Goal: Task Accomplishment & Management: Use online tool/utility

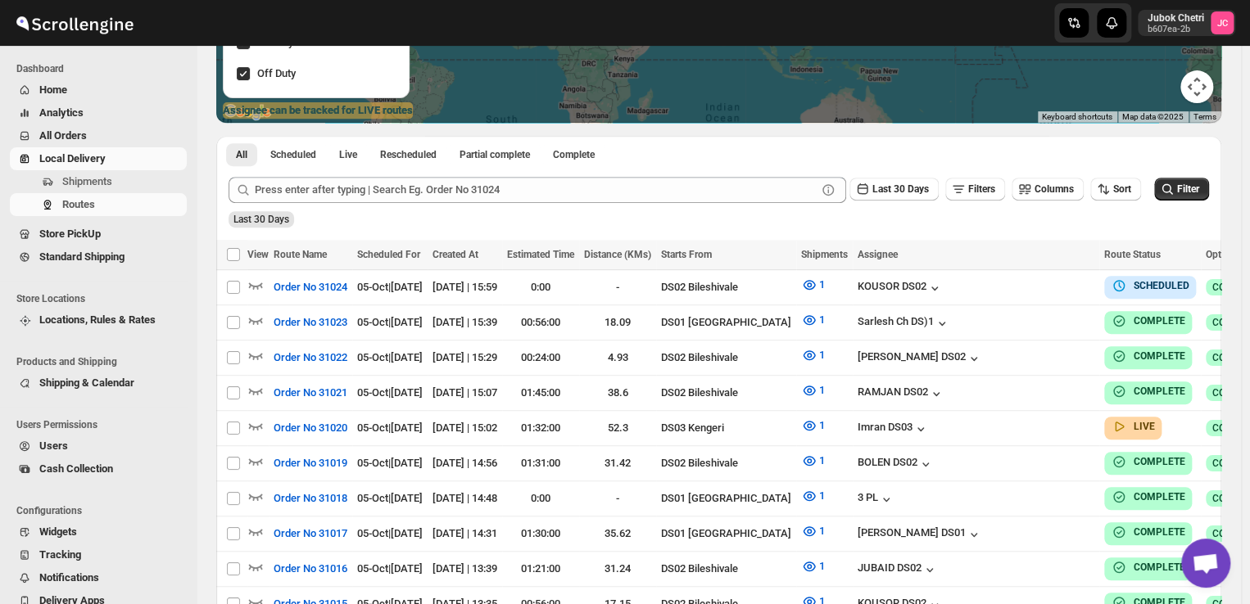
scroll to position [282, 0]
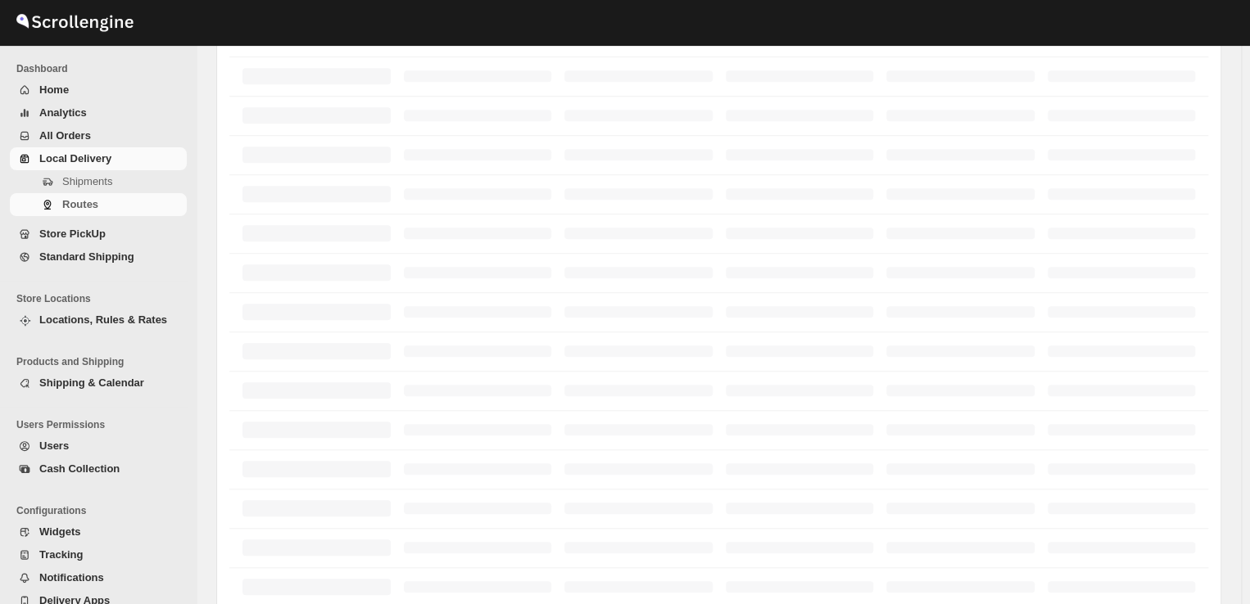
scroll to position [282, 0]
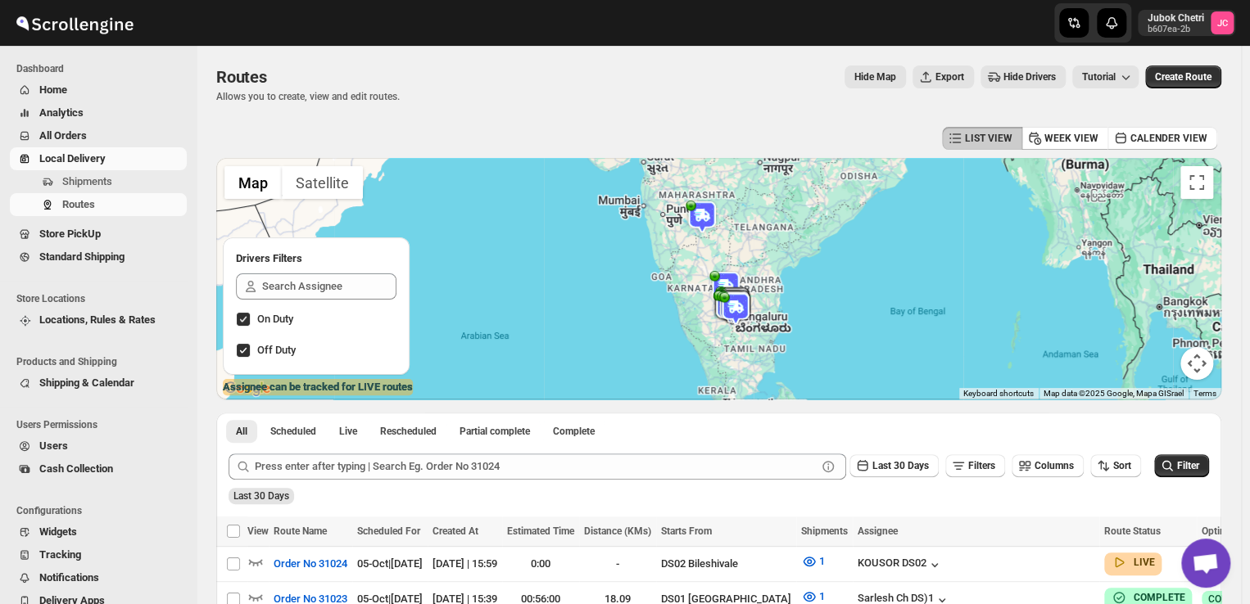
click at [116, 155] on span "Local Delivery" at bounding box center [111, 159] width 144 height 16
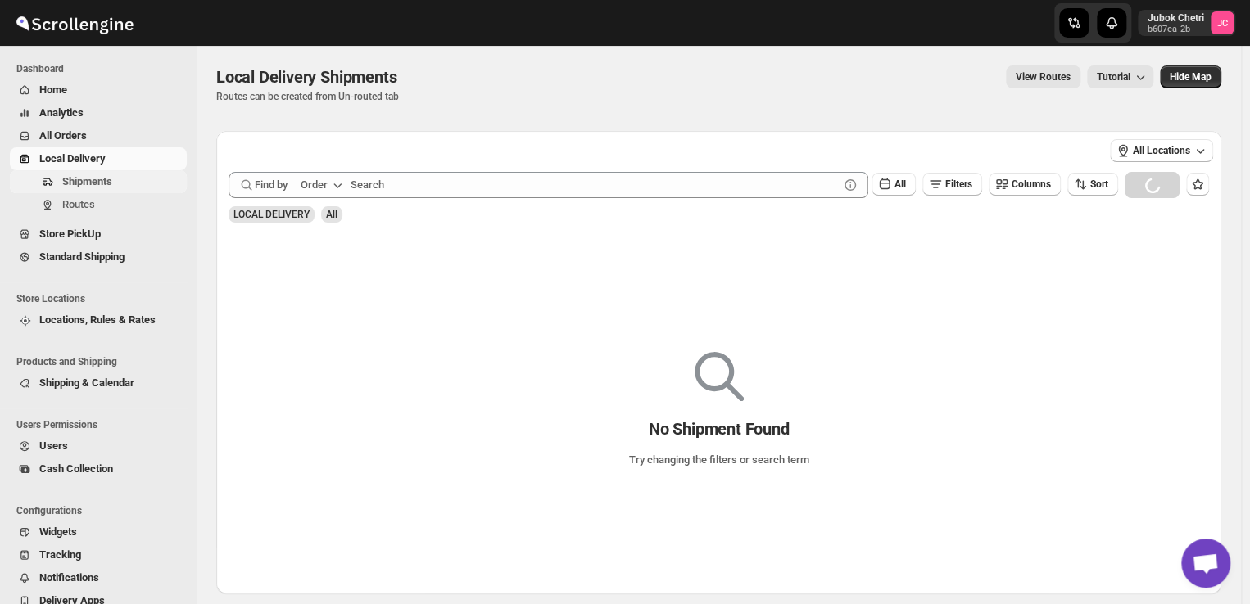
click at [96, 175] on span "Shipments" at bounding box center [87, 181] width 50 height 12
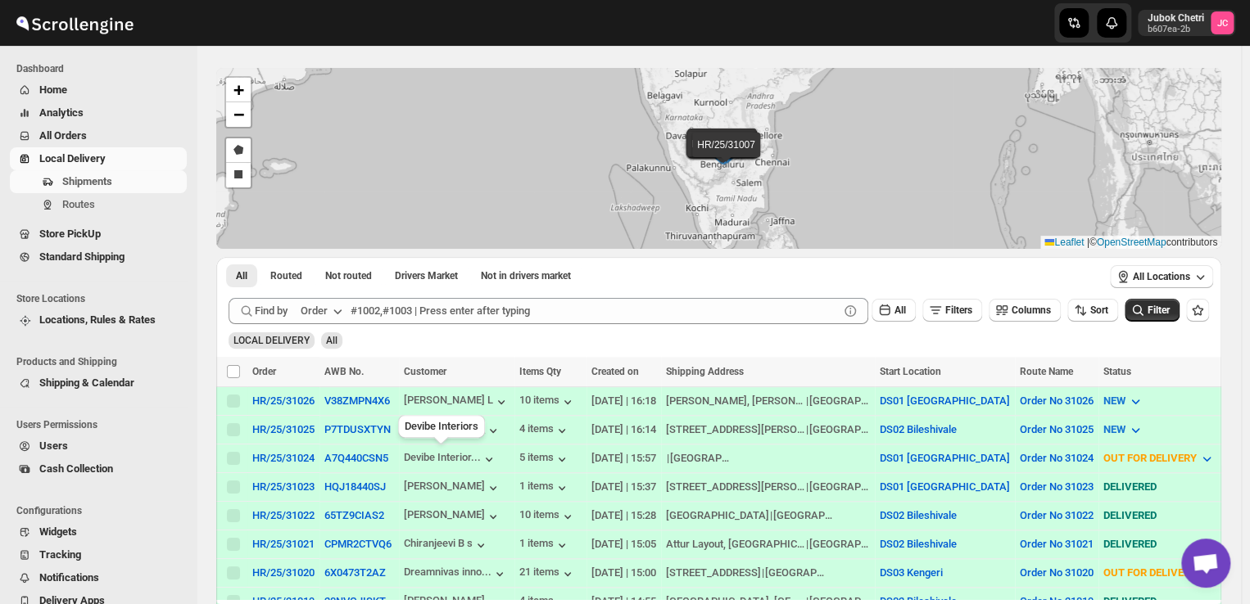
scroll to position [20, 0]
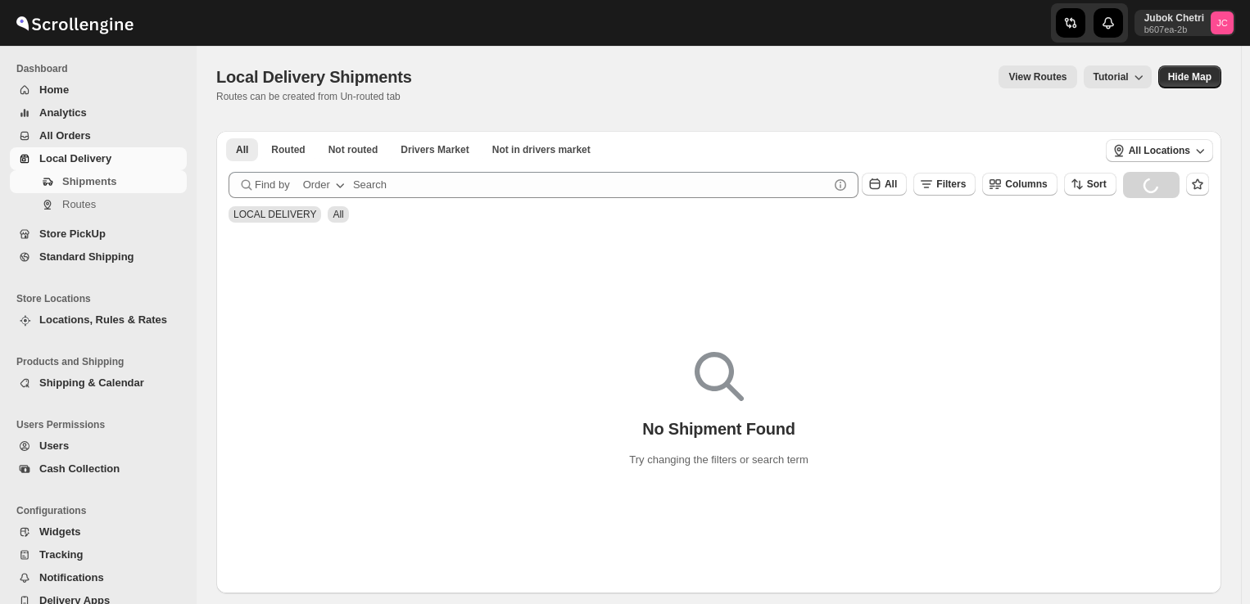
scroll to position [20, 0]
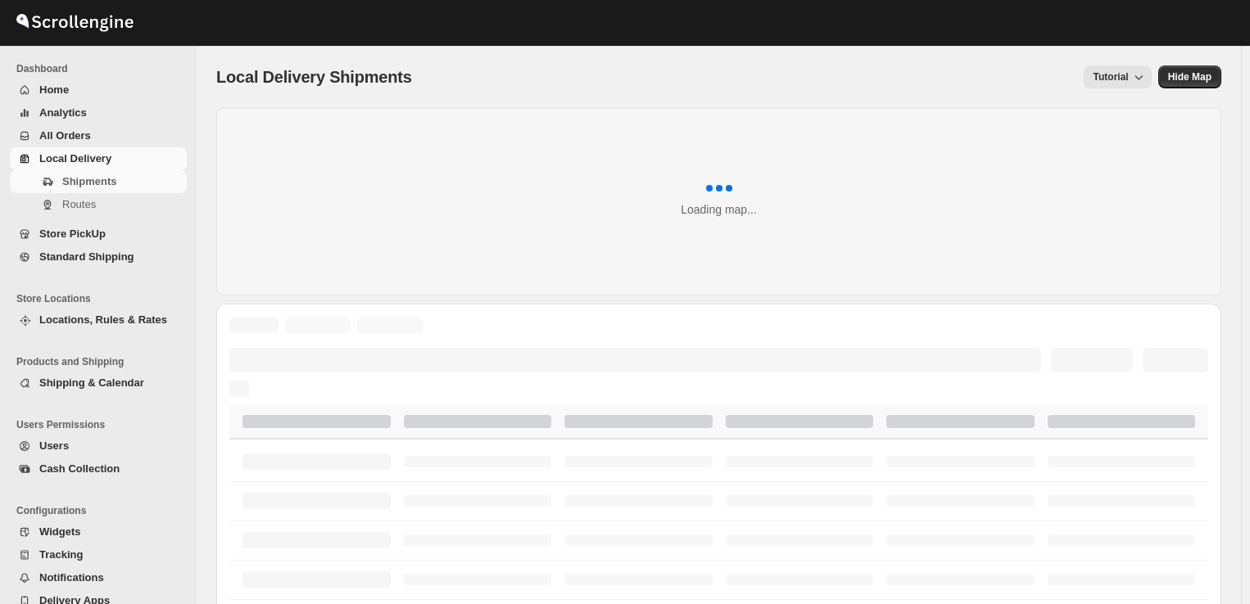
scroll to position [20, 0]
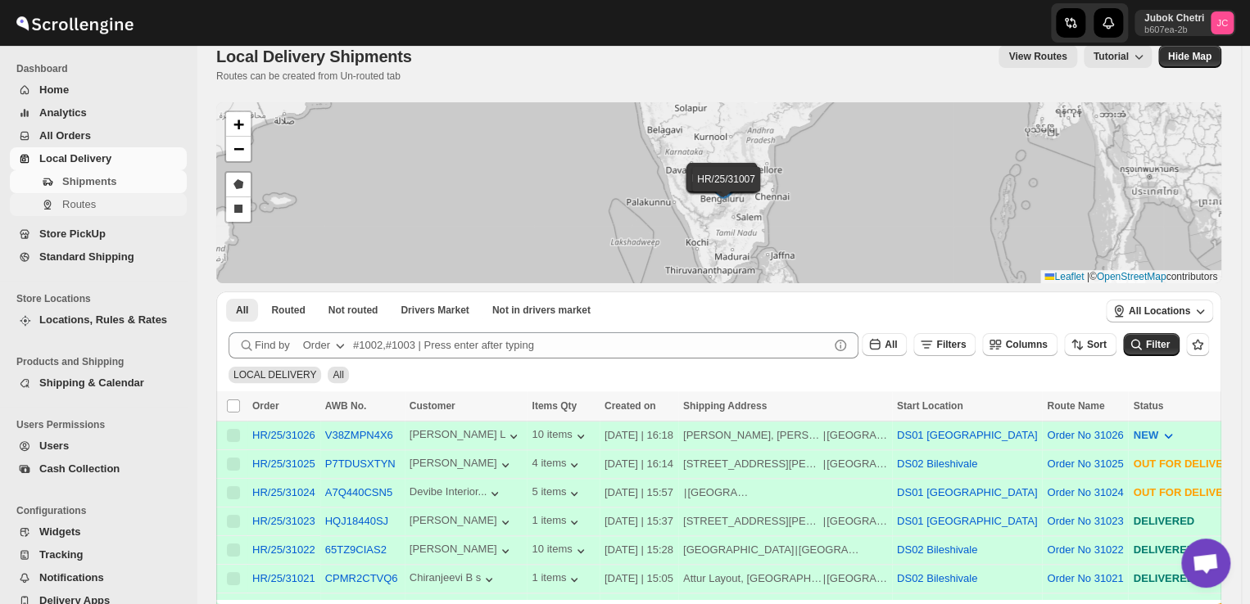
click at [85, 201] on span "Routes" at bounding box center [79, 204] width 34 height 12
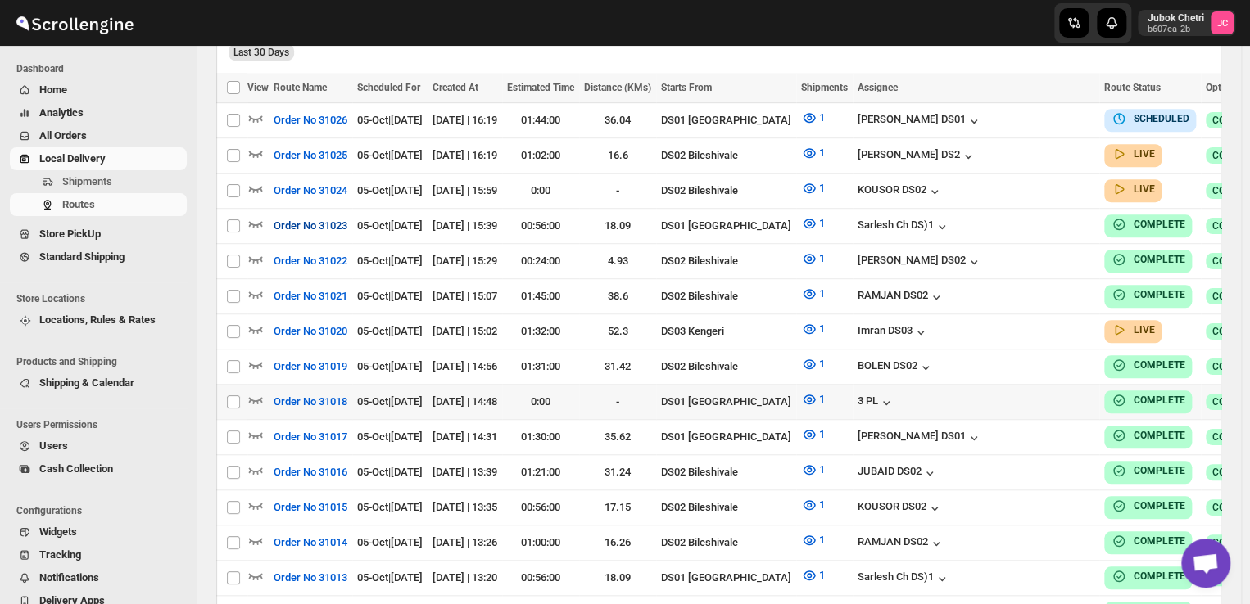
scroll to position [465, 0]
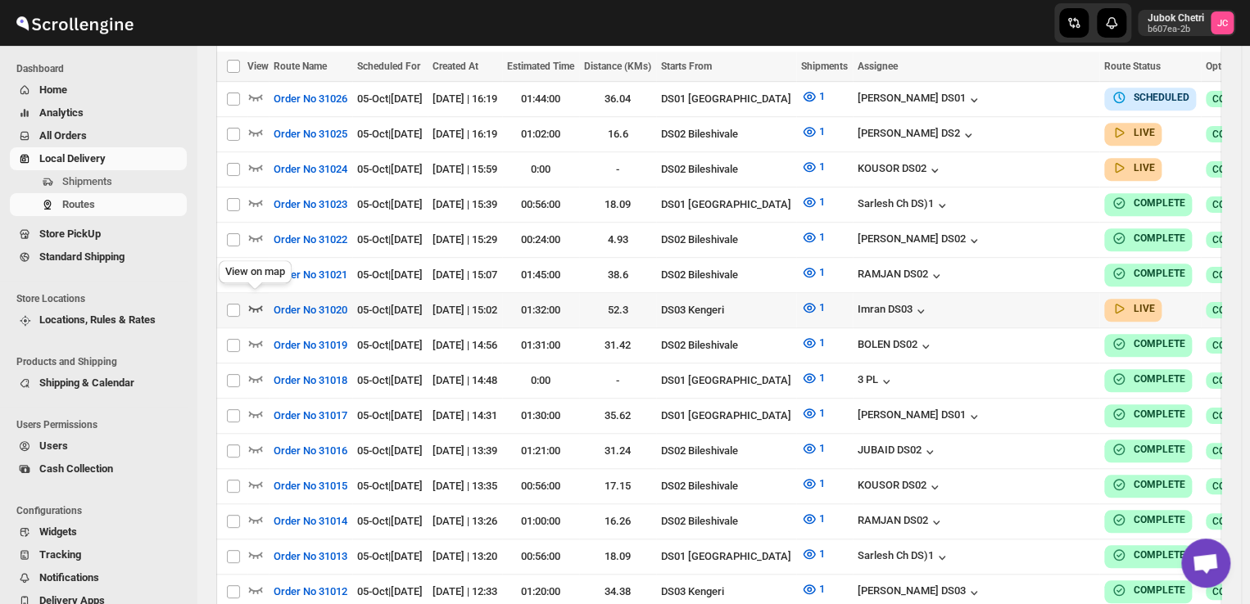
click at [256, 301] on icon "button" at bounding box center [255, 308] width 16 height 16
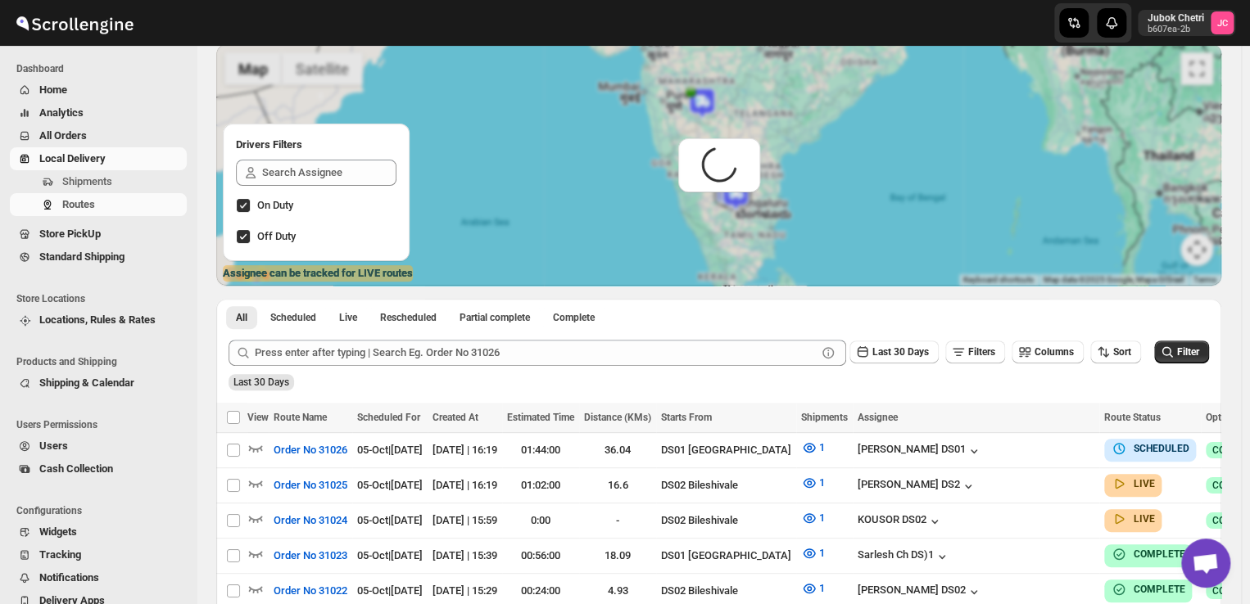
scroll to position [0, 0]
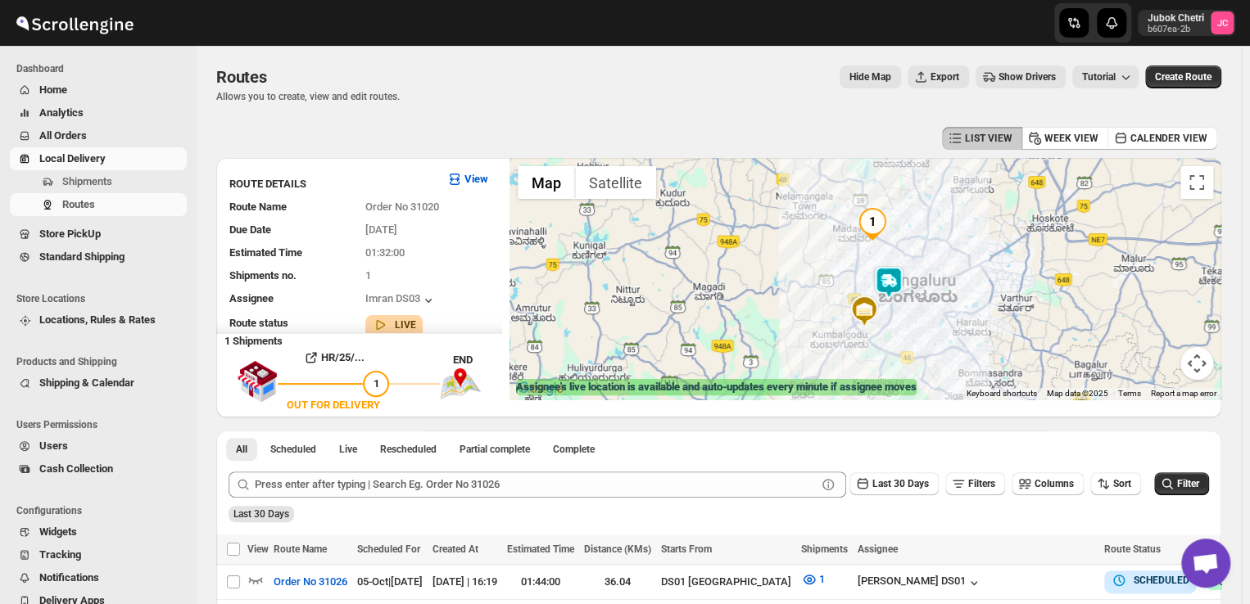
click at [893, 287] on img at bounding box center [888, 282] width 33 height 33
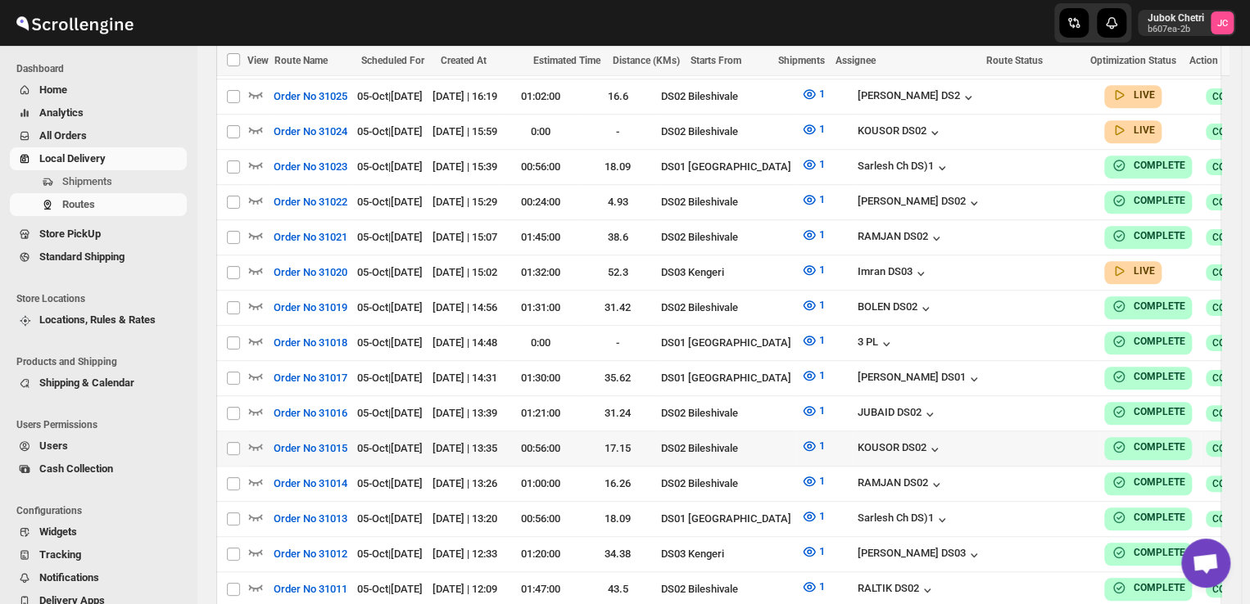
scroll to position [504, 0]
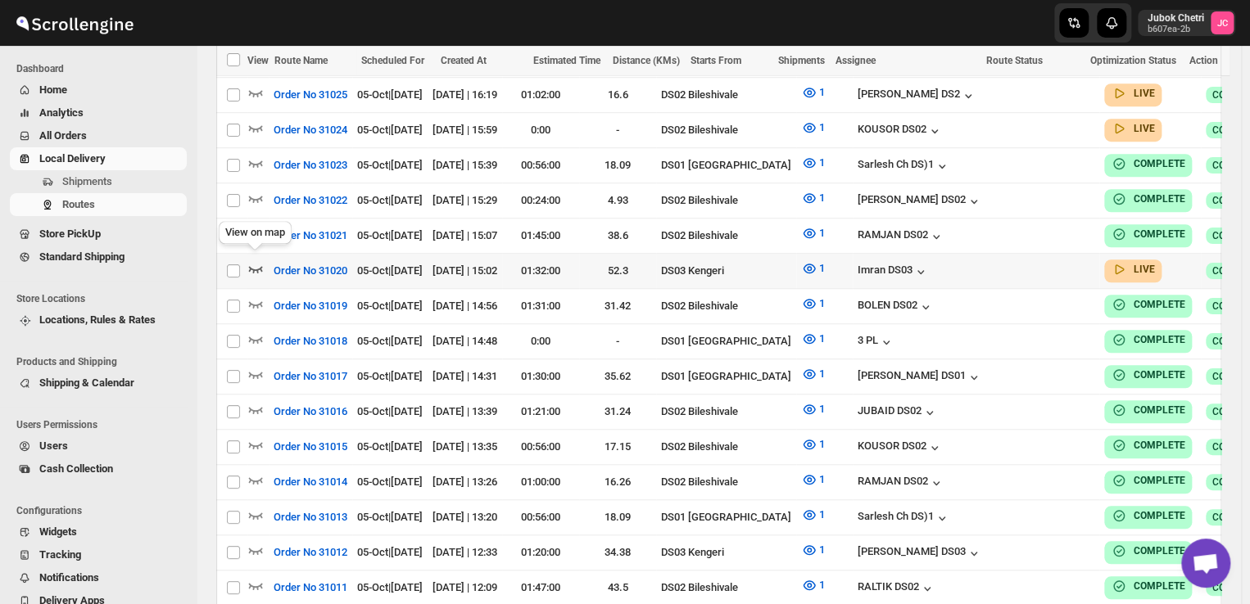
click at [259, 266] on icon "button" at bounding box center [256, 269] width 14 height 7
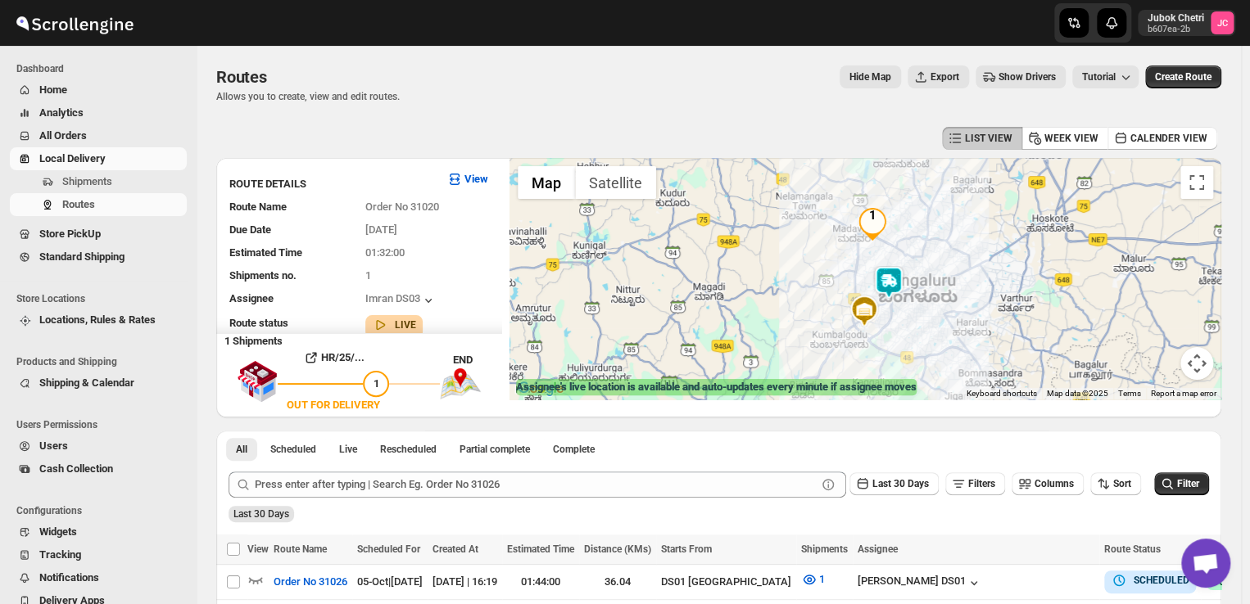
click at [897, 279] on img at bounding box center [888, 282] width 33 height 33
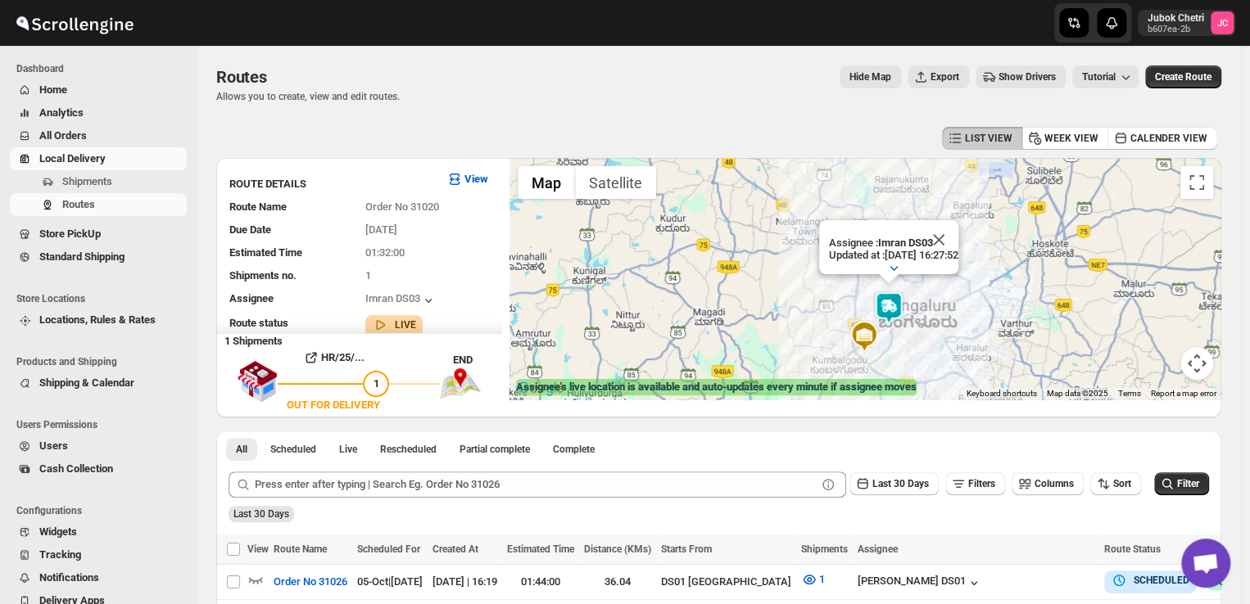
click at [894, 310] on img at bounding box center [888, 308] width 33 height 33
click at [890, 304] on img at bounding box center [888, 308] width 33 height 33
click at [890, 305] on img at bounding box center [888, 308] width 33 height 33
click at [1035, 273] on div "Assignee : Imran DS03 Updated at : 05/10/2025, 16:27:52 Duty mode Enabled Batte…" at bounding box center [865, 279] width 712 height 242
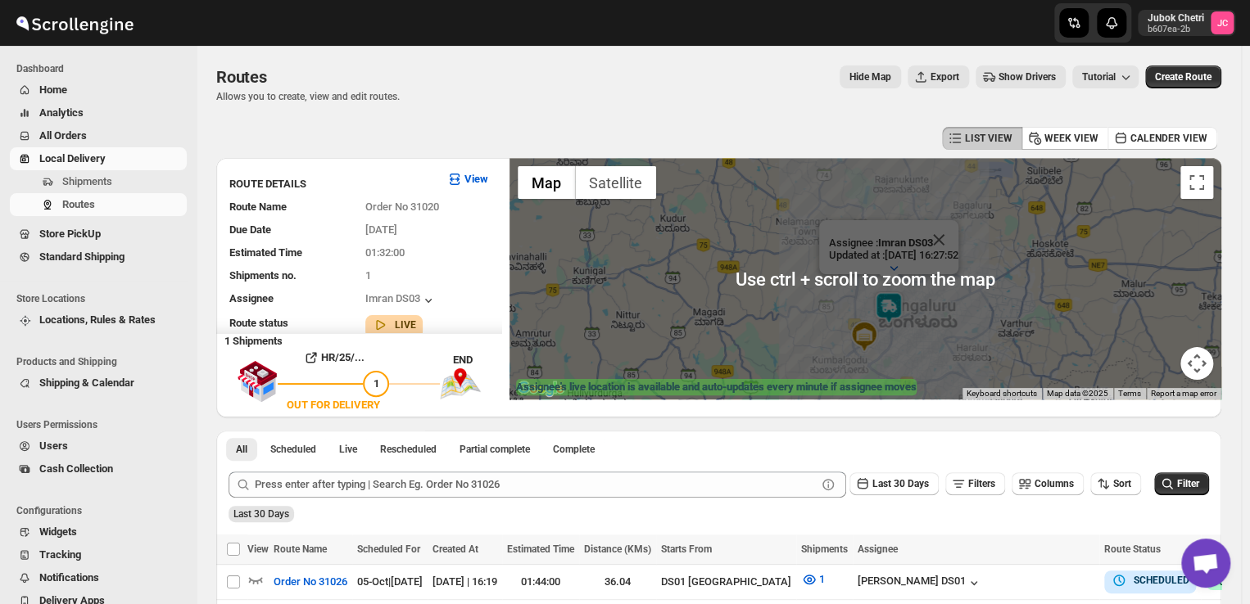
scroll to position [39, 0]
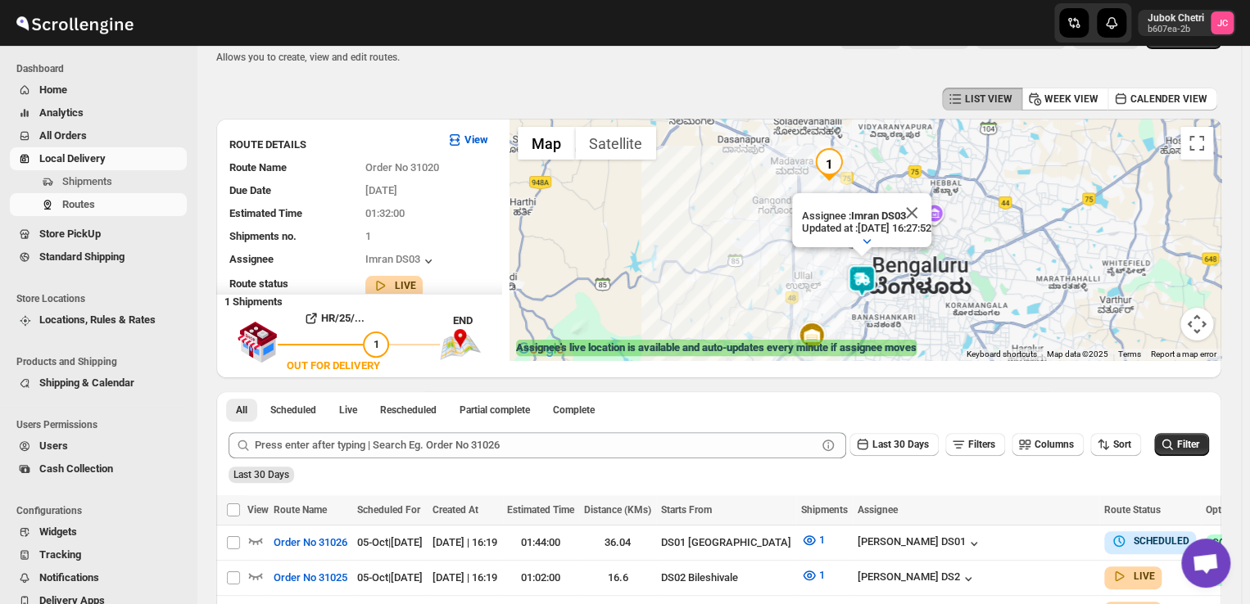
click at [975, 260] on div "Assignee : Imran DS03 Updated at : 05/10/2025, 16:27:52 Duty mode Enabled Batte…" at bounding box center [865, 240] width 712 height 242
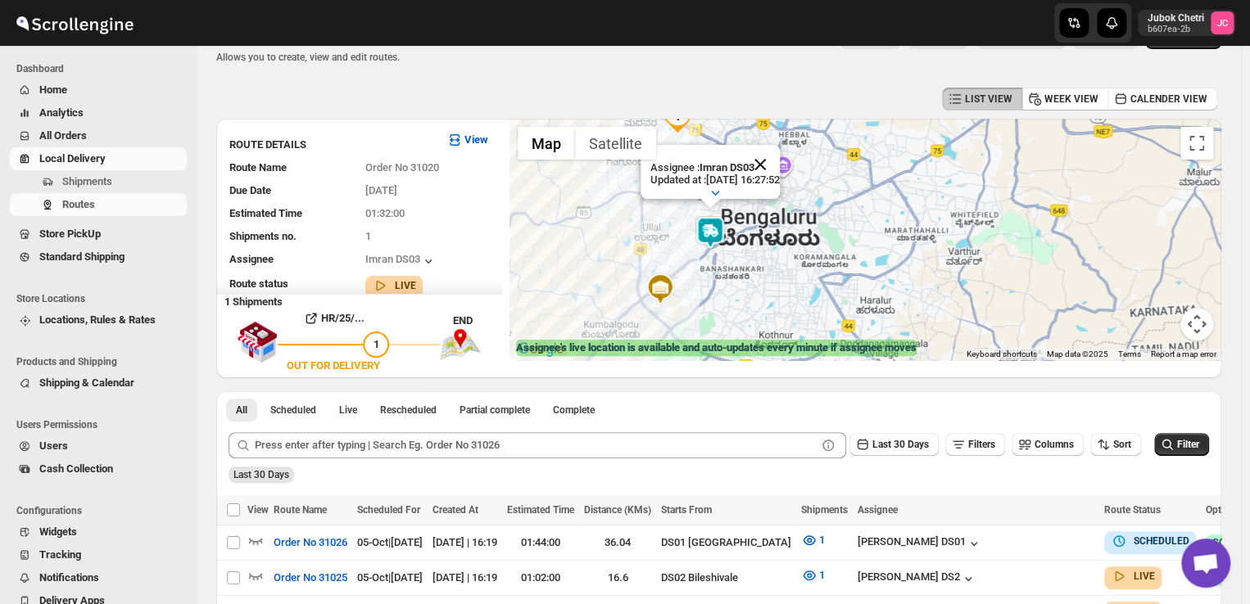
click at [780, 148] on button "Close" at bounding box center [759, 164] width 39 height 39
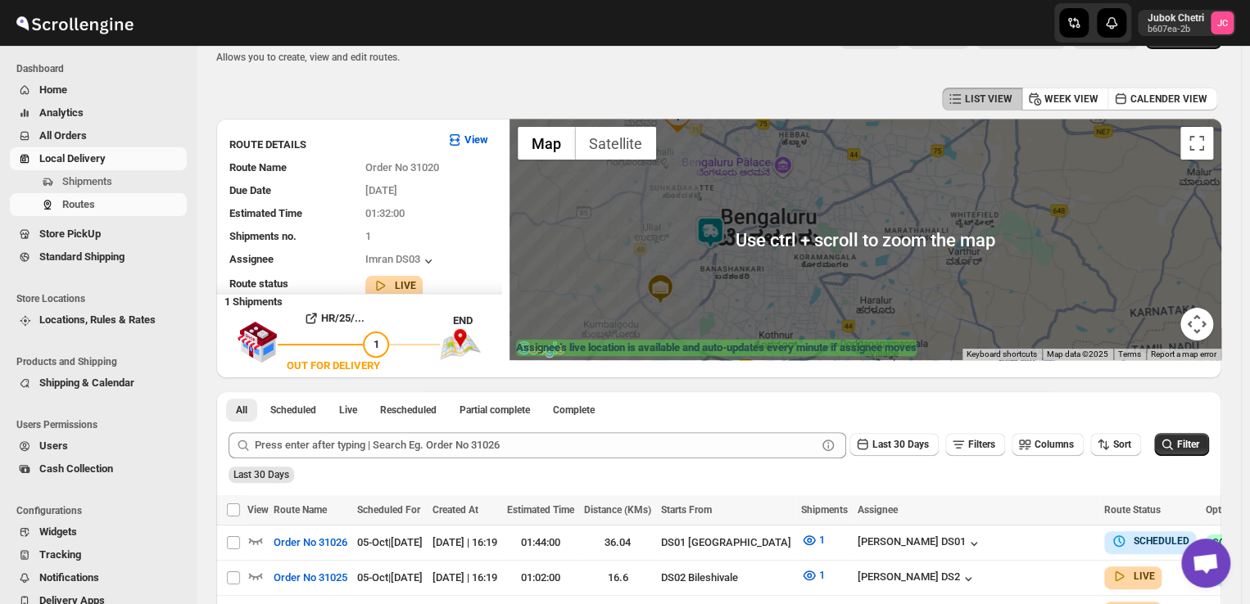
click at [717, 224] on img at bounding box center [710, 232] width 33 height 33
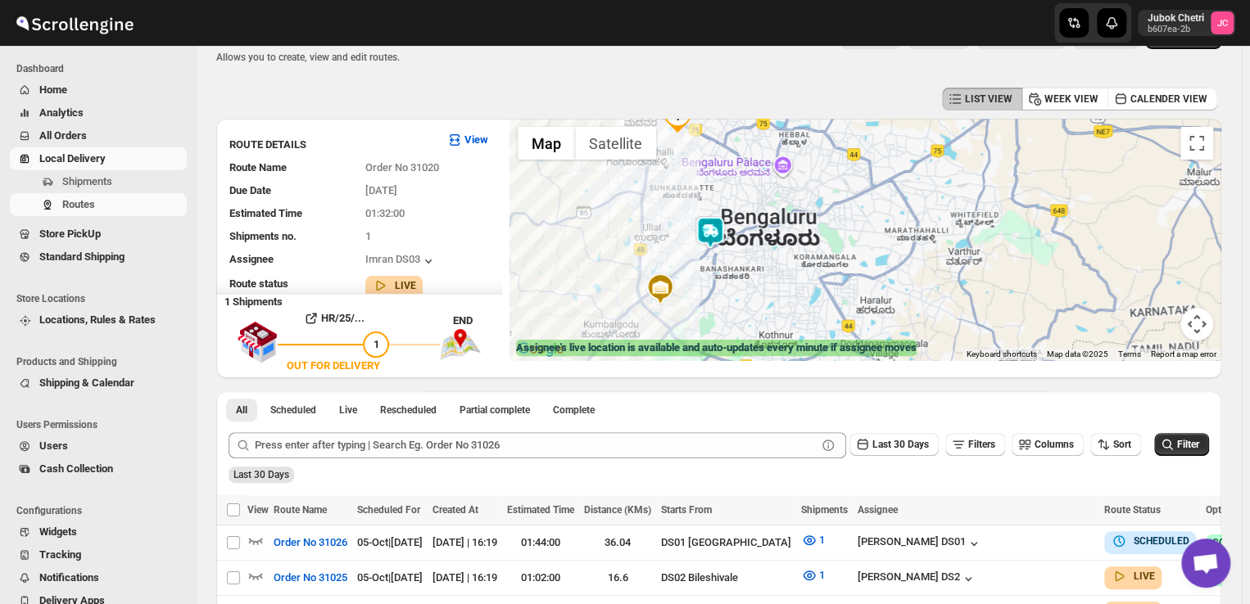
scroll to position [0, 0]
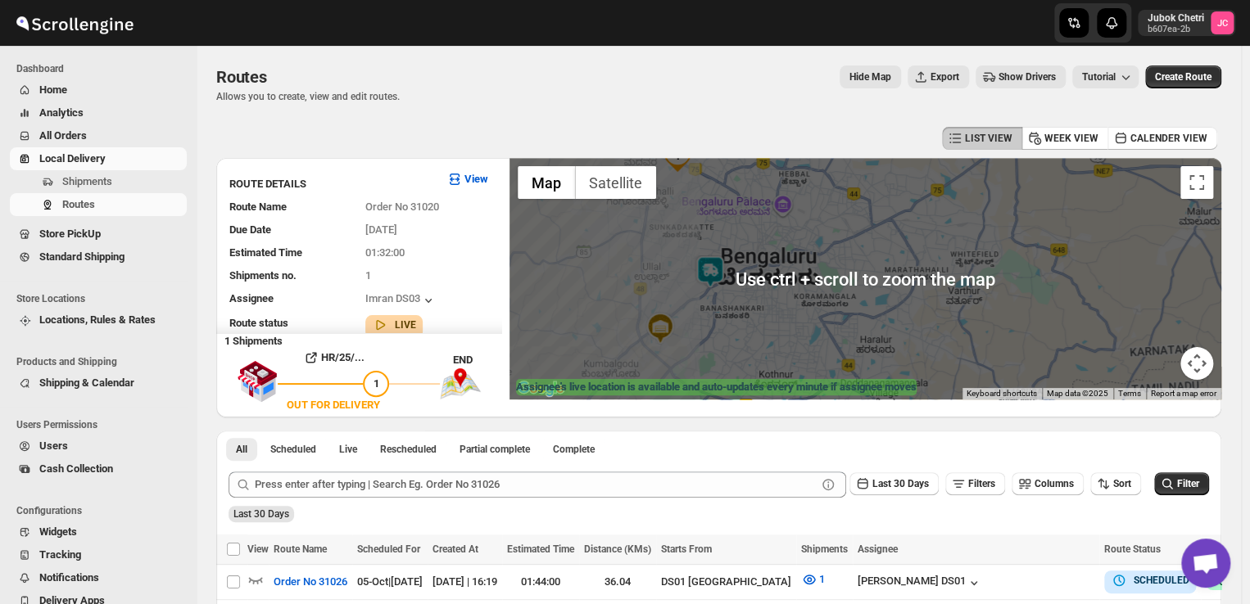
click at [757, 233] on div "To navigate, press the arrow keys." at bounding box center [865, 279] width 712 height 242
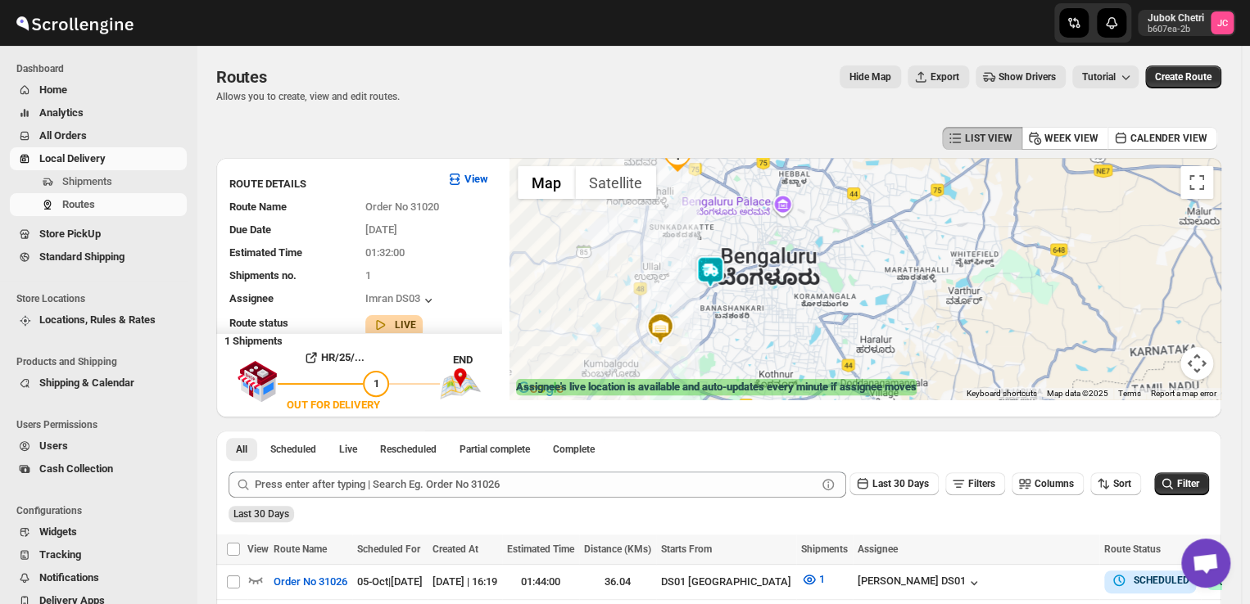
click at [694, 283] on div at bounding box center [865, 279] width 712 height 242
click at [712, 265] on img at bounding box center [710, 272] width 33 height 33
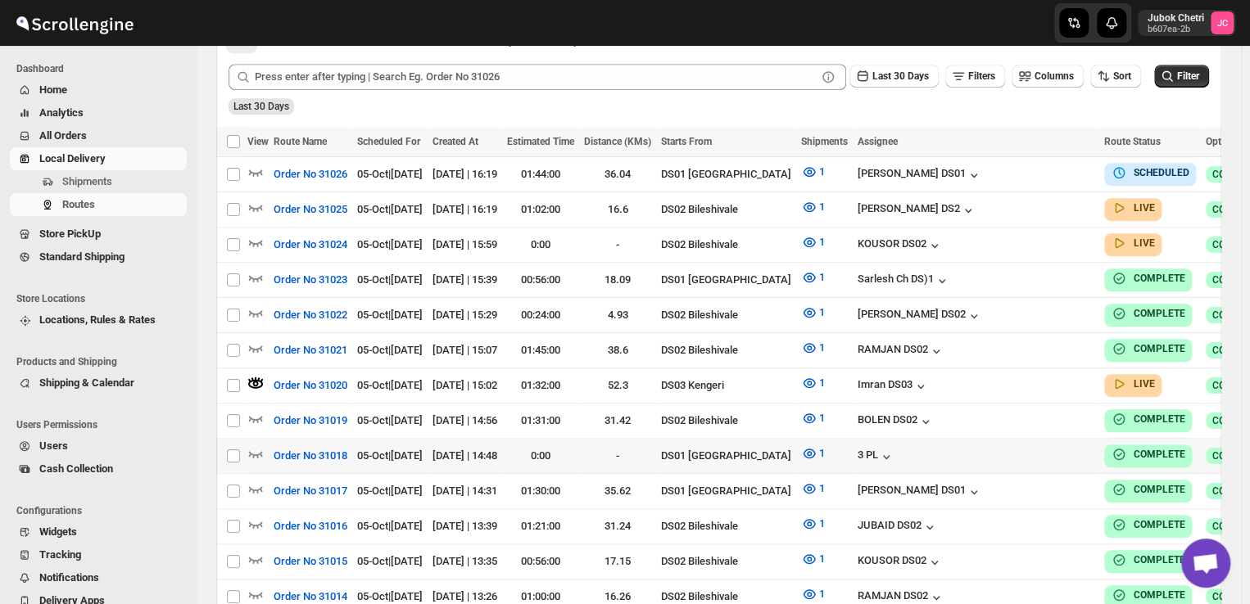
scroll to position [409, 0]
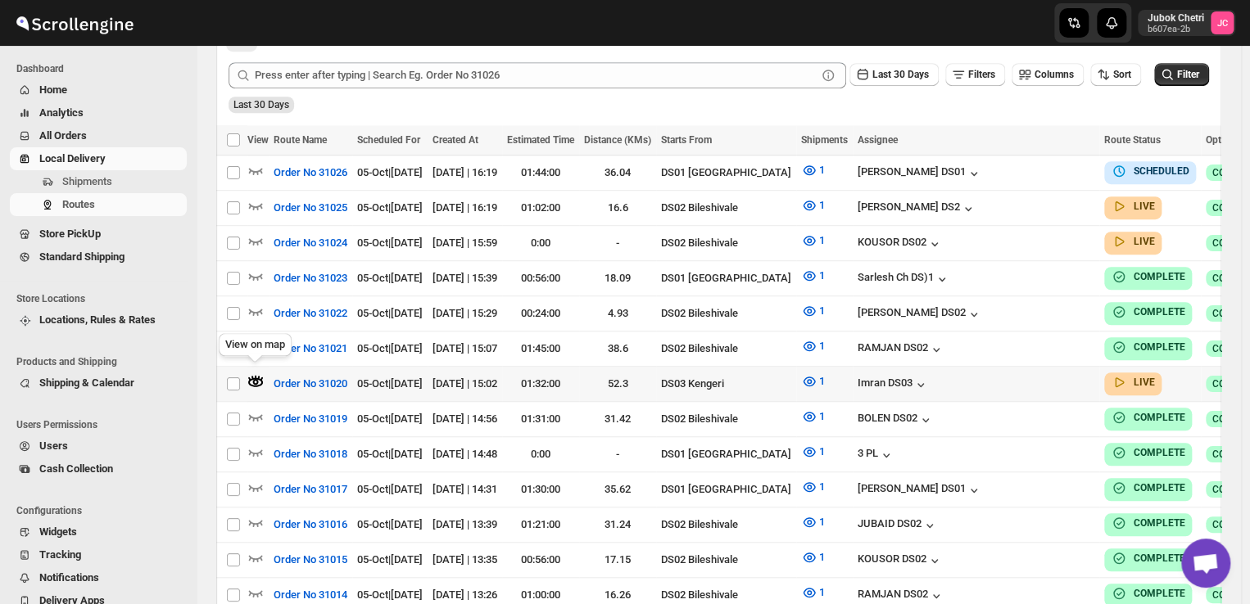
click at [257, 379] on icon "button" at bounding box center [256, 382] width 6 height 6
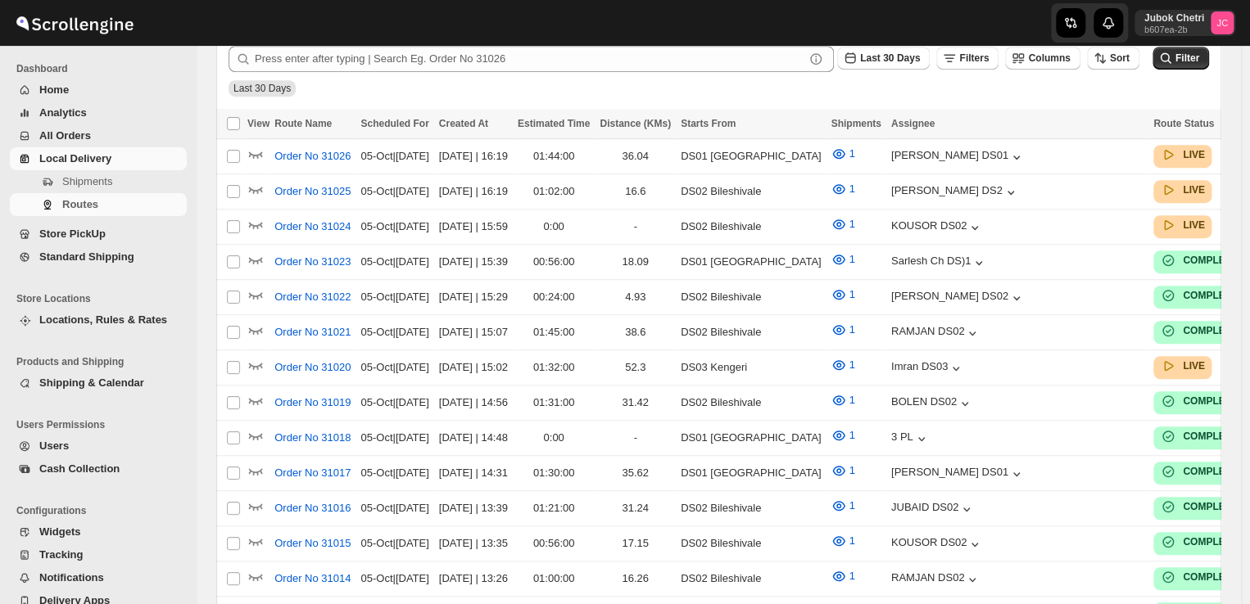
scroll to position [409, 0]
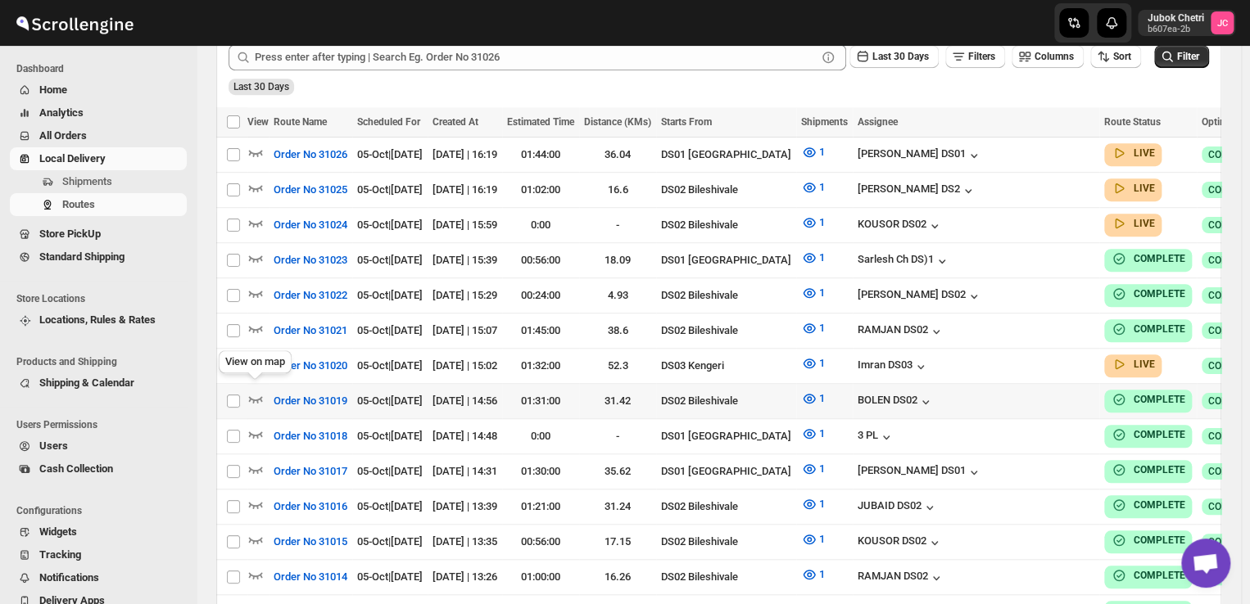
click at [254, 356] on div "View on map" at bounding box center [254, 365] width 79 height 36
click at [256, 361] on icon "button" at bounding box center [255, 363] width 16 height 16
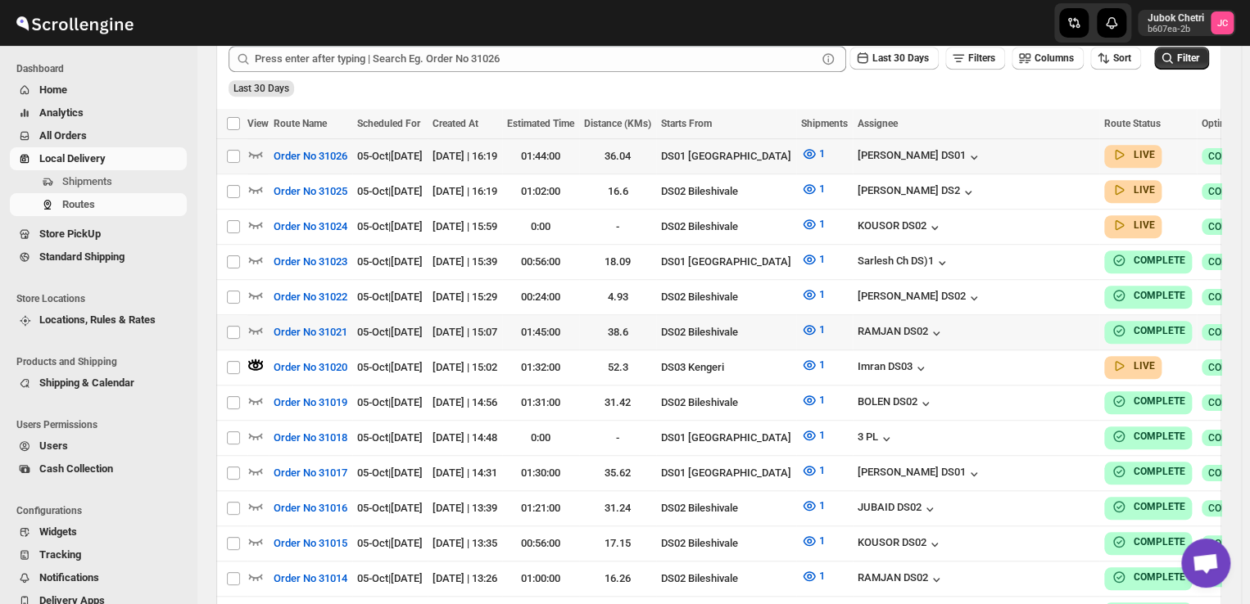
scroll to position [0, 0]
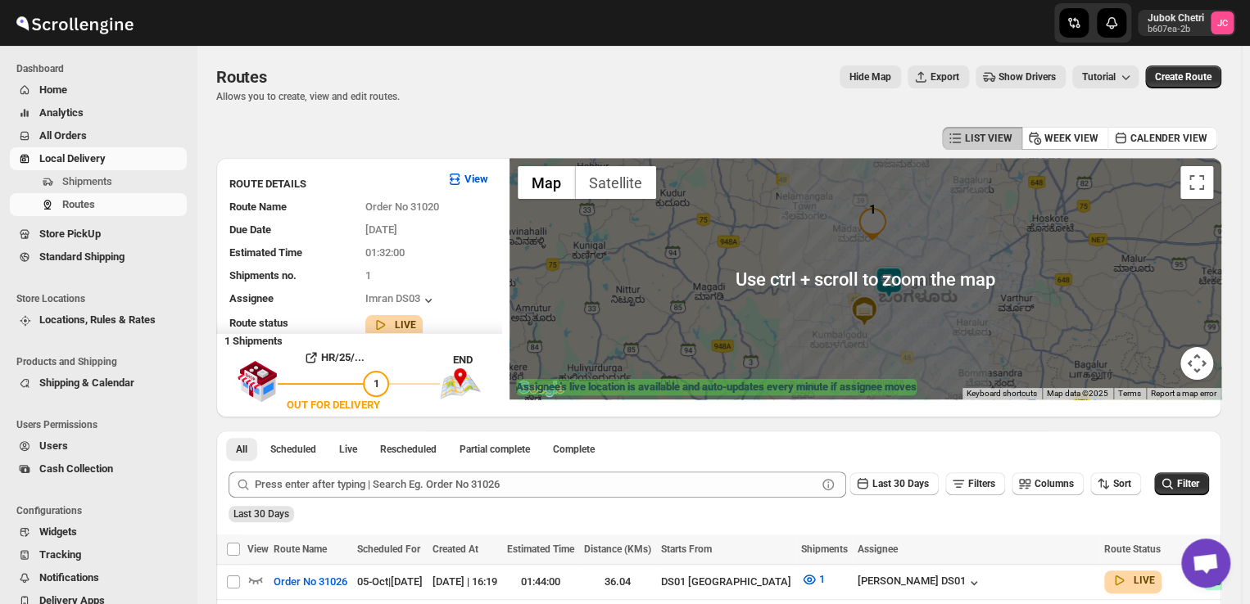
click at [905, 273] on img at bounding box center [888, 282] width 33 height 33
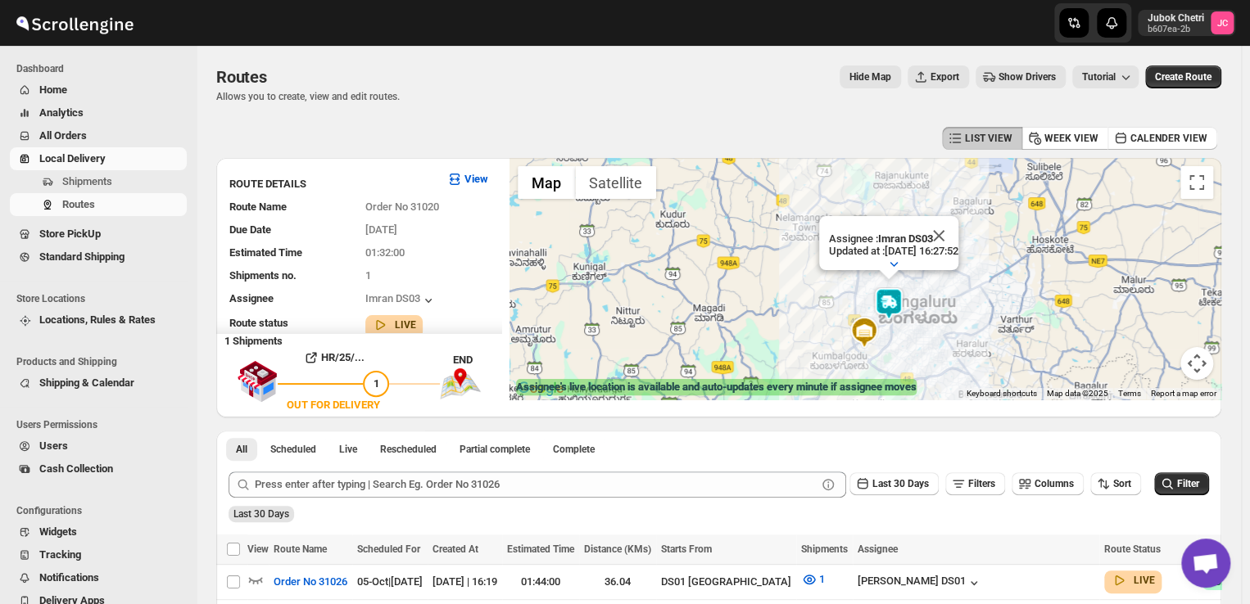
click at [907, 273] on div "Assignee : Imran DS03 Updated at : 05/10/2025, 16:27:52 Duty mode Enabled Batte…" at bounding box center [865, 279] width 712 height 242
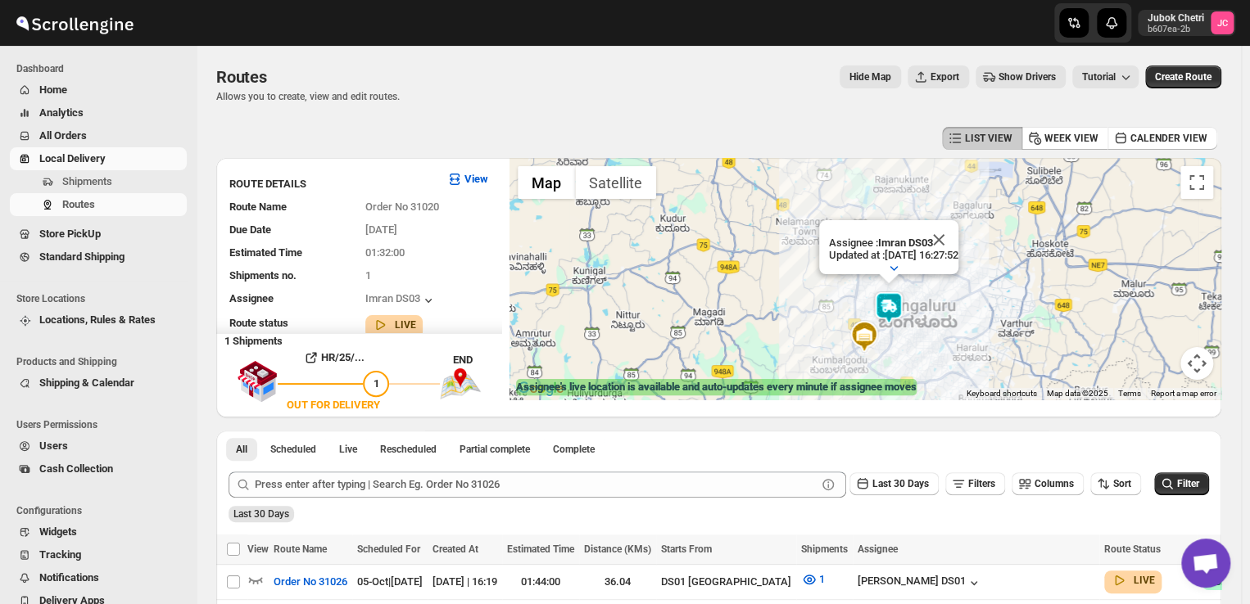
click at [897, 296] on img at bounding box center [888, 308] width 33 height 33
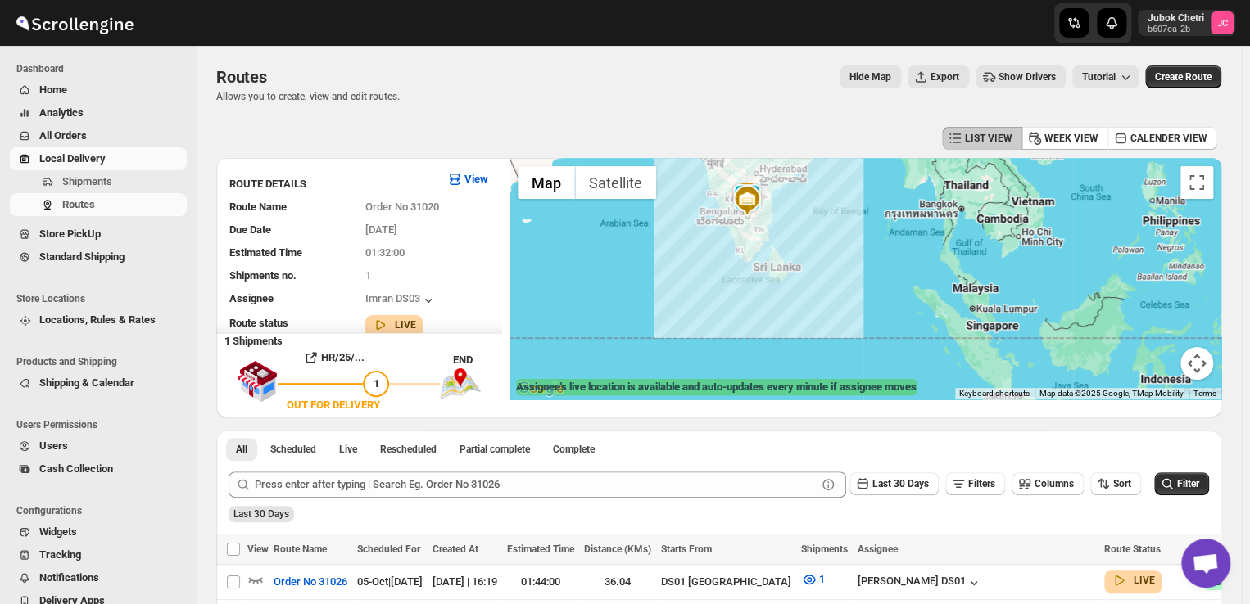
click at [763, 184] on img at bounding box center [746, 200] width 33 height 33
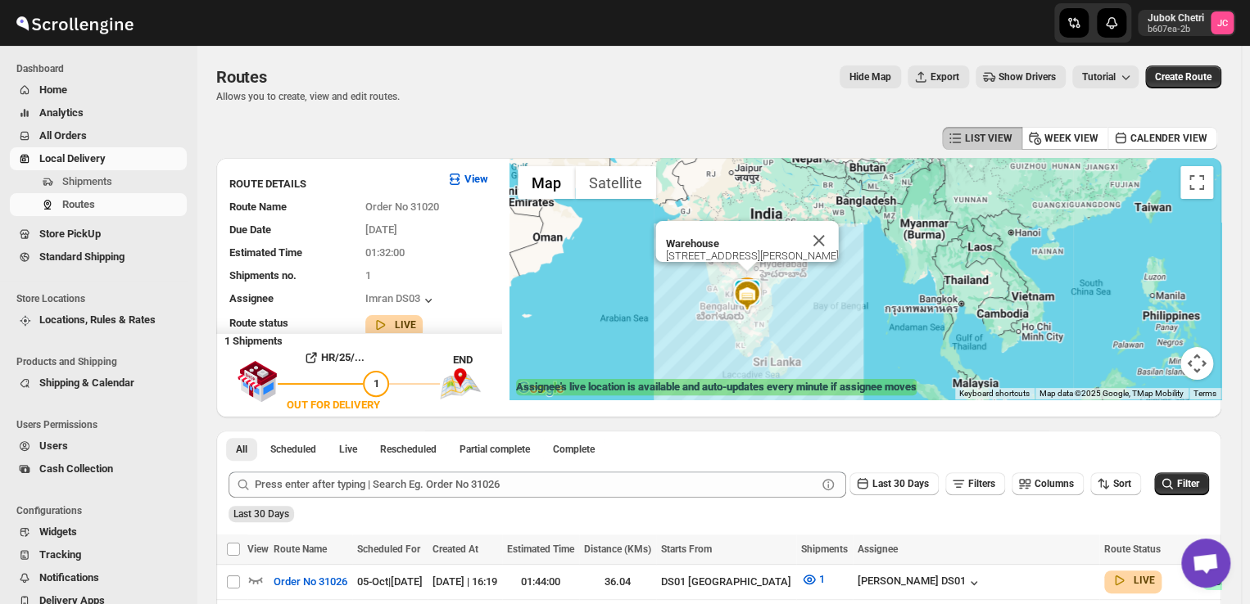
click at [822, 305] on div "Warehouse 12/1A, CV Raman Road, 560060" at bounding box center [865, 279] width 712 height 242
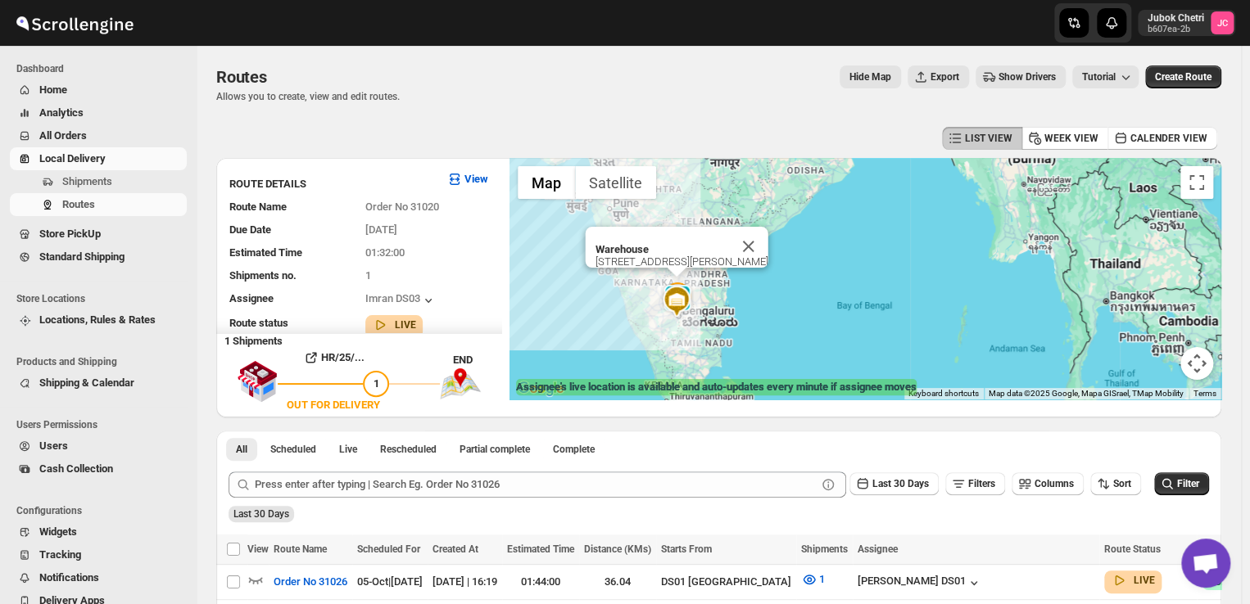
click at [825, 297] on div "Warehouse 12/1A, CV Raman Road, 560060" at bounding box center [865, 279] width 712 height 242
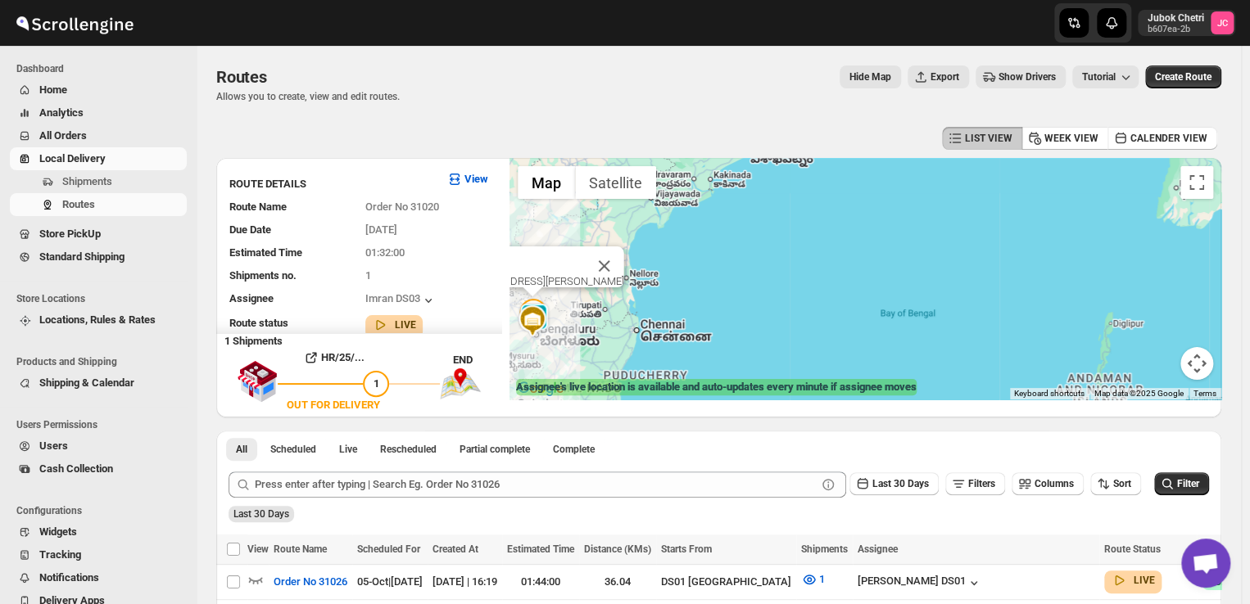
click at [550, 313] on img at bounding box center [534, 319] width 33 height 33
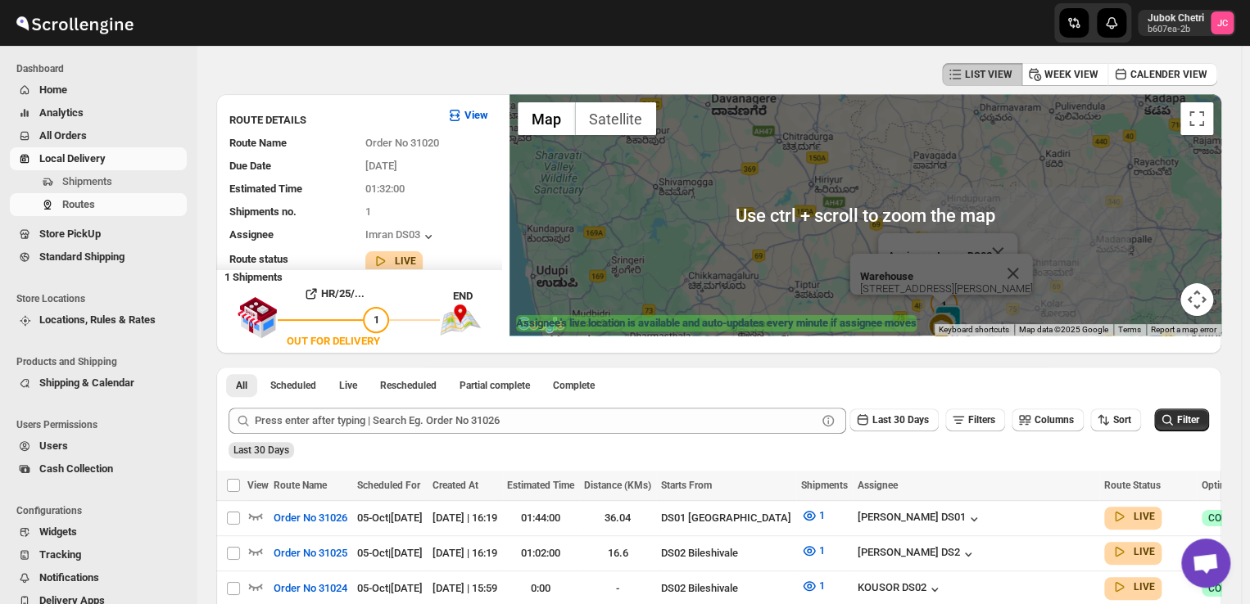
scroll to position [72, 0]
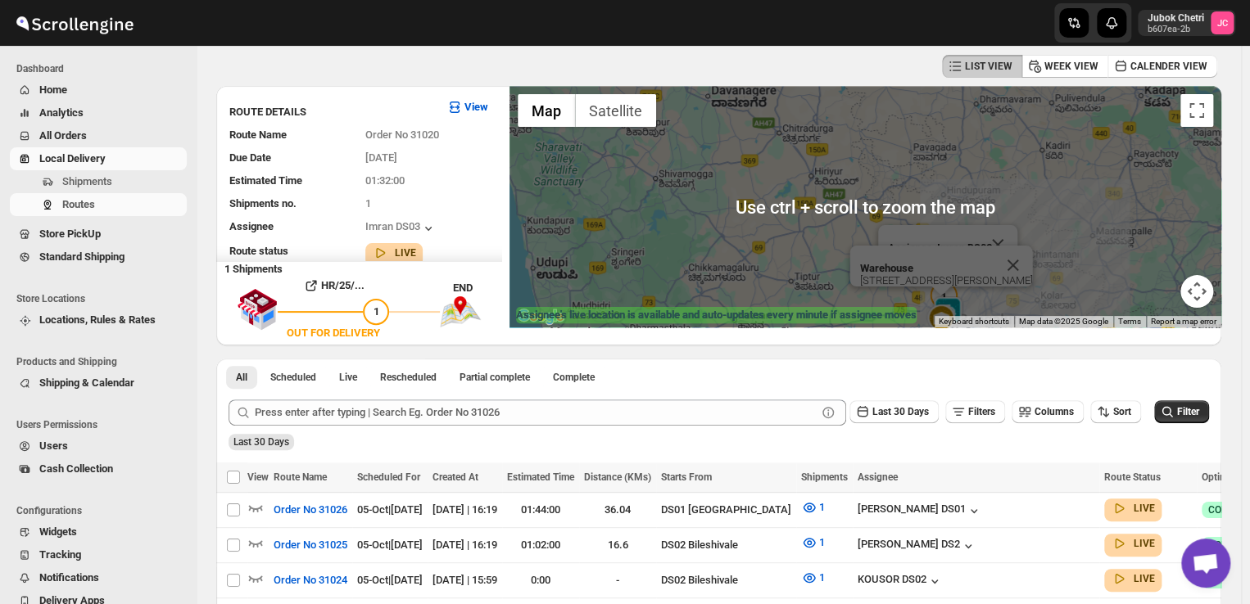
click at [746, 255] on div "Warehouse 12/1A, CV Raman Road, 560060 Assignee : Imran DS03 Updated at : 05/10…" at bounding box center [865, 207] width 712 height 242
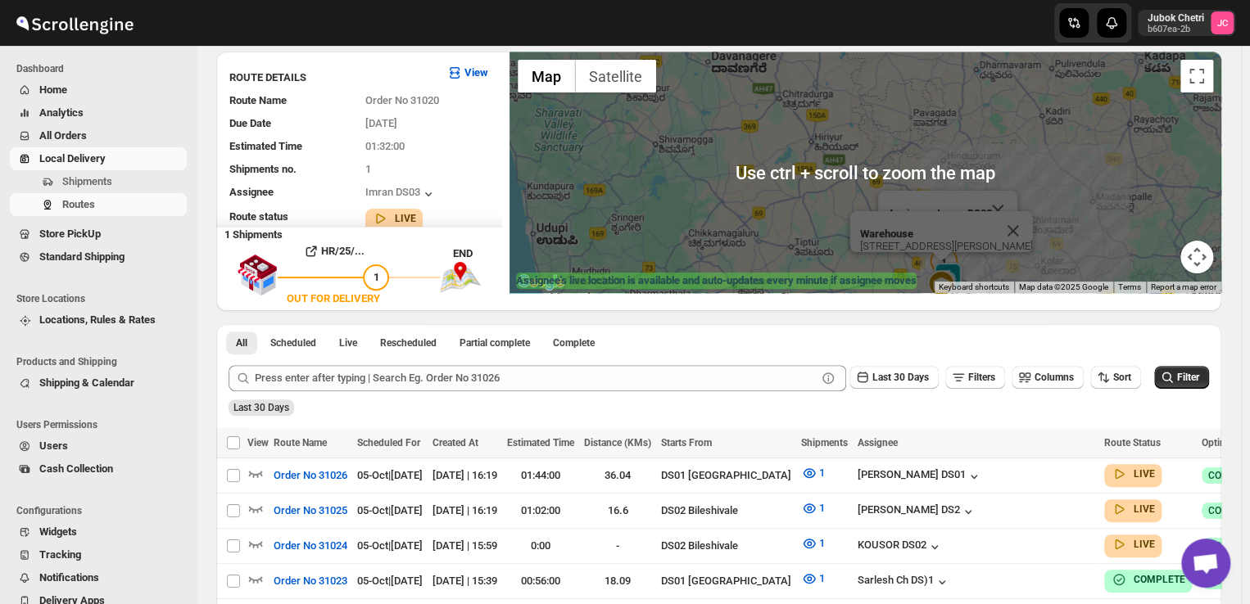
scroll to position [102, 0]
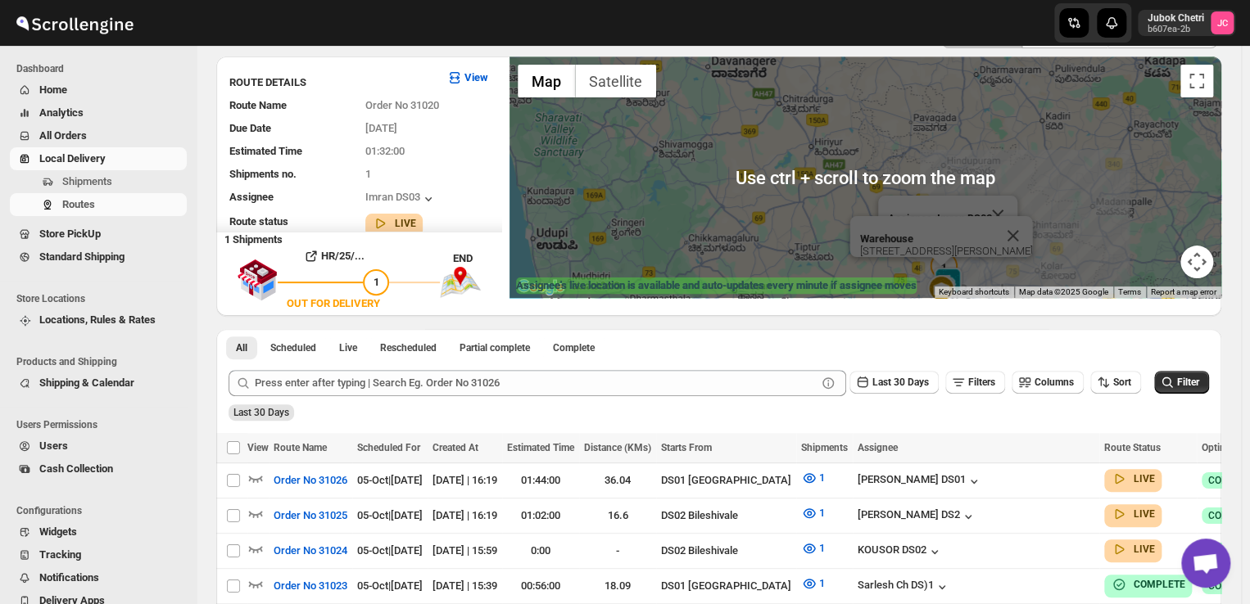
click at [783, 259] on div "Warehouse 12/1A, CV Raman Road, 560060 Assignee : Imran DS03 Updated at : 05/10…" at bounding box center [865, 178] width 712 height 242
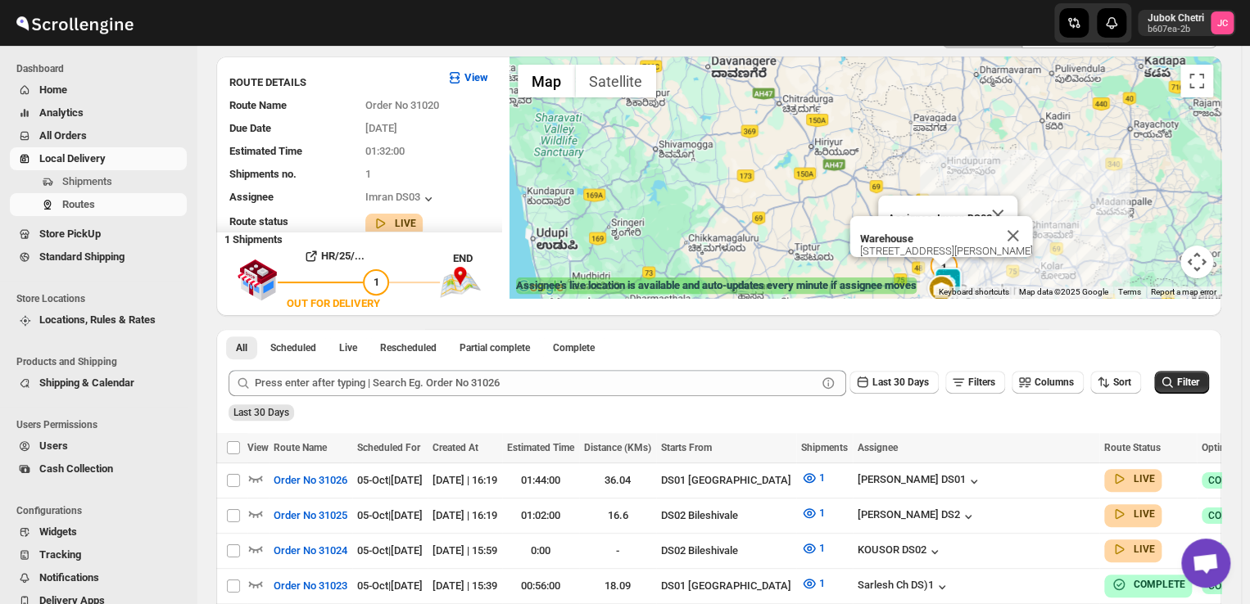
click at [783, 259] on div "Warehouse 12/1A, CV Raman Road, 560060 Assignee : Imran DS03 Updated at : 05/10…" at bounding box center [865, 178] width 712 height 242
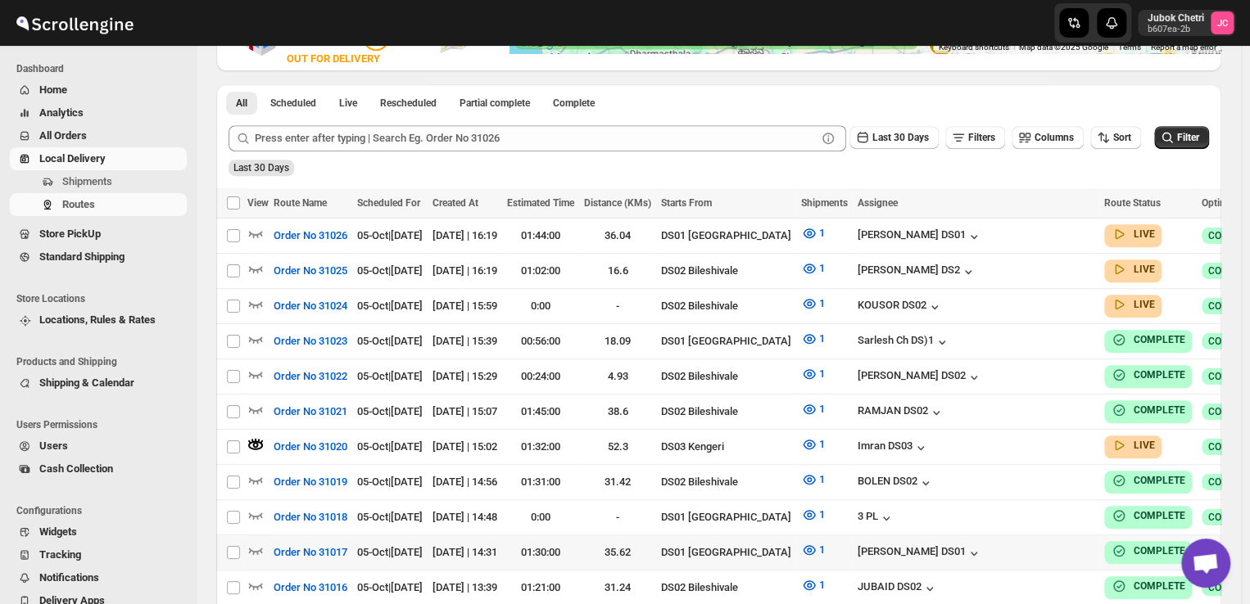
scroll to position [347, 0]
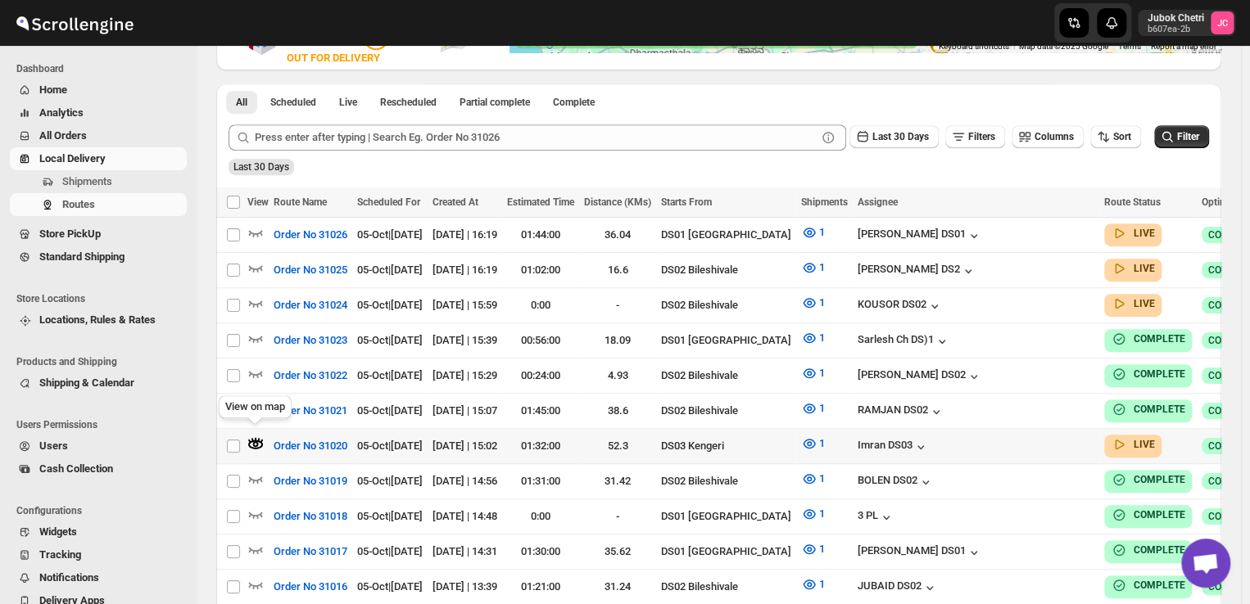
click at [254, 441] on icon "button" at bounding box center [255, 445] width 15 height 9
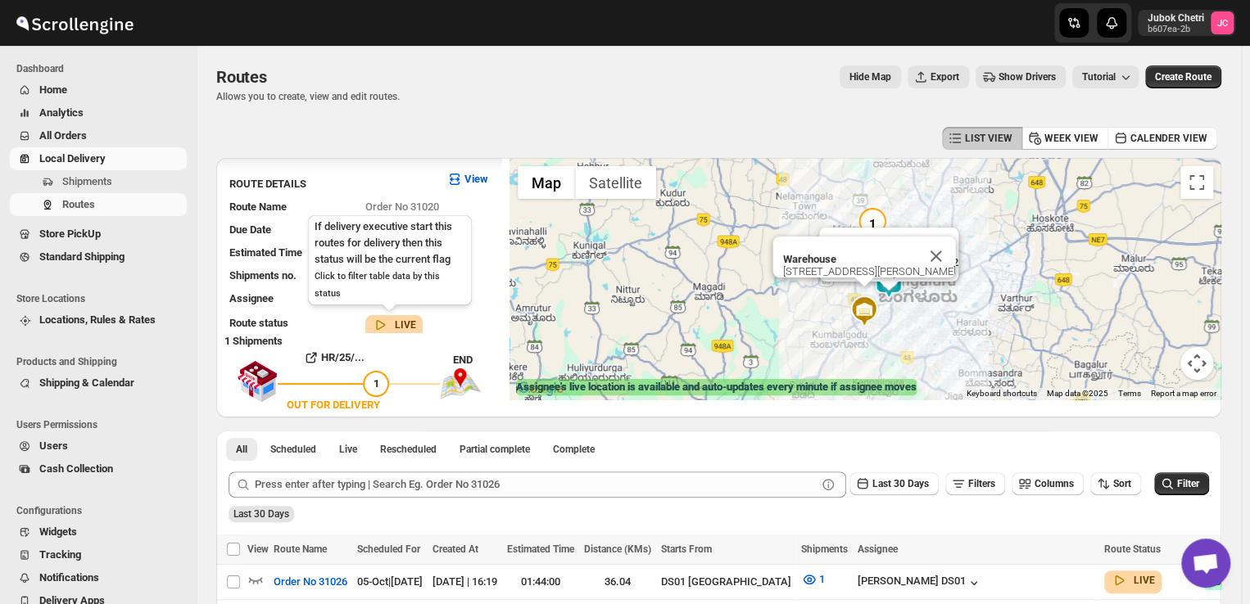
scroll to position [15, 0]
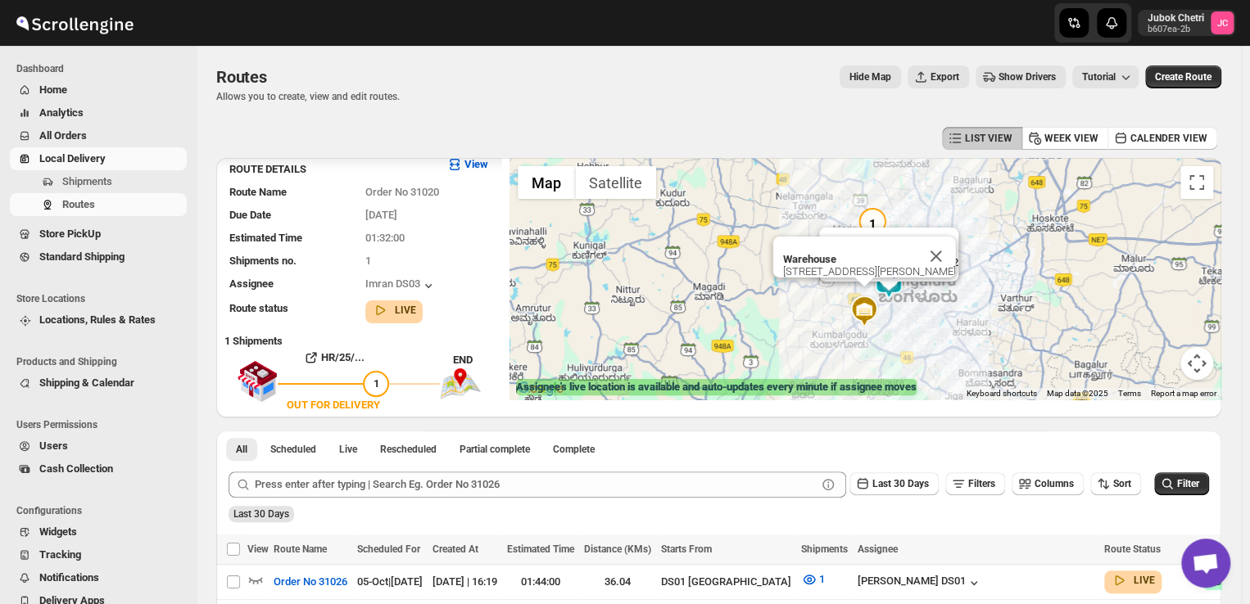
click at [895, 294] on img at bounding box center [888, 282] width 33 height 33
click at [889, 283] on img at bounding box center [888, 282] width 33 height 33
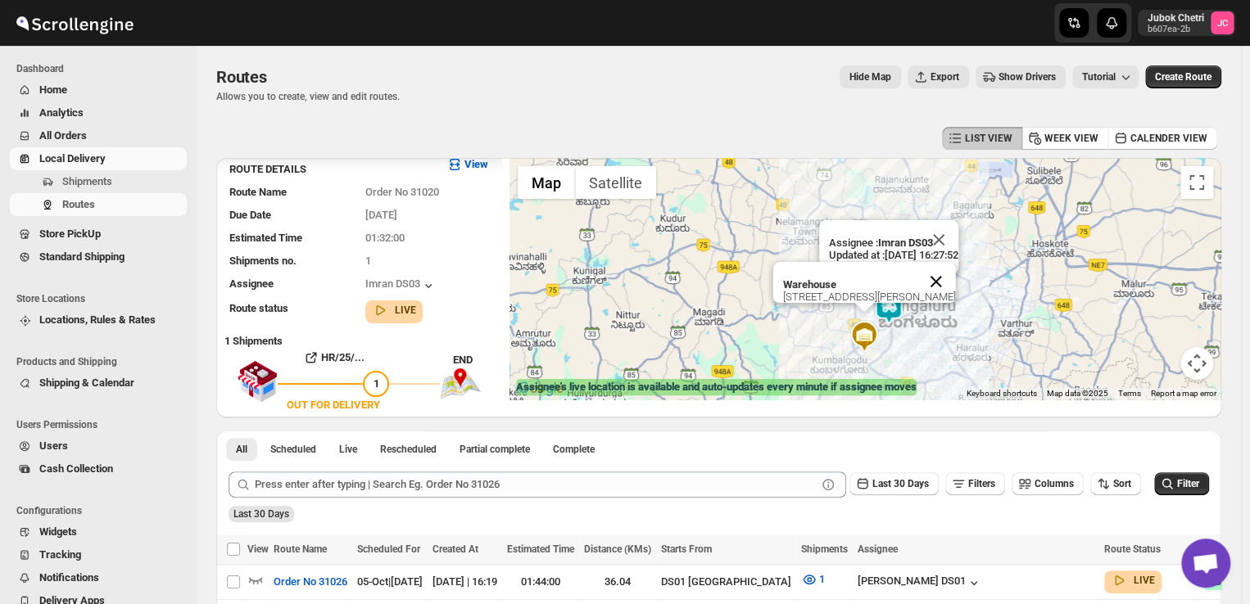
click at [934, 268] on button "Close" at bounding box center [935, 281] width 39 height 39
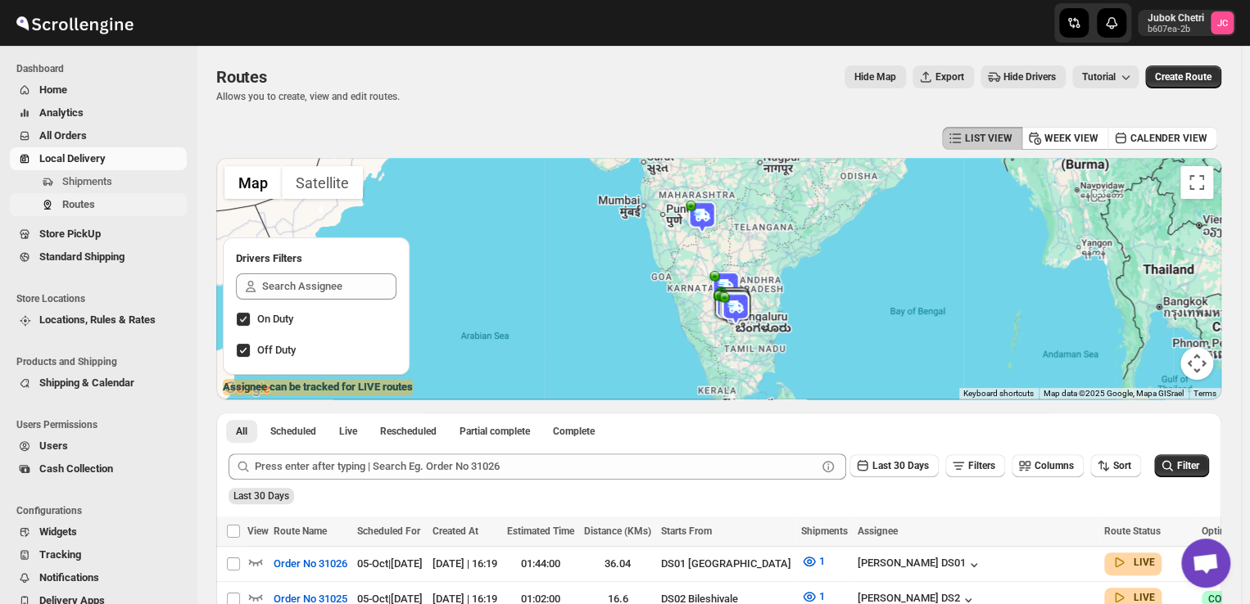
click at [99, 204] on span "Routes" at bounding box center [122, 205] width 121 height 16
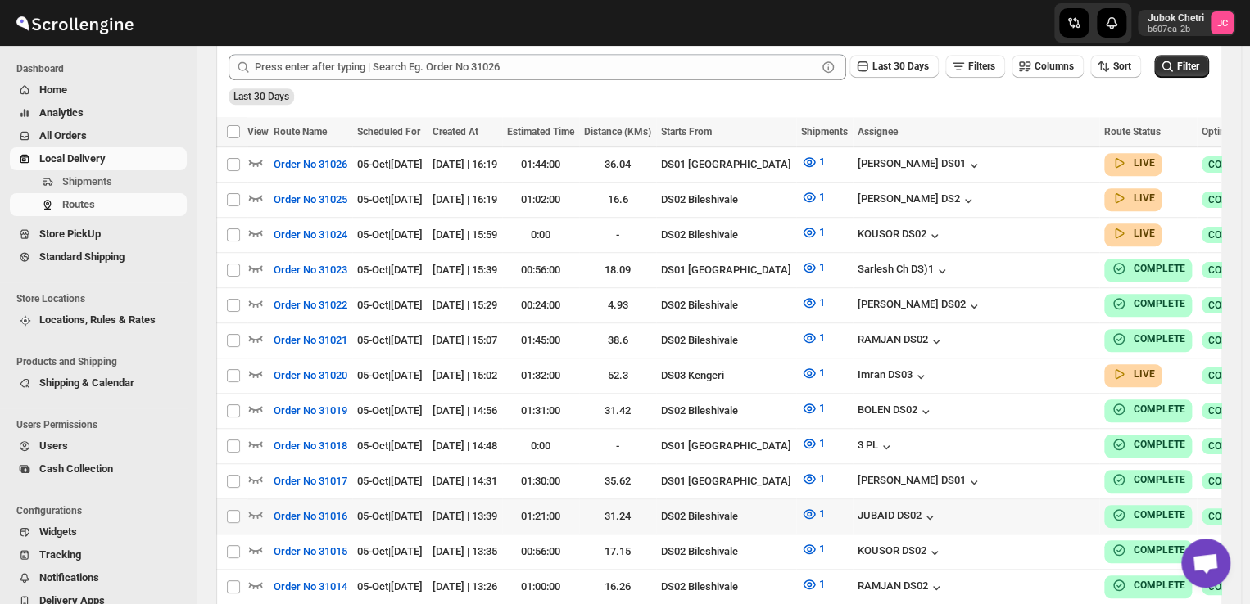
scroll to position [403, 0]
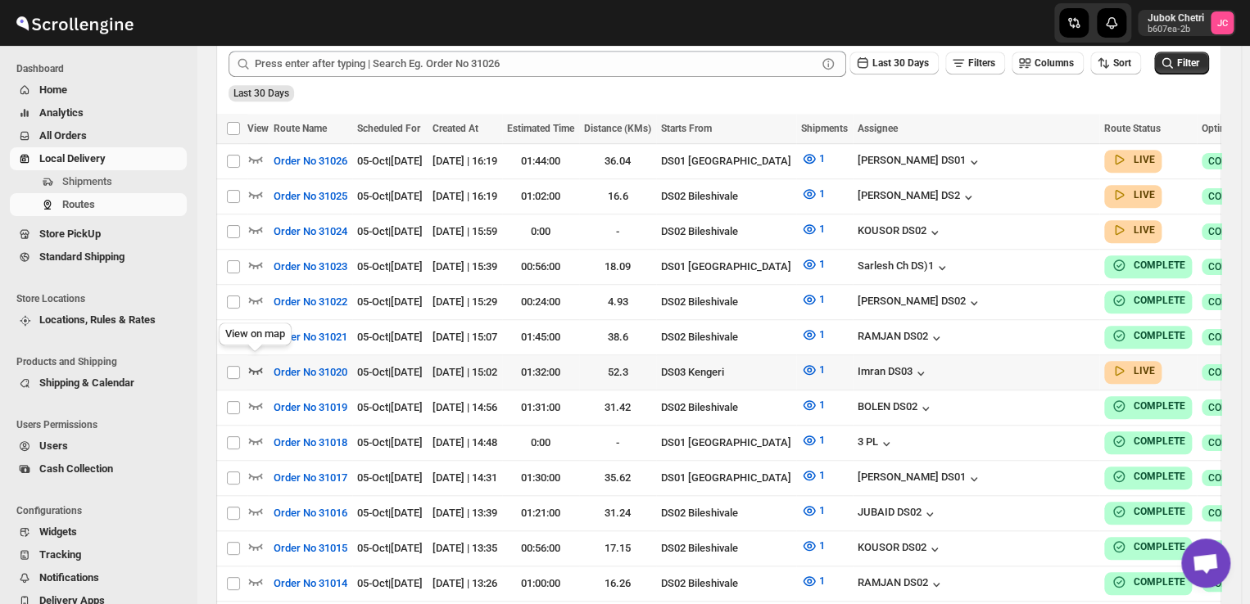
click at [255, 362] on icon "button" at bounding box center [255, 370] width 16 height 16
click at [255, 369] on icon "button" at bounding box center [256, 372] width 6 height 6
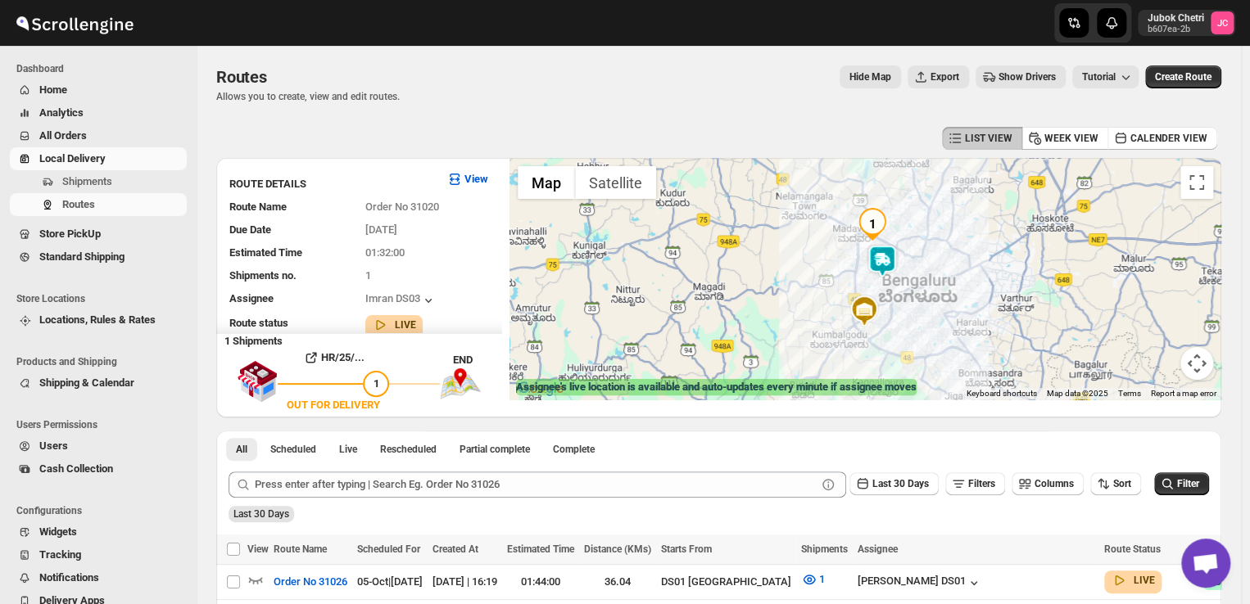
click at [888, 261] on img at bounding box center [882, 261] width 33 height 33
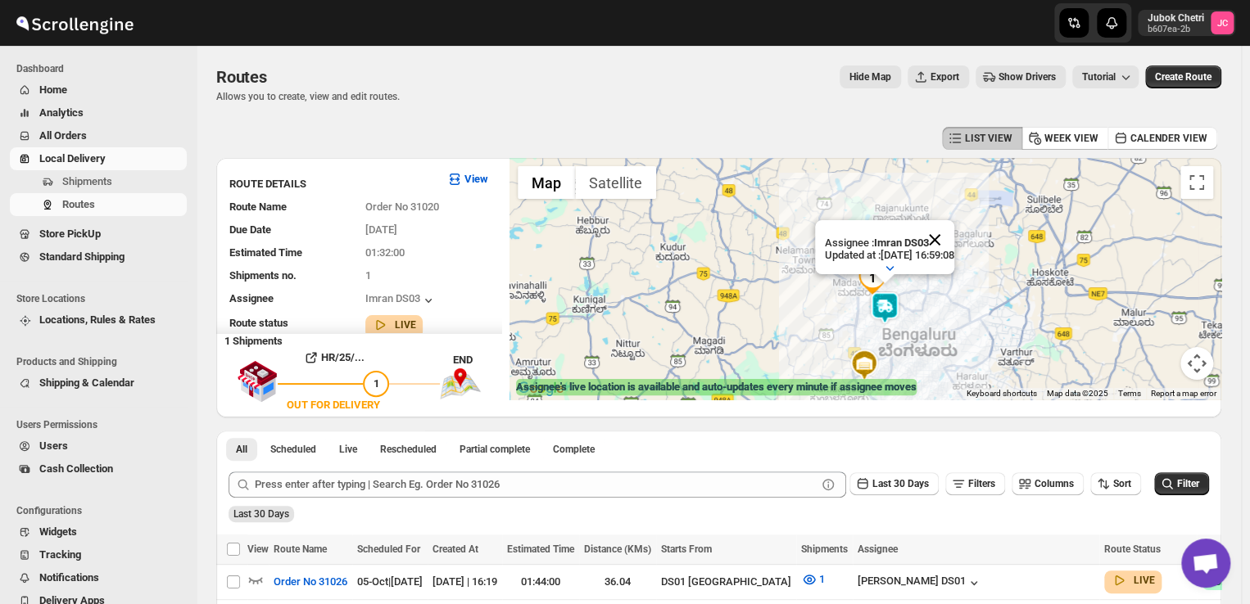
click at [954, 232] on button "Close" at bounding box center [934, 239] width 39 height 39
click at [888, 301] on img at bounding box center [884, 308] width 33 height 33
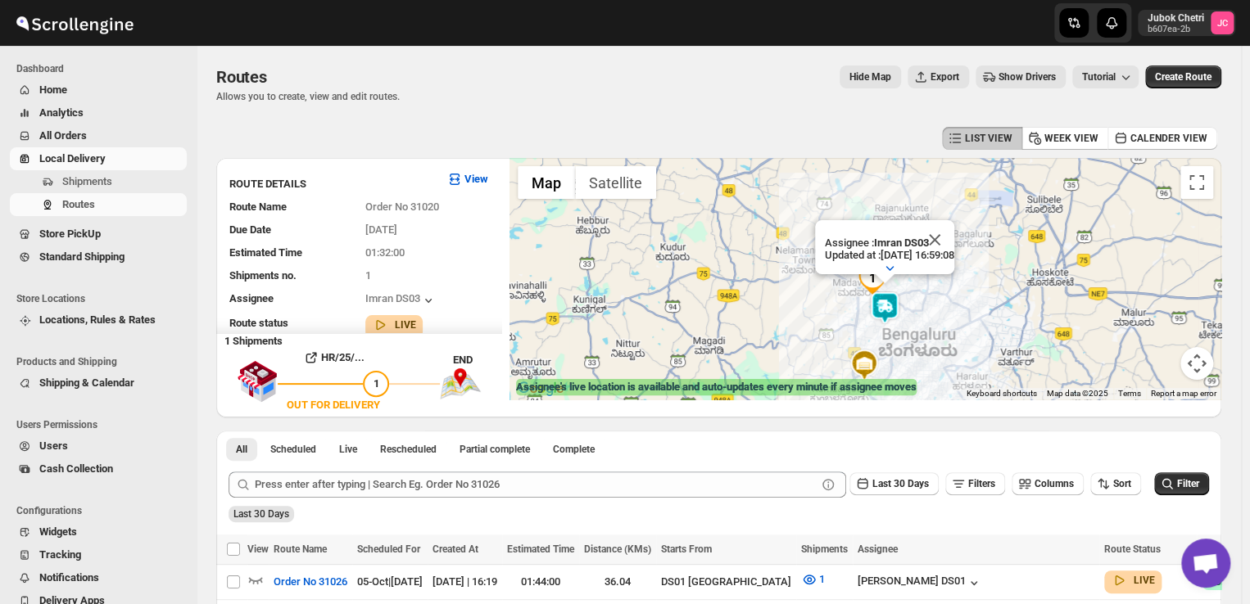
click at [888, 301] on img at bounding box center [884, 308] width 33 height 33
click at [88, 202] on span "Routes" at bounding box center [78, 204] width 33 height 12
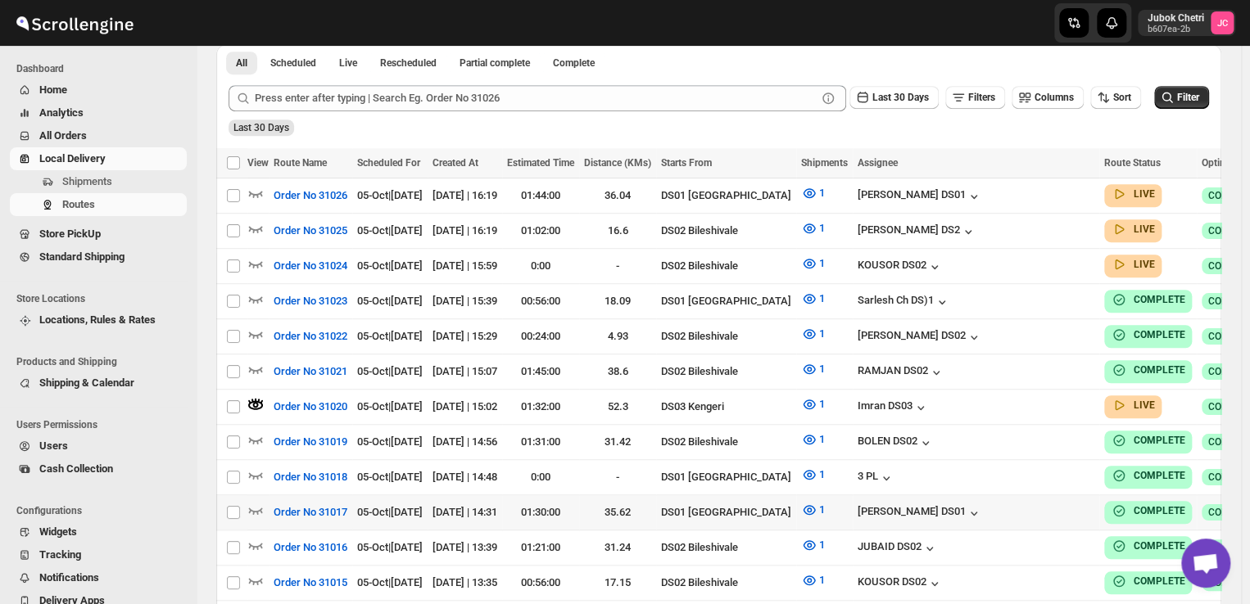
scroll to position [393, 0]
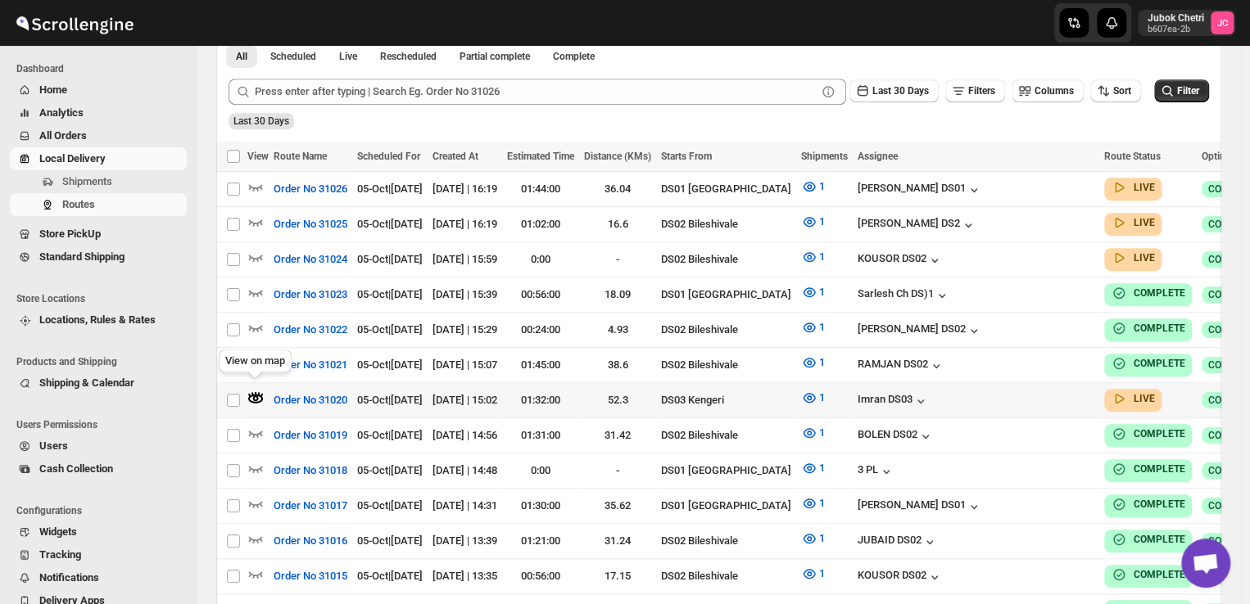
click at [252, 390] on icon "button" at bounding box center [255, 398] width 16 height 16
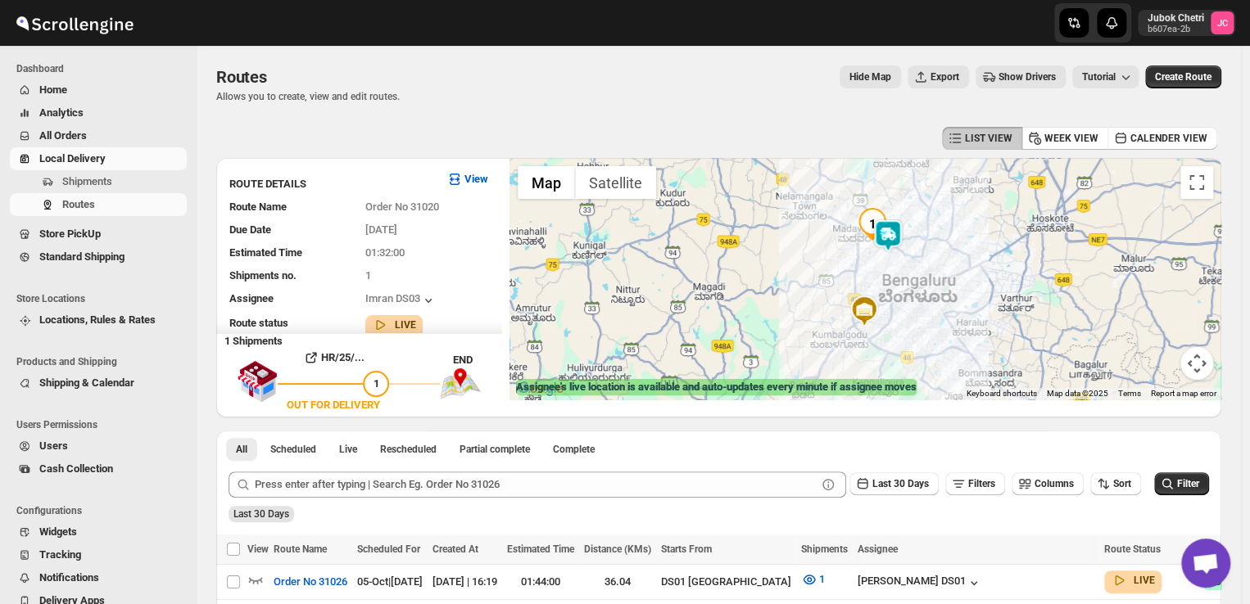
click at [886, 233] on img at bounding box center [887, 235] width 33 height 33
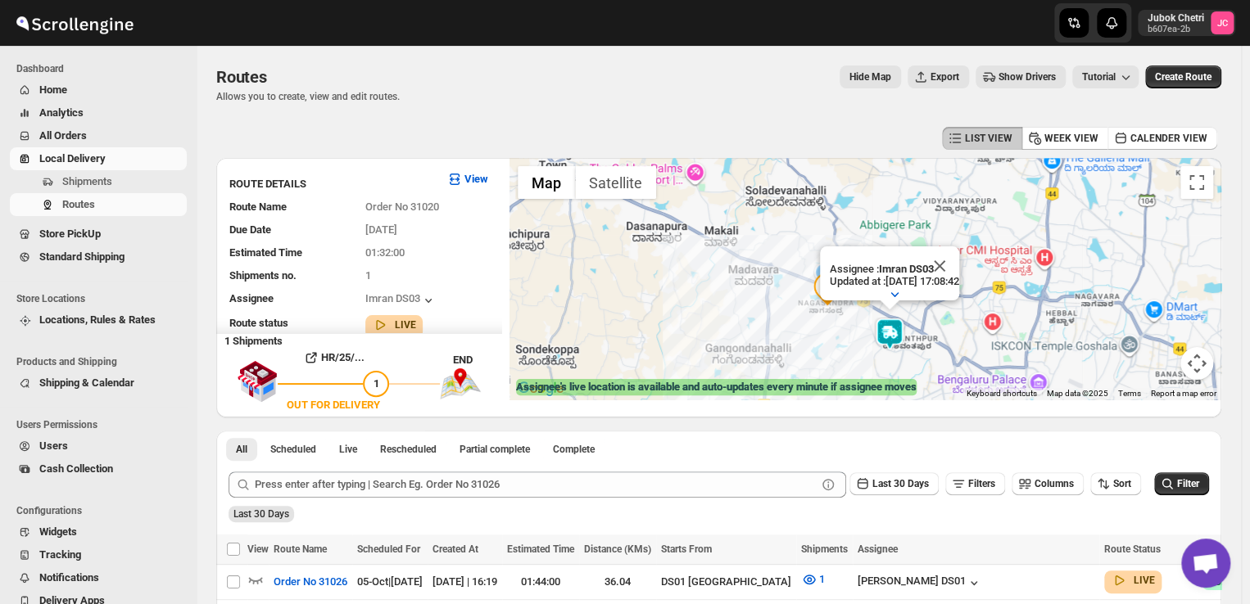
click at [892, 341] on img at bounding box center [889, 334] width 33 height 33
click at [889, 335] on img at bounding box center [889, 334] width 33 height 33
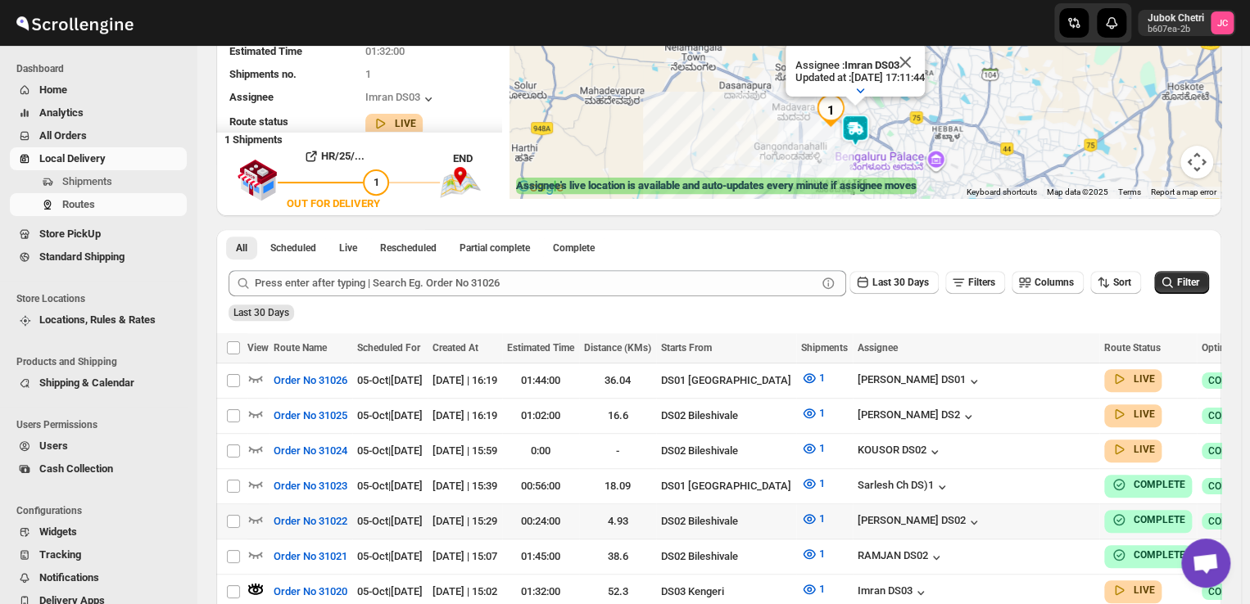
scroll to position [215, 0]
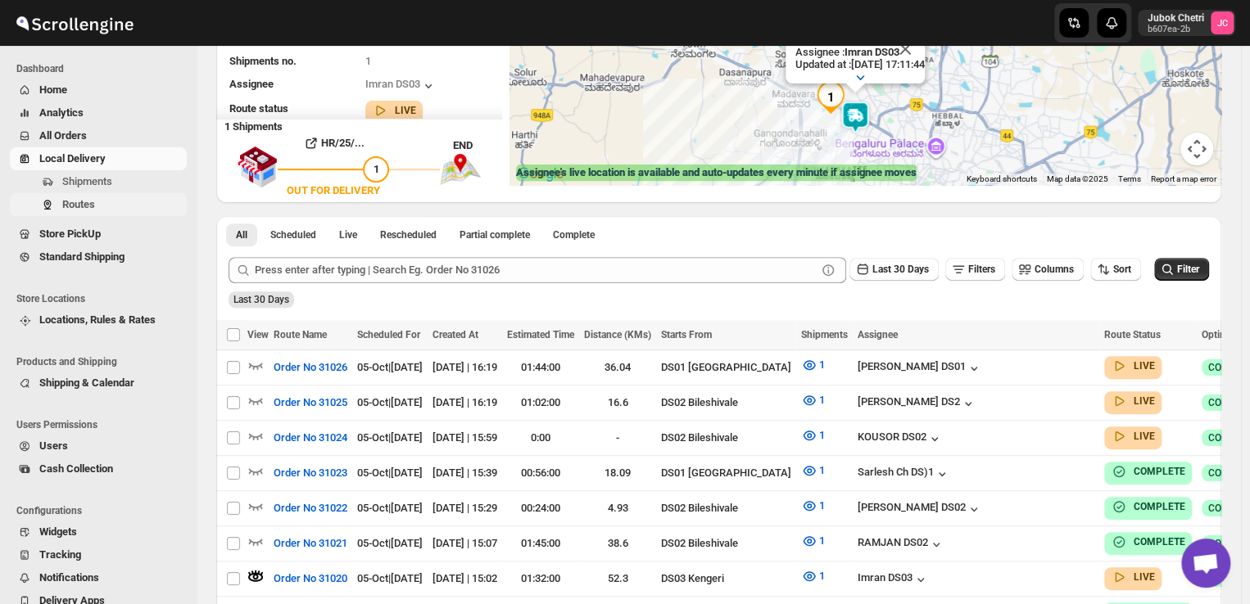
click at [121, 199] on span "Routes" at bounding box center [122, 205] width 121 height 16
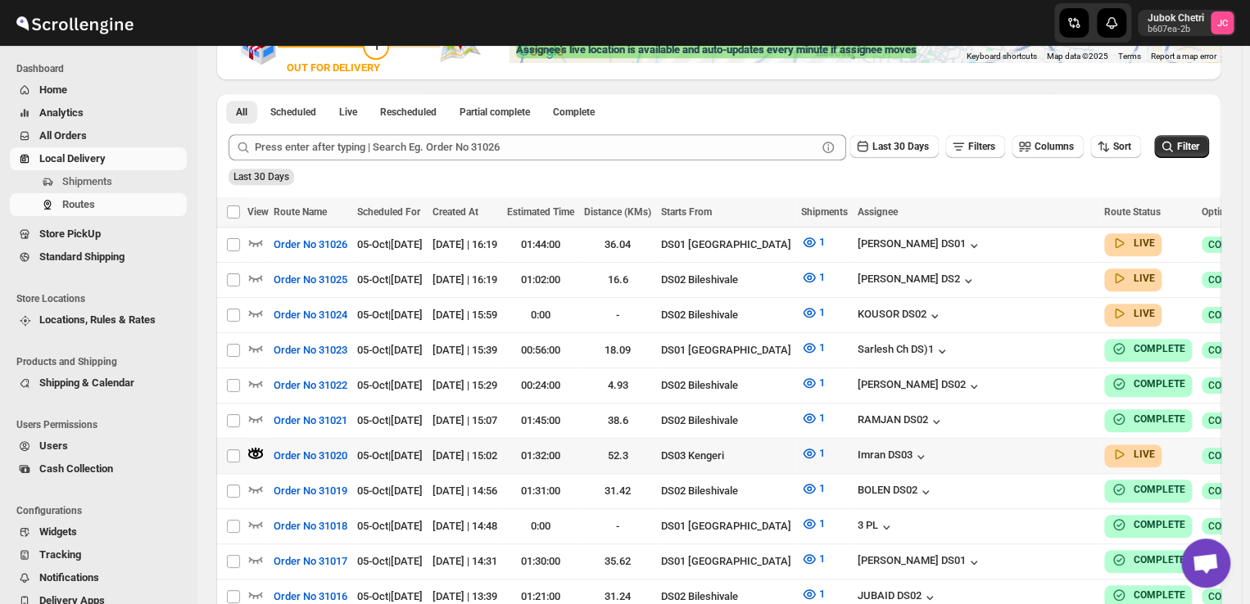
scroll to position [369, 0]
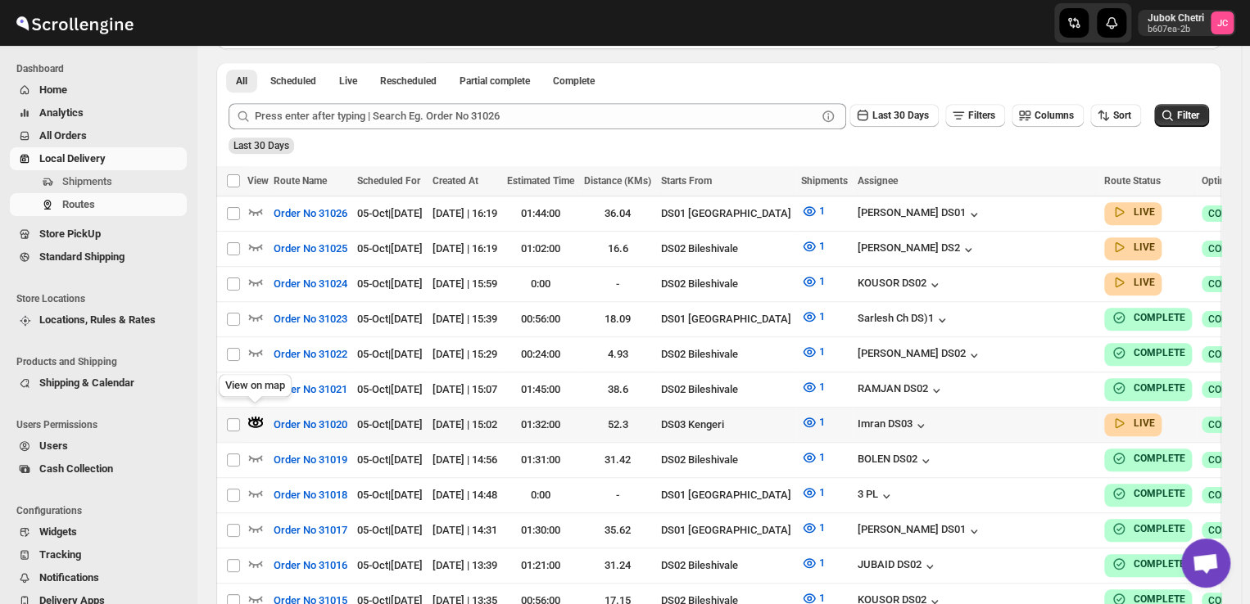
click at [257, 420] on icon "button" at bounding box center [256, 423] width 6 height 6
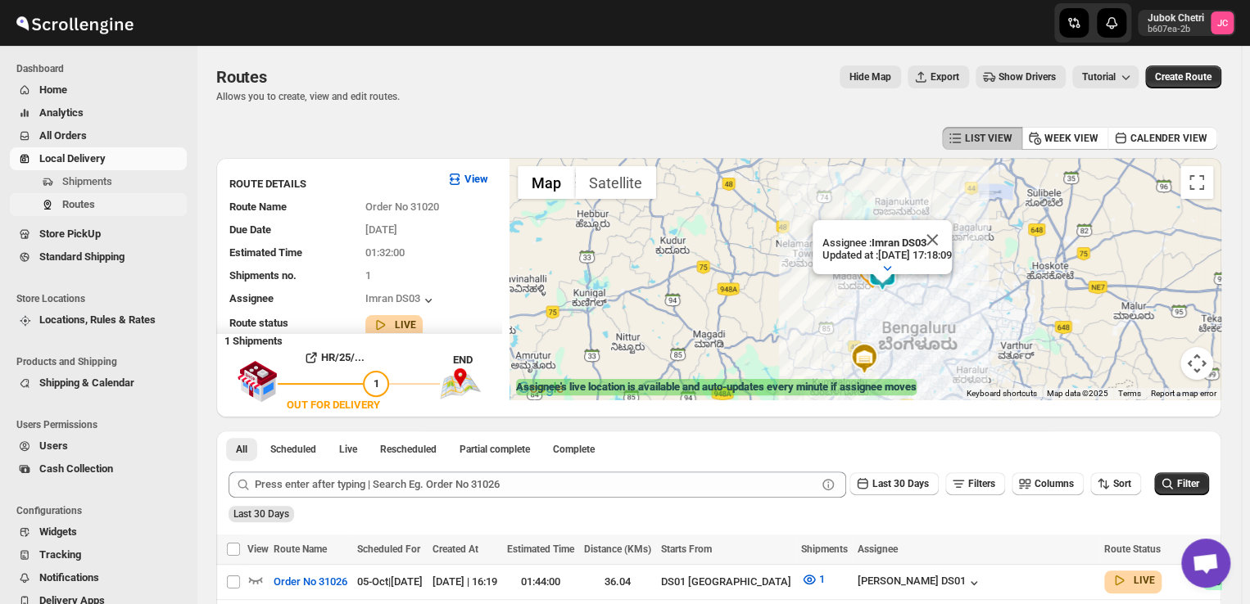
click at [103, 210] on span "Routes" at bounding box center [122, 205] width 121 height 16
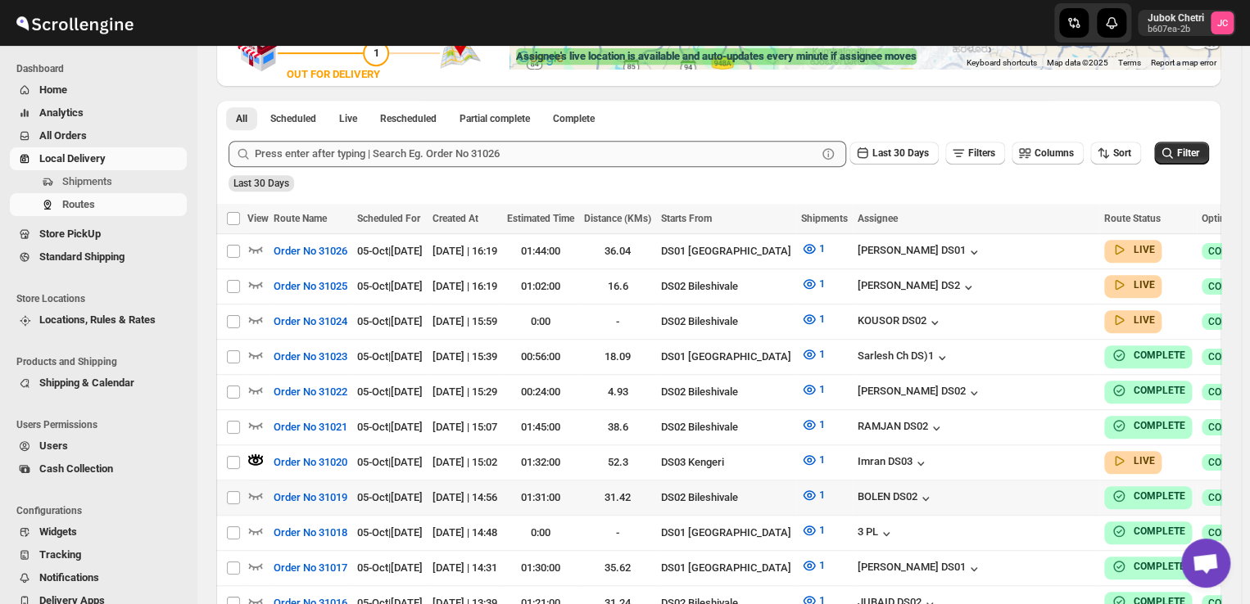
scroll to position [341, 0]
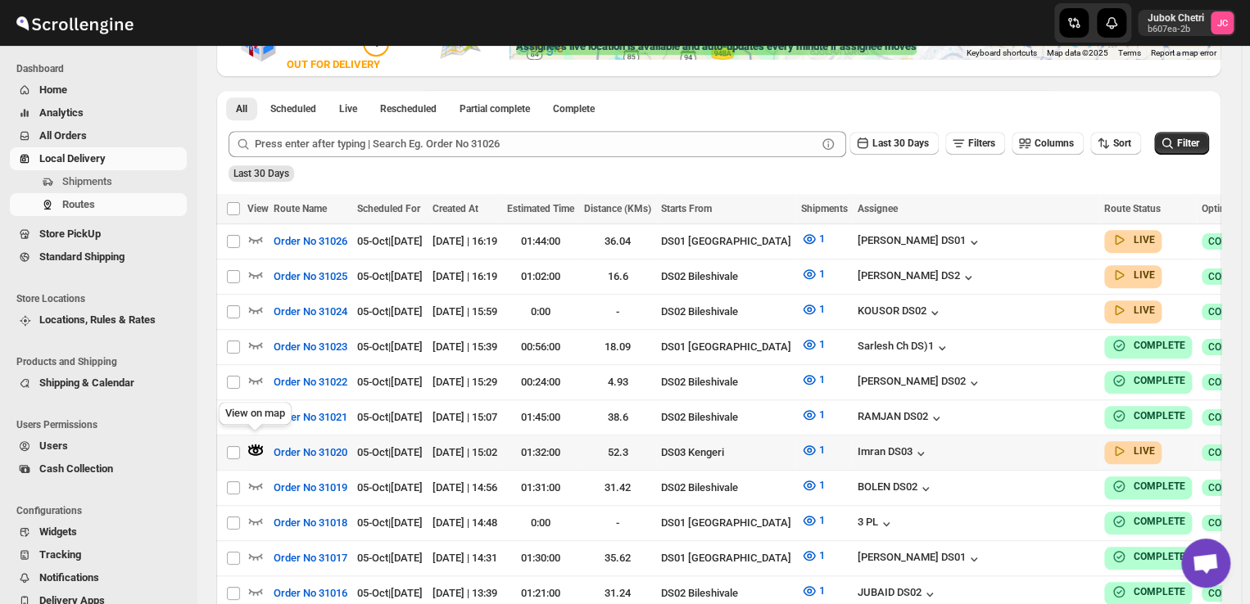
click at [256, 448] on icon "button" at bounding box center [256, 451] width 6 height 6
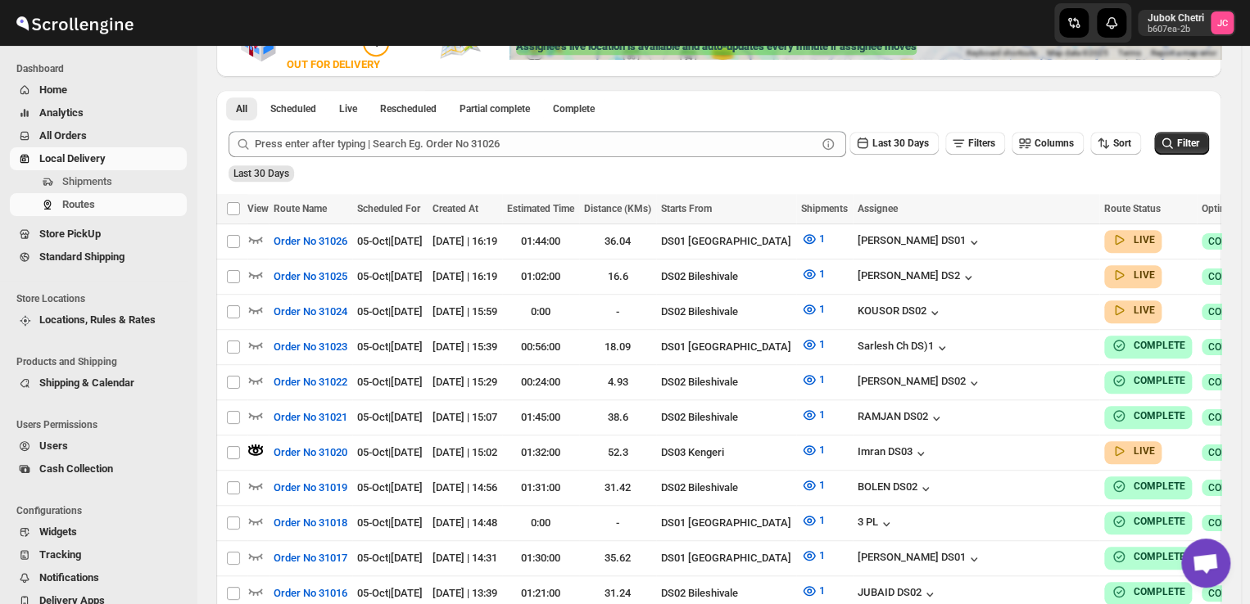
scroll to position [0, 0]
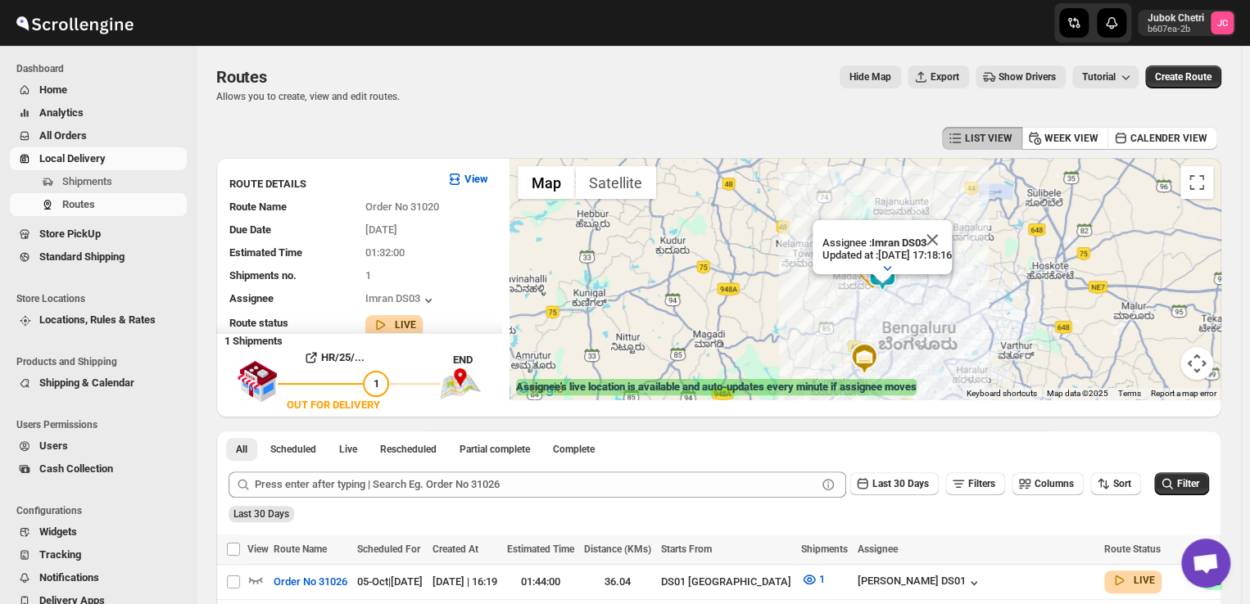
click at [888, 281] on div at bounding box center [882, 279] width 20 height 10
click at [879, 289] on img at bounding box center [873, 275] width 33 height 33
click at [876, 269] on img at bounding box center [873, 275] width 33 height 33
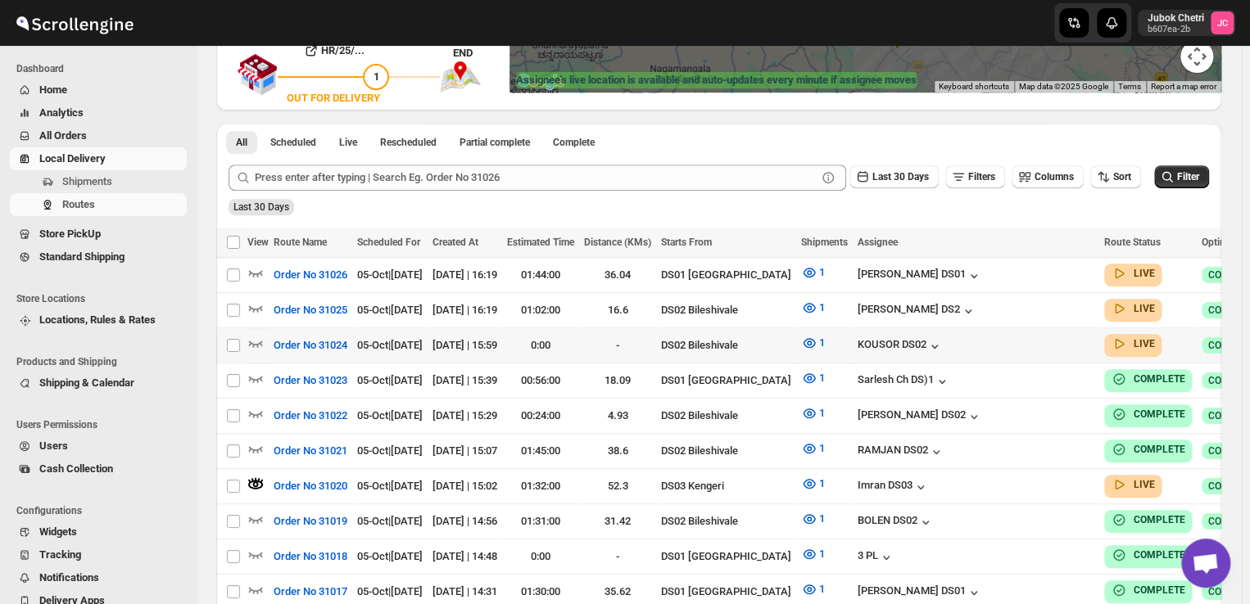
scroll to position [328, 0]
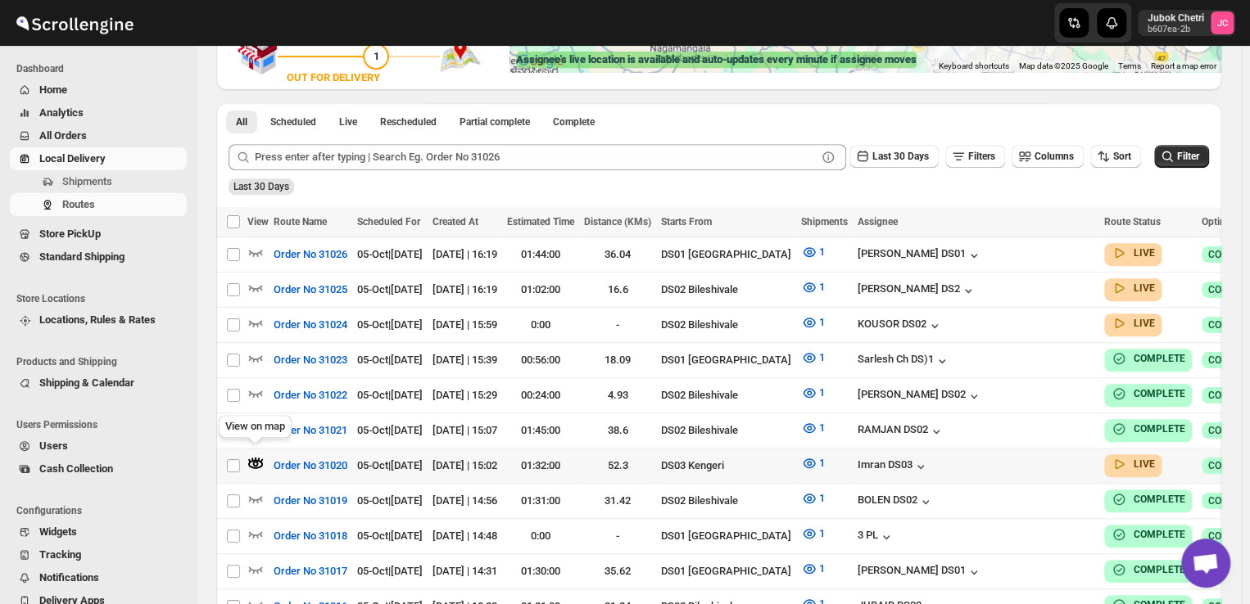
click at [255, 458] on icon "button" at bounding box center [256, 460] width 2 height 4
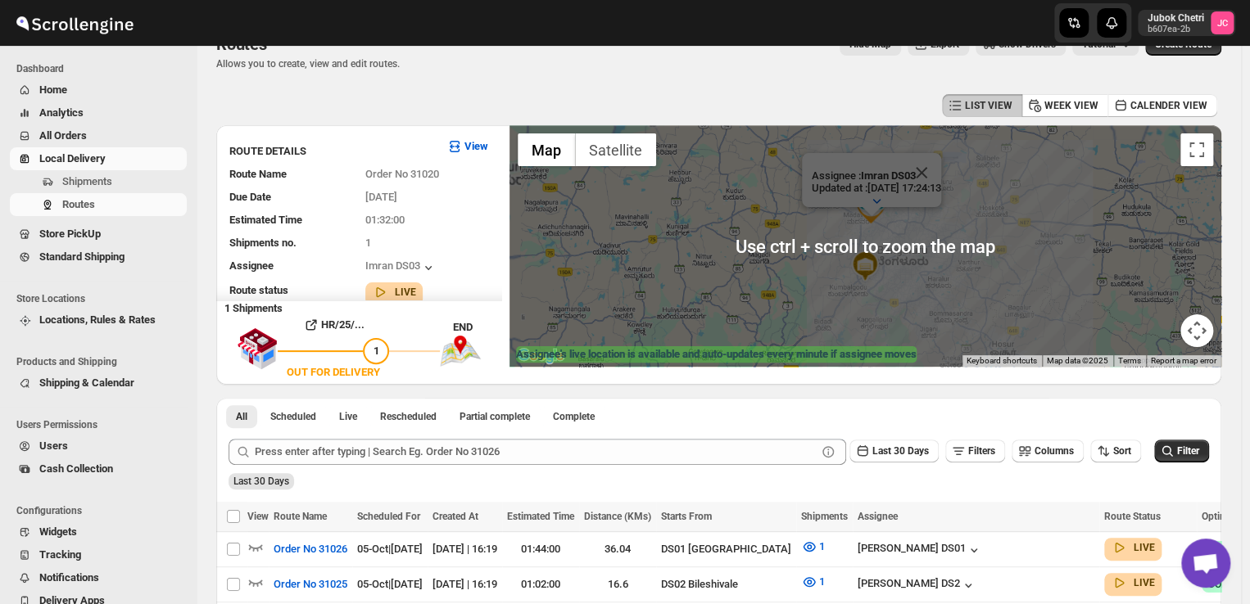
scroll to position [13, 0]
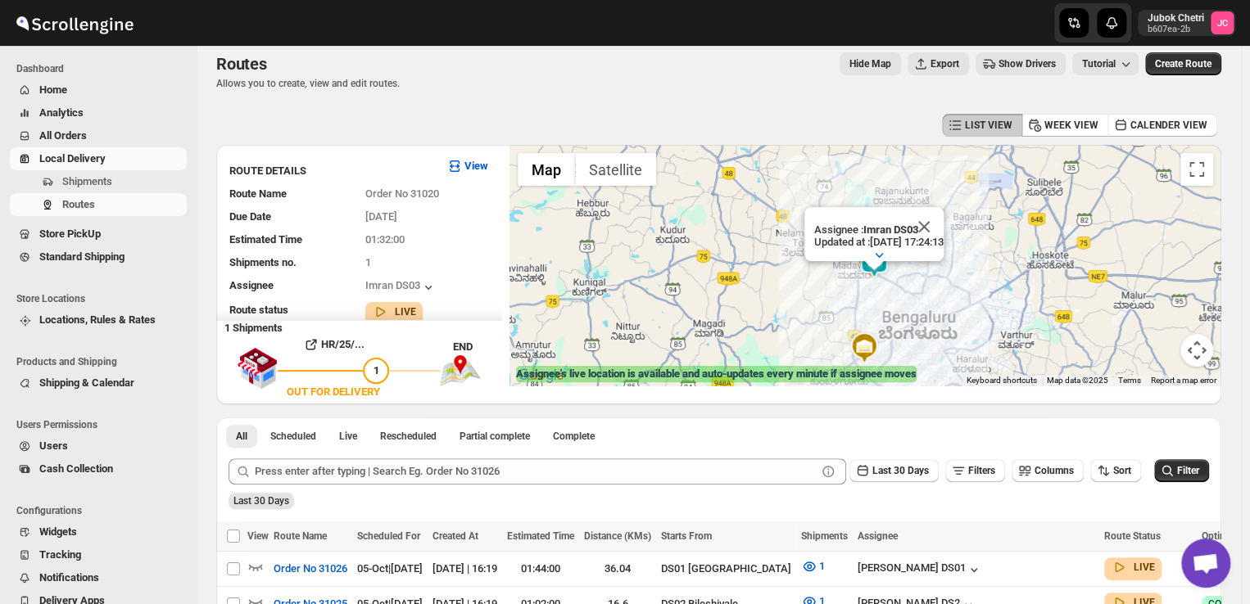
click at [884, 276] on img at bounding box center [873, 262] width 33 height 33
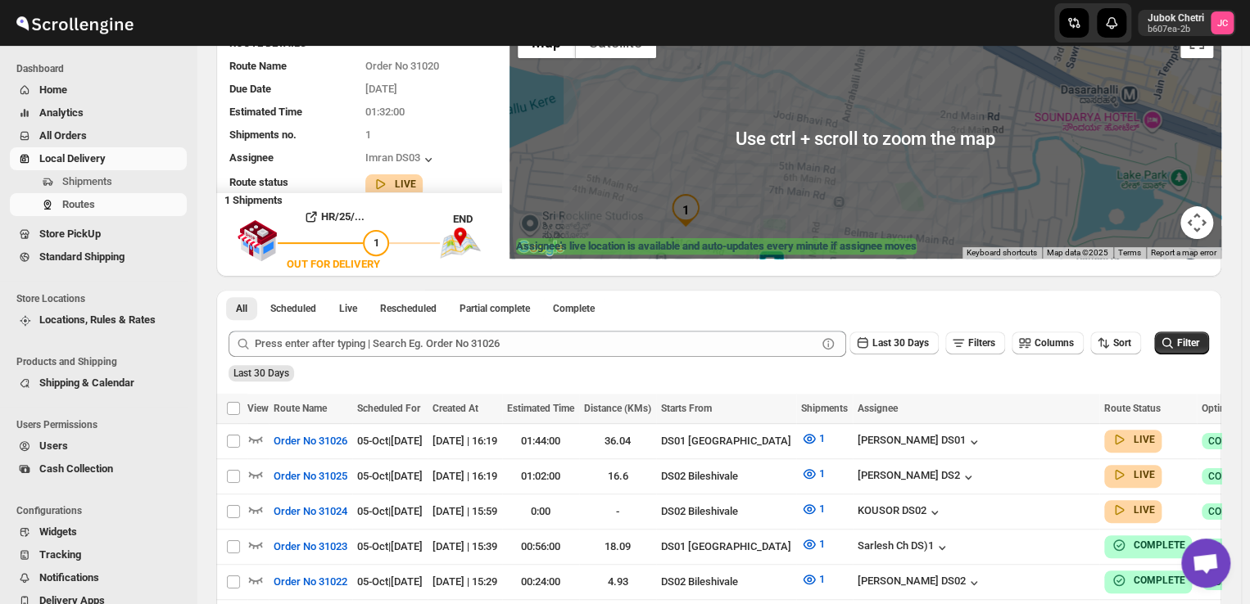
scroll to position [121, 0]
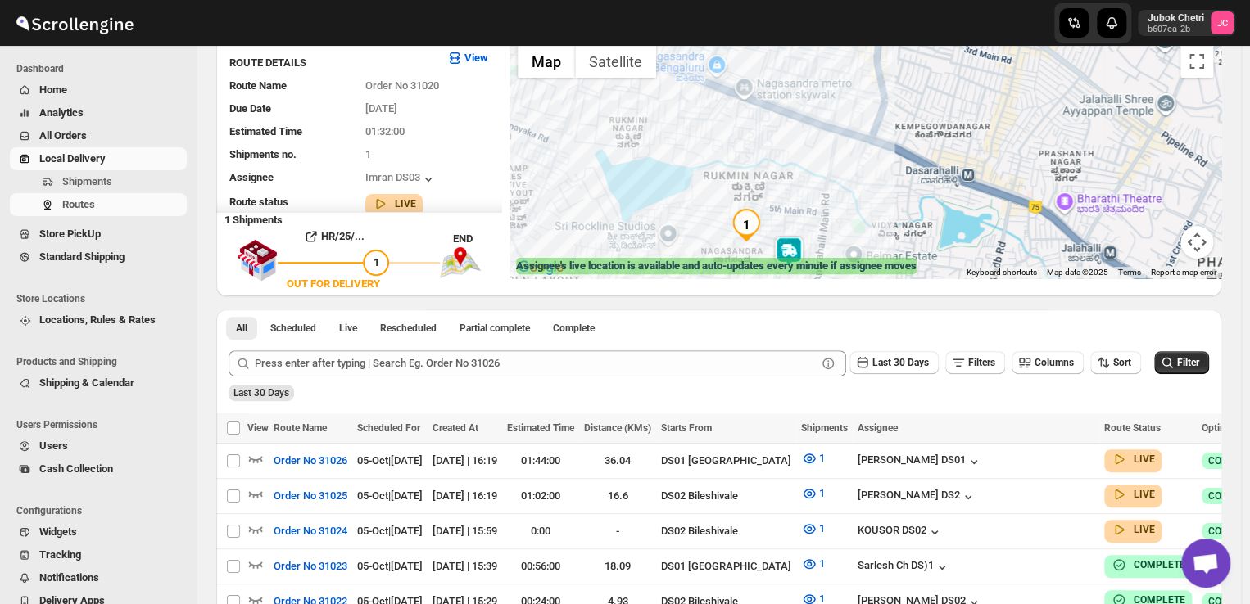
click at [799, 240] on img at bounding box center [788, 252] width 33 height 33
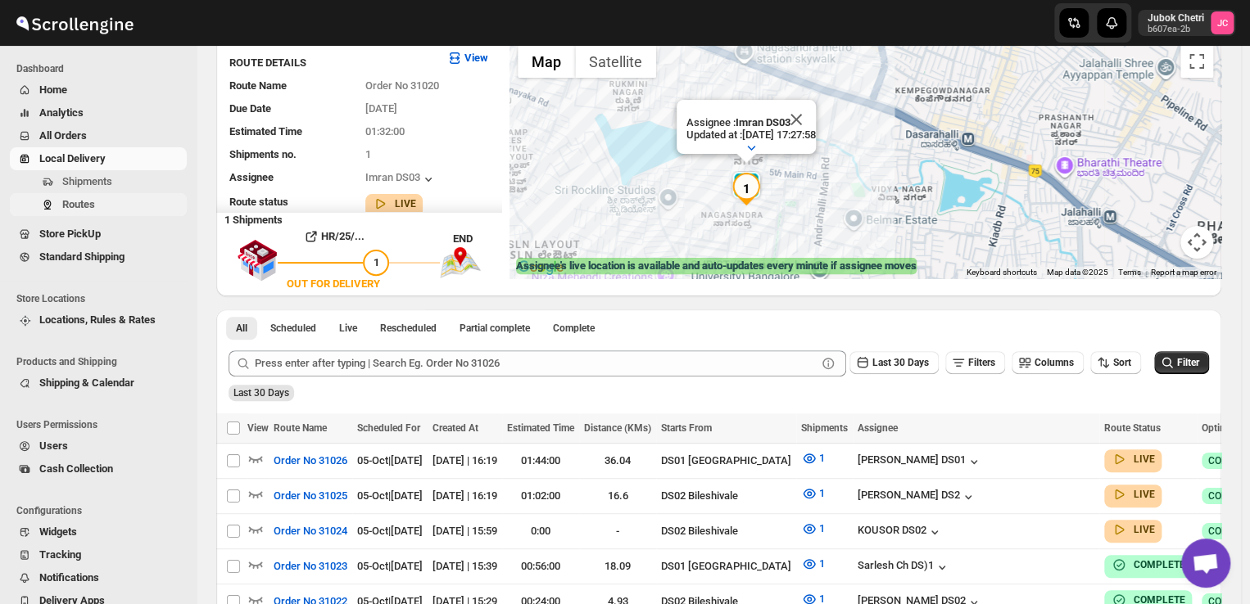
click at [91, 202] on span "Routes" at bounding box center [78, 204] width 33 height 12
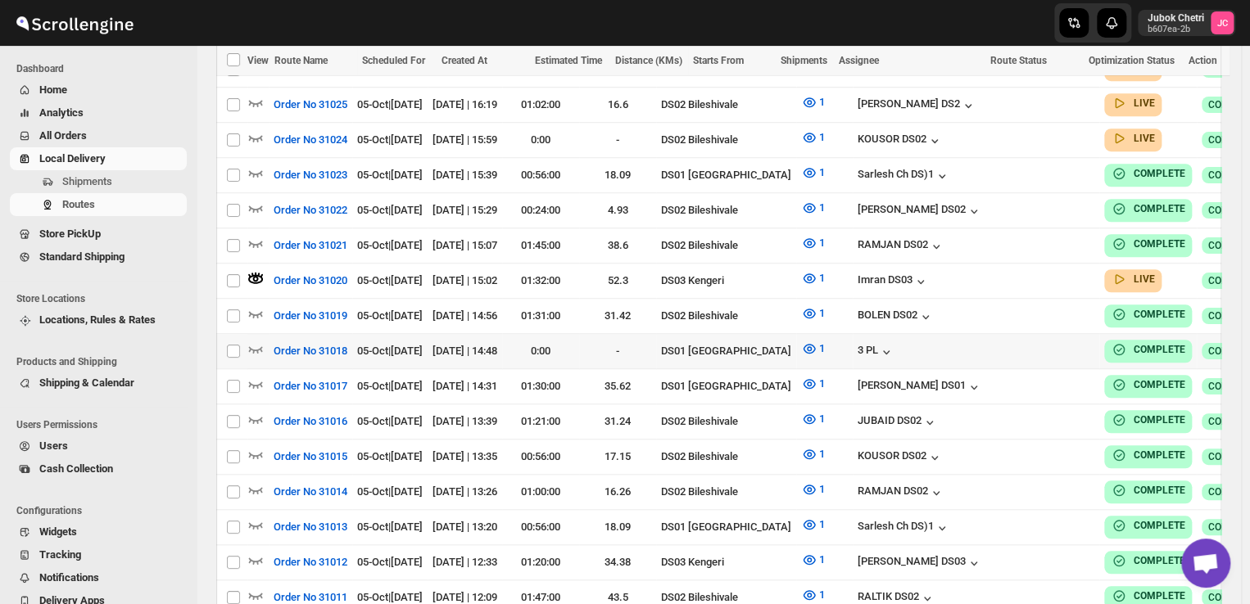
scroll to position [515, 0]
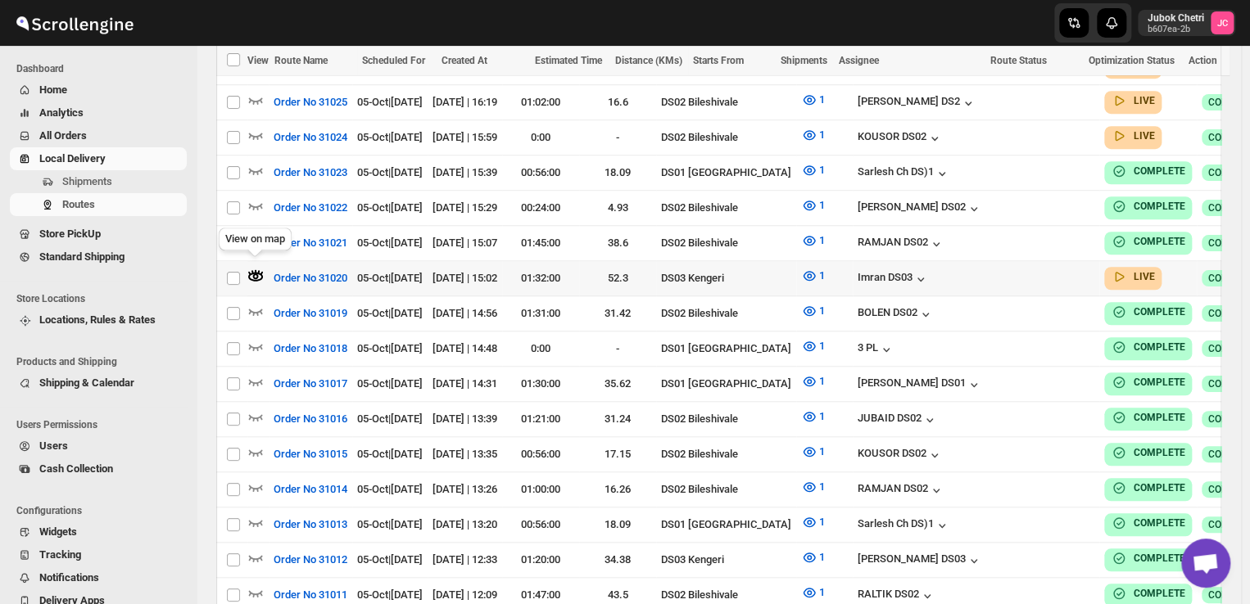
click at [254, 274] on icon "button" at bounding box center [256, 277] width 6 height 6
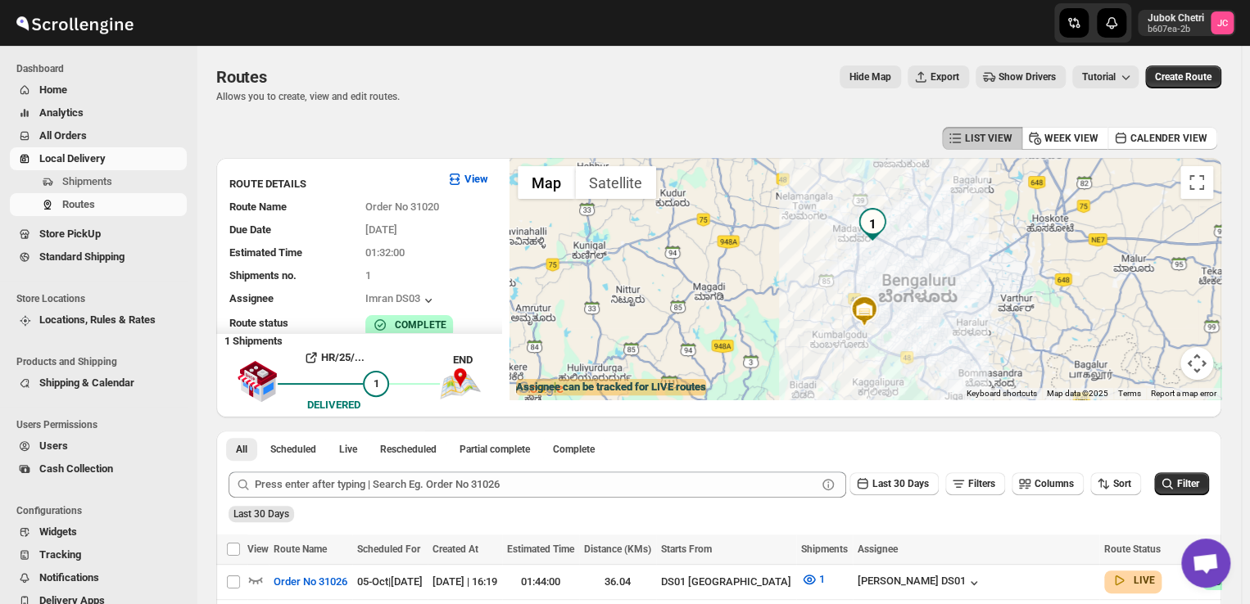
click at [878, 216] on img "1" at bounding box center [872, 224] width 33 height 33
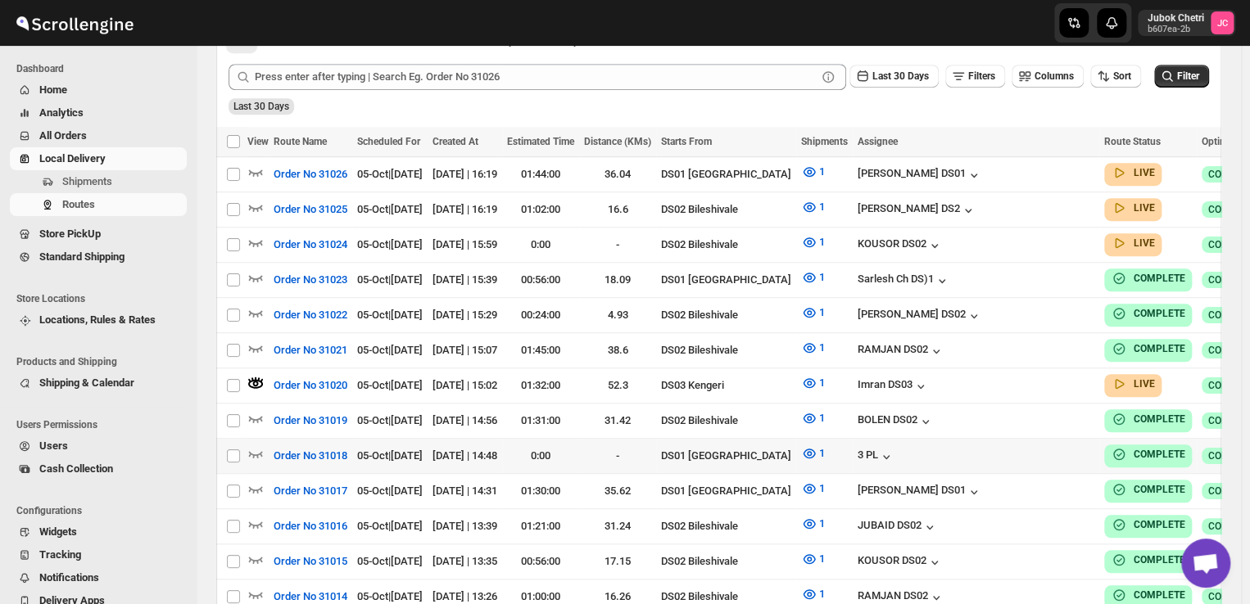
scroll to position [448, 0]
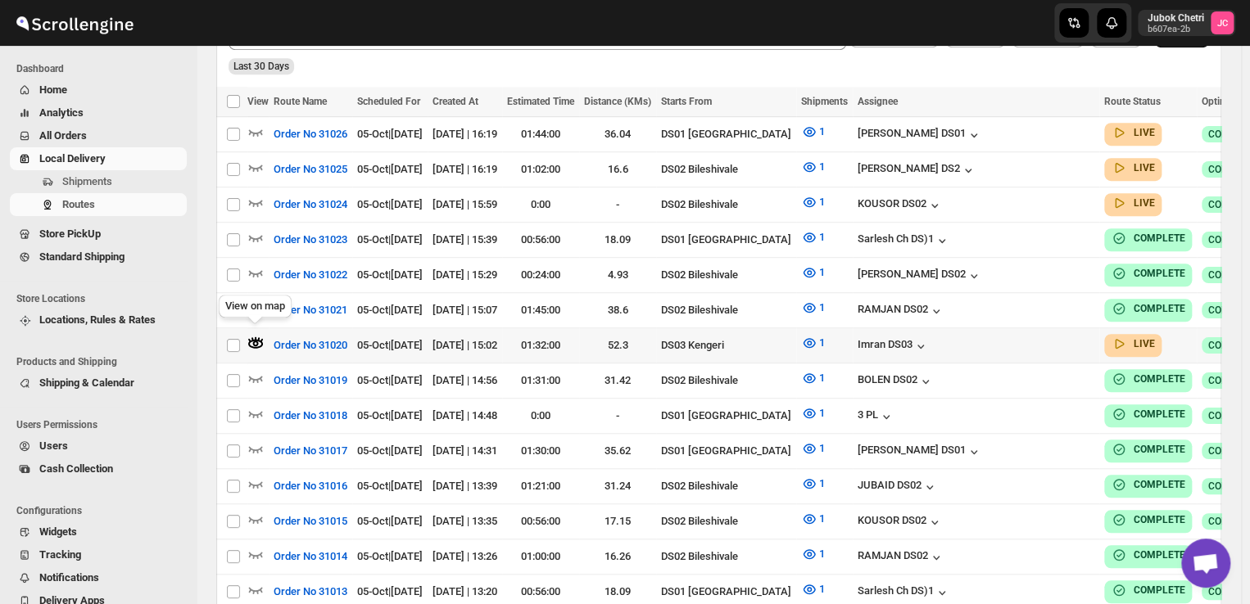
click at [256, 337] on icon "button" at bounding box center [256, 339] width 2 height 4
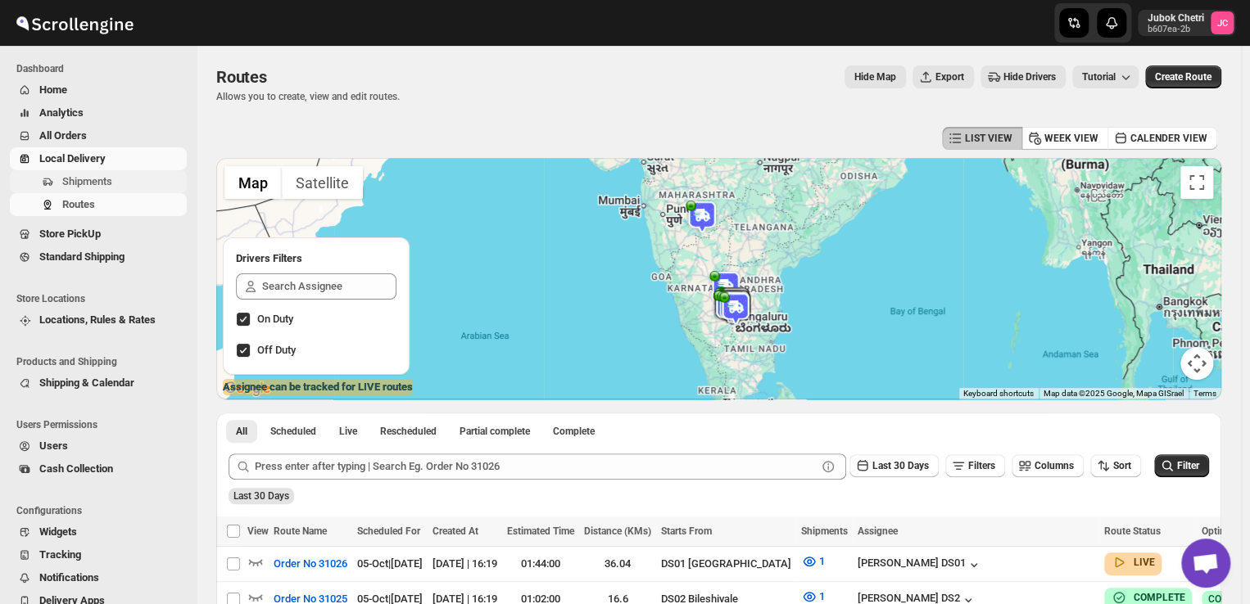
click at [84, 178] on span "Shipments" at bounding box center [87, 181] width 50 height 12
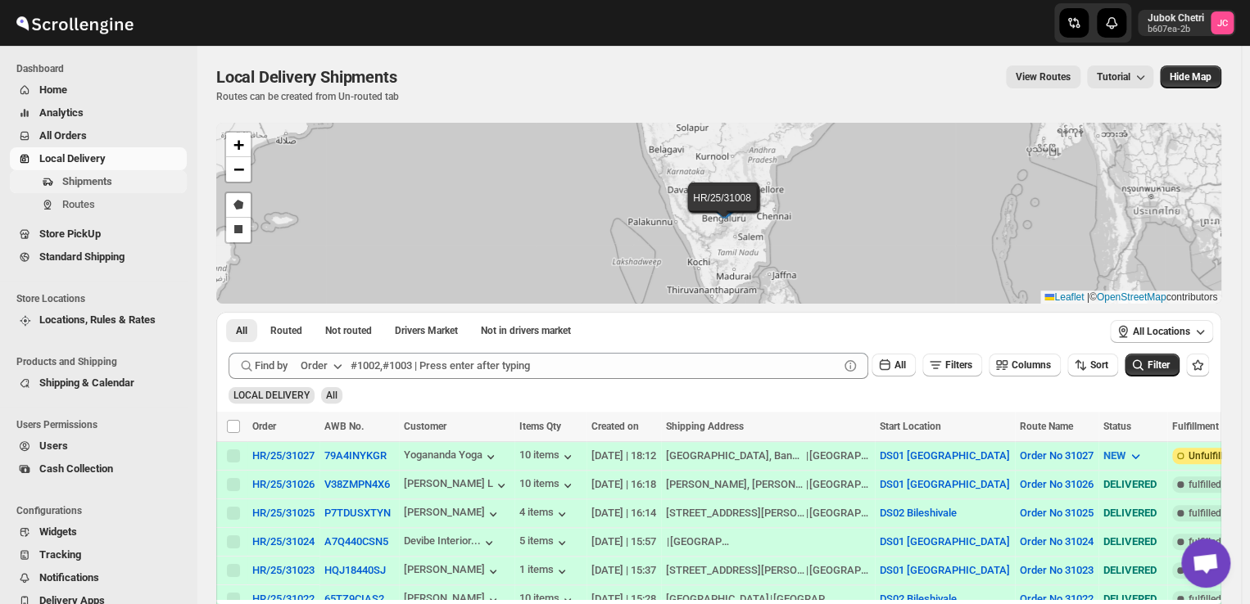
click at [115, 184] on span "Shipments" at bounding box center [122, 182] width 121 height 16
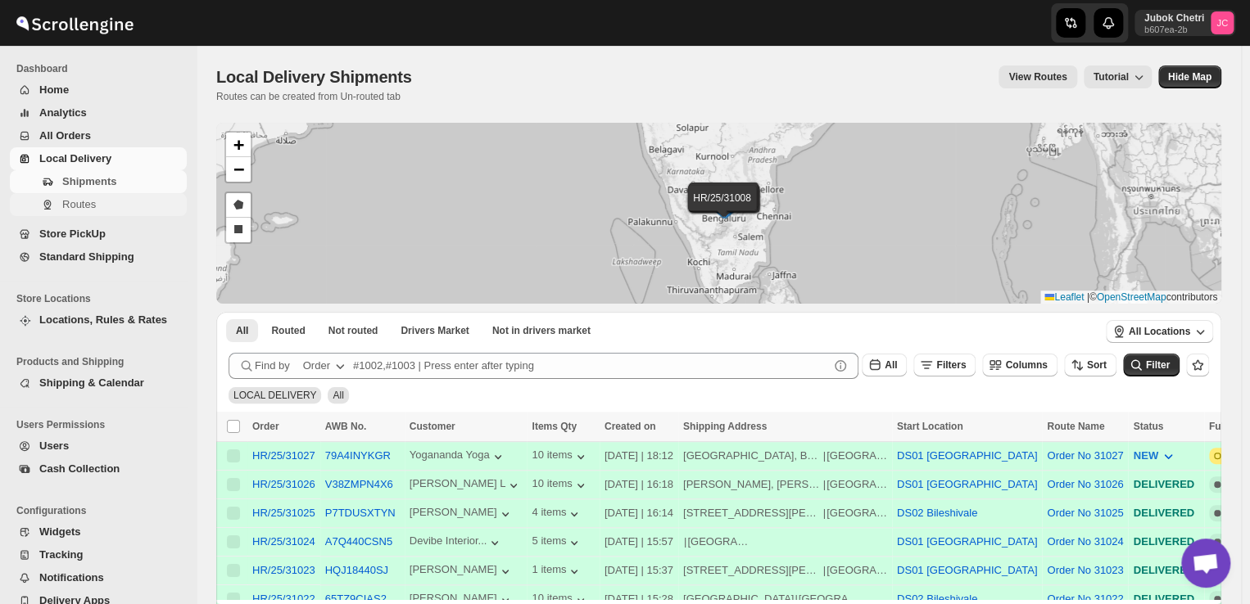
click at [79, 197] on span "Routes" at bounding box center [122, 205] width 121 height 16
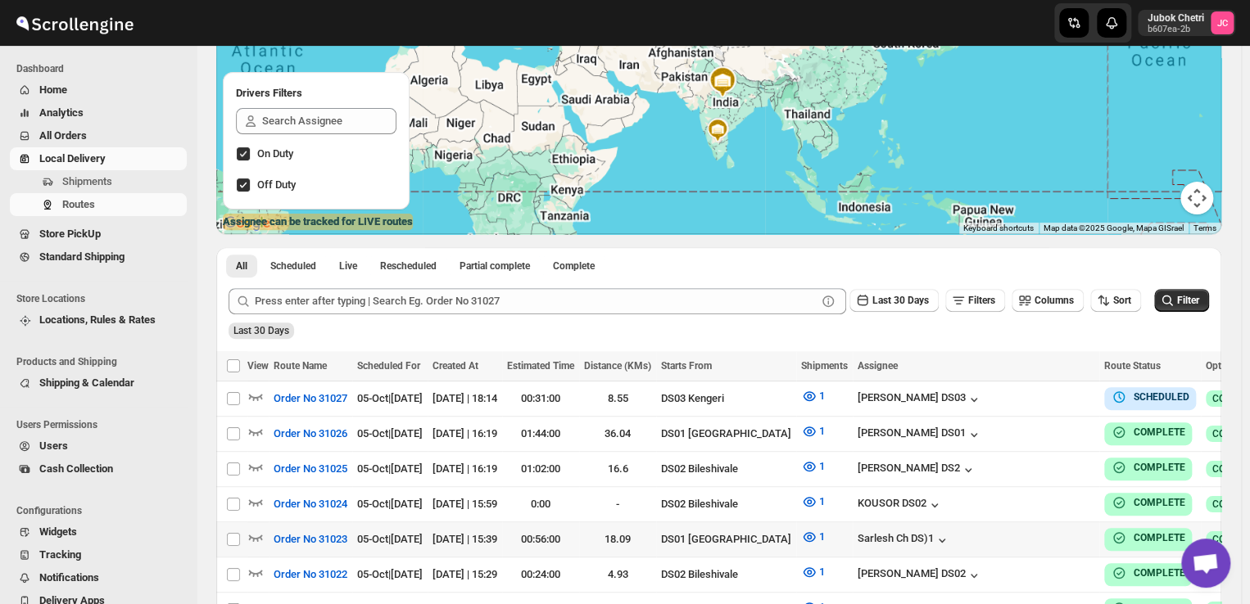
scroll to position [192, 0]
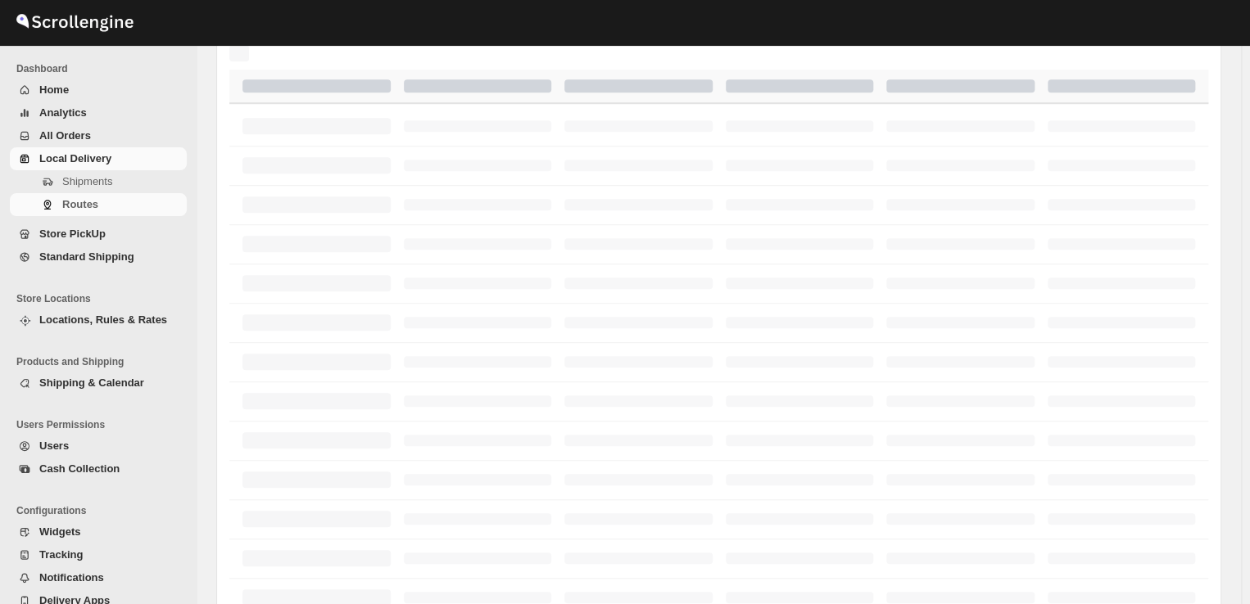
scroll to position [192, 0]
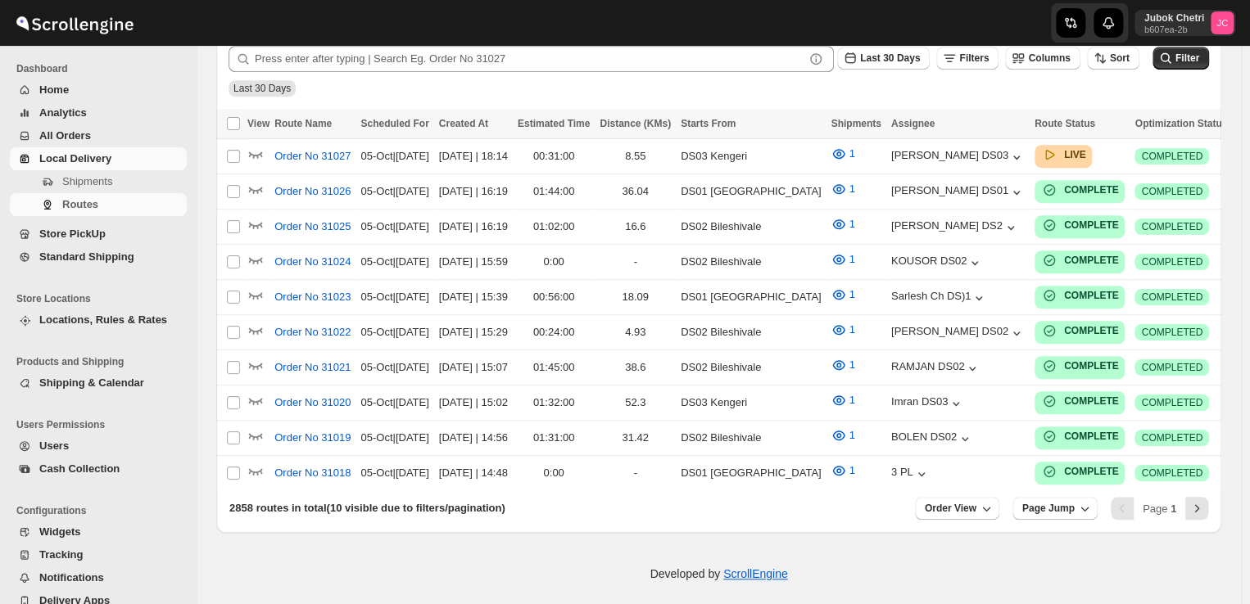
scroll to position [436, 0]
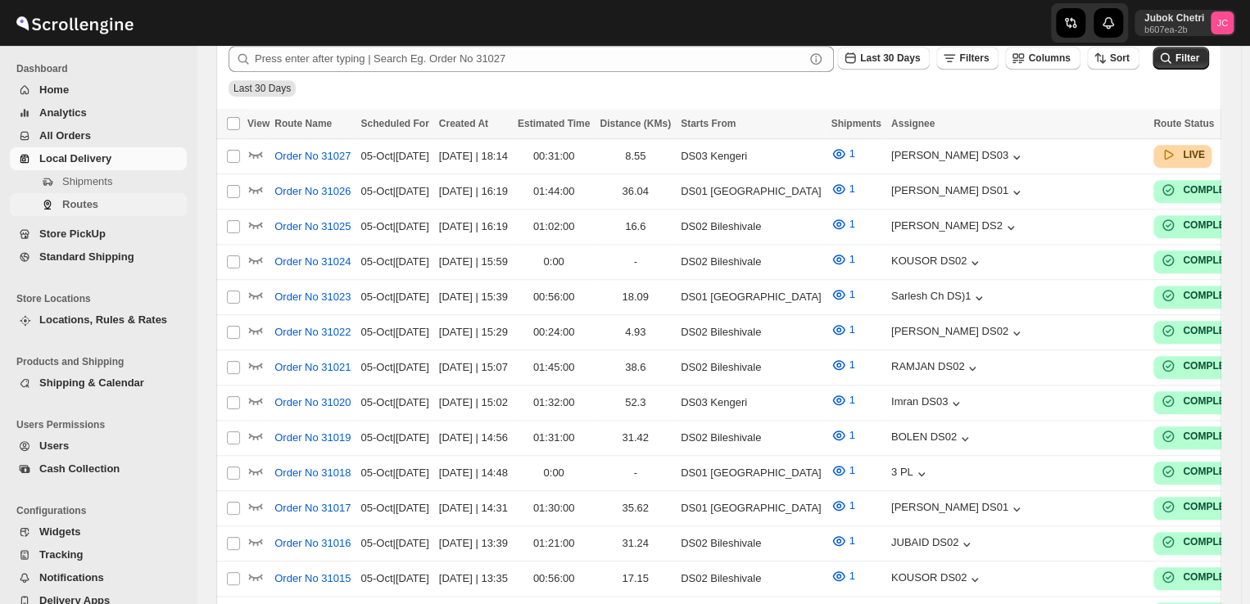
scroll to position [436, 0]
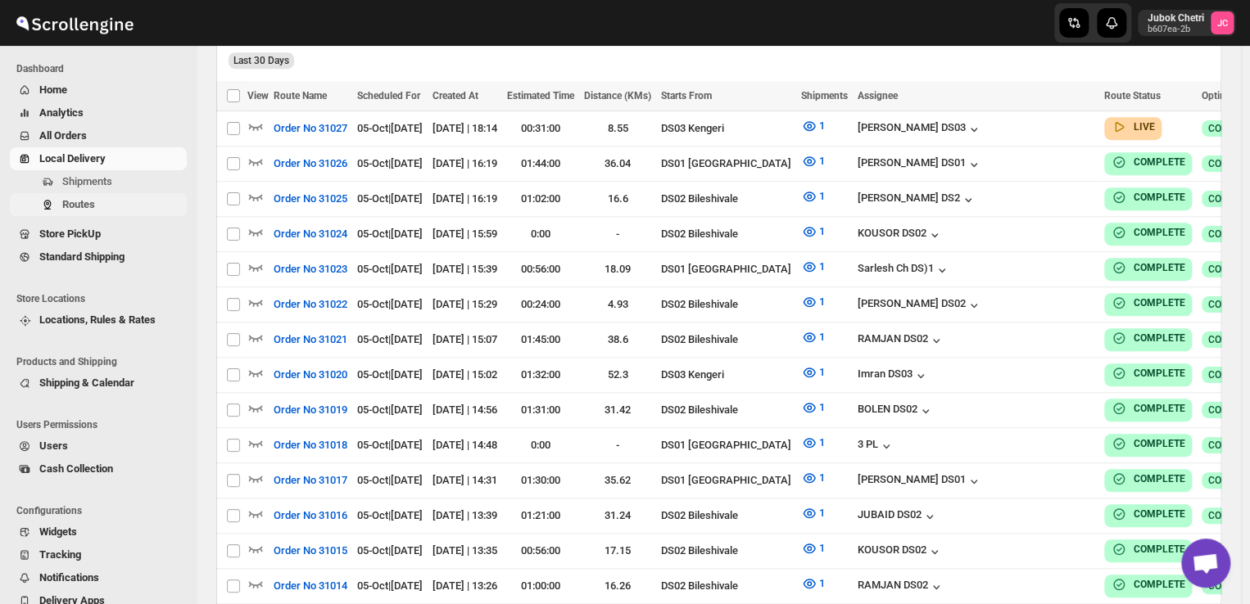
click at [92, 206] on span "Routes" at bounding box center [78, 204] width 33 height 12
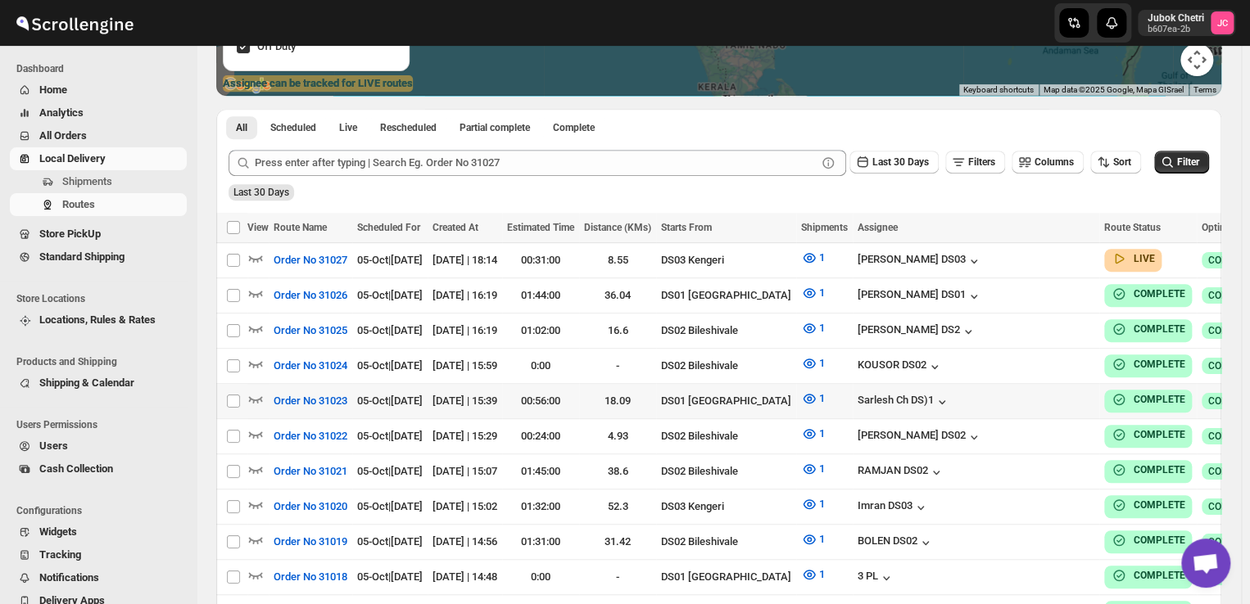
scroll to position [306, 0]
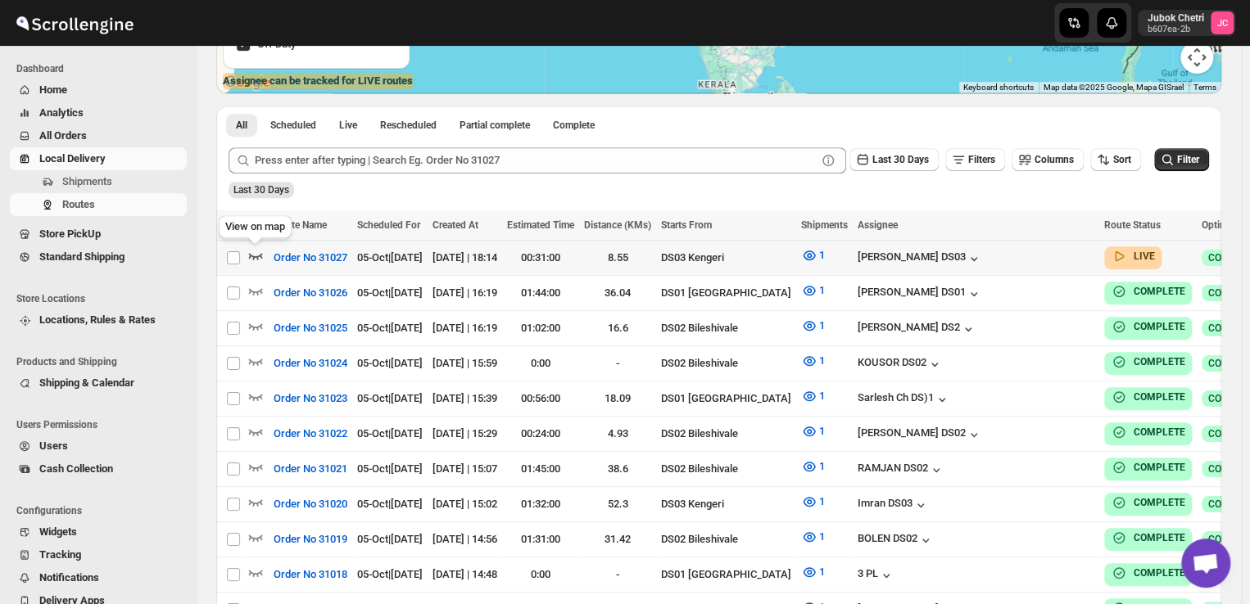
click at [259, 256] on icon "button" at bounding box center [256, 256] width 14 height 7
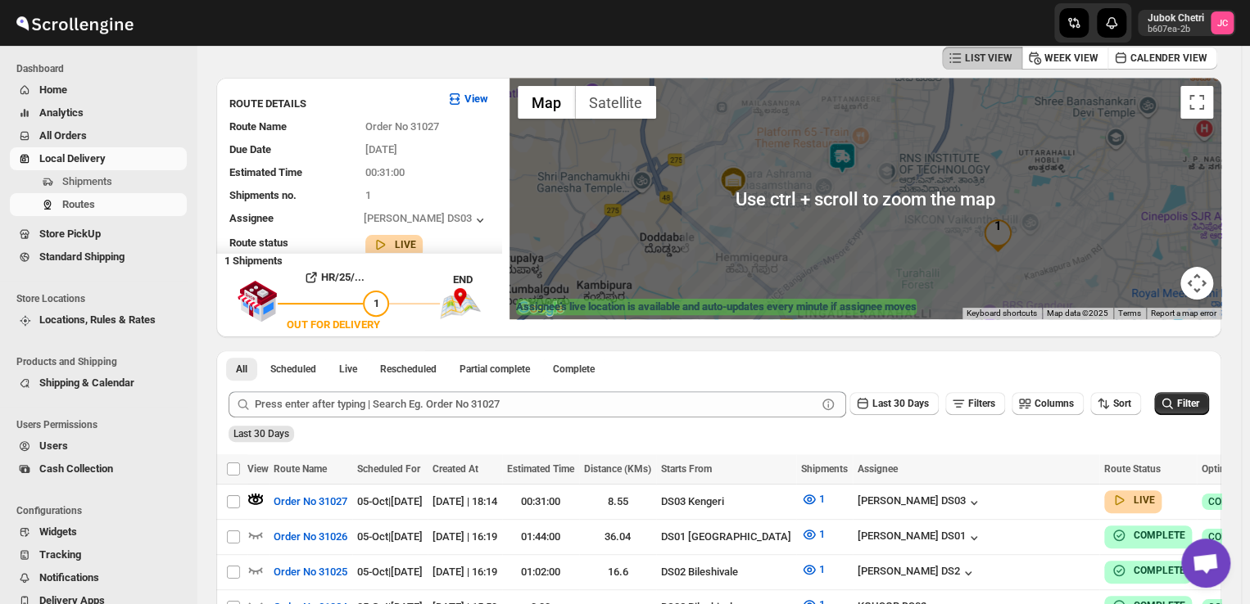
scroll to position [46, 0]
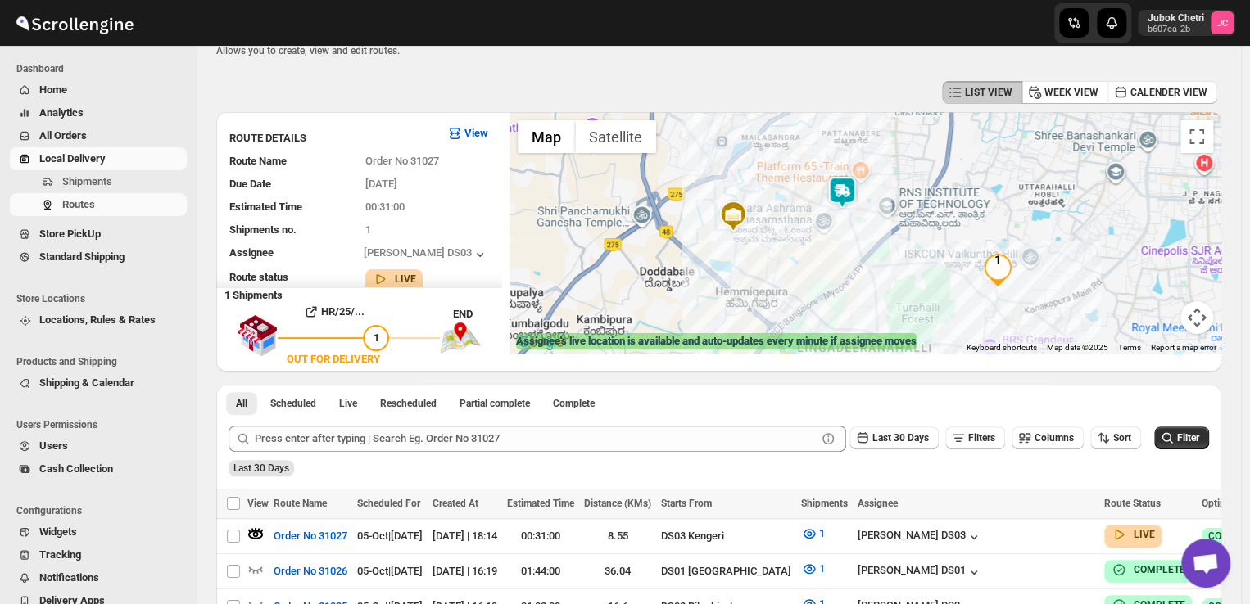
click at [918, 239] on div at bounding box center [865, 233] width 712 height 242
click at [848, 198] on img at bounding box center [842, 192] width 33 height 33
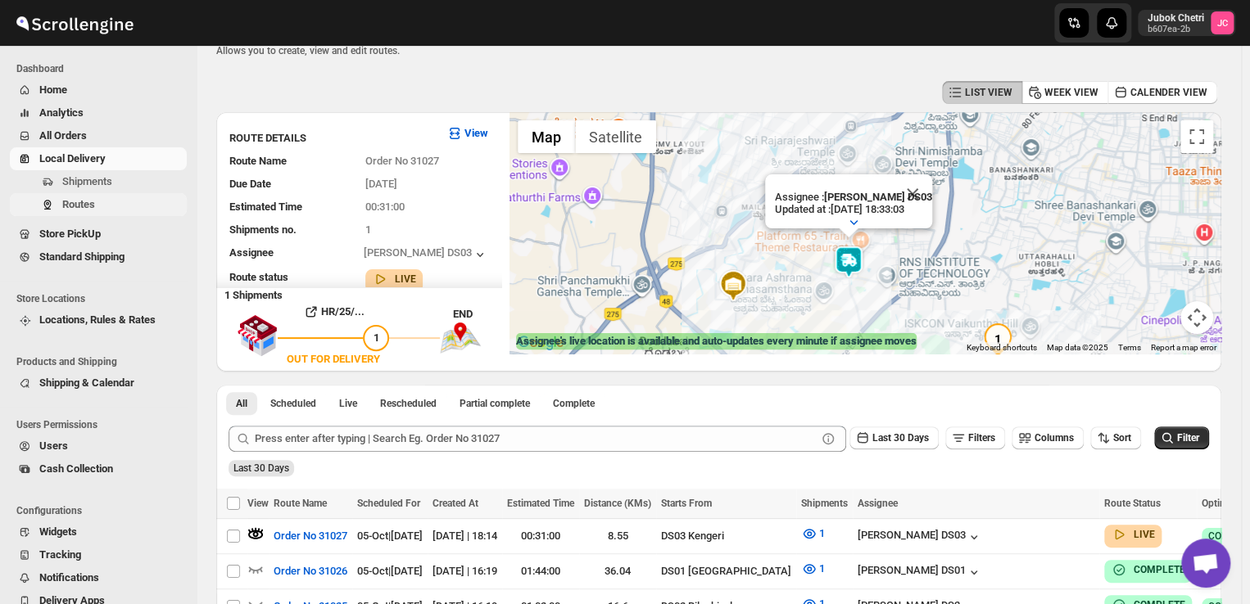
click at [102, 204] on span "Routes" at bounding box center [122, 205] width 121 height 16
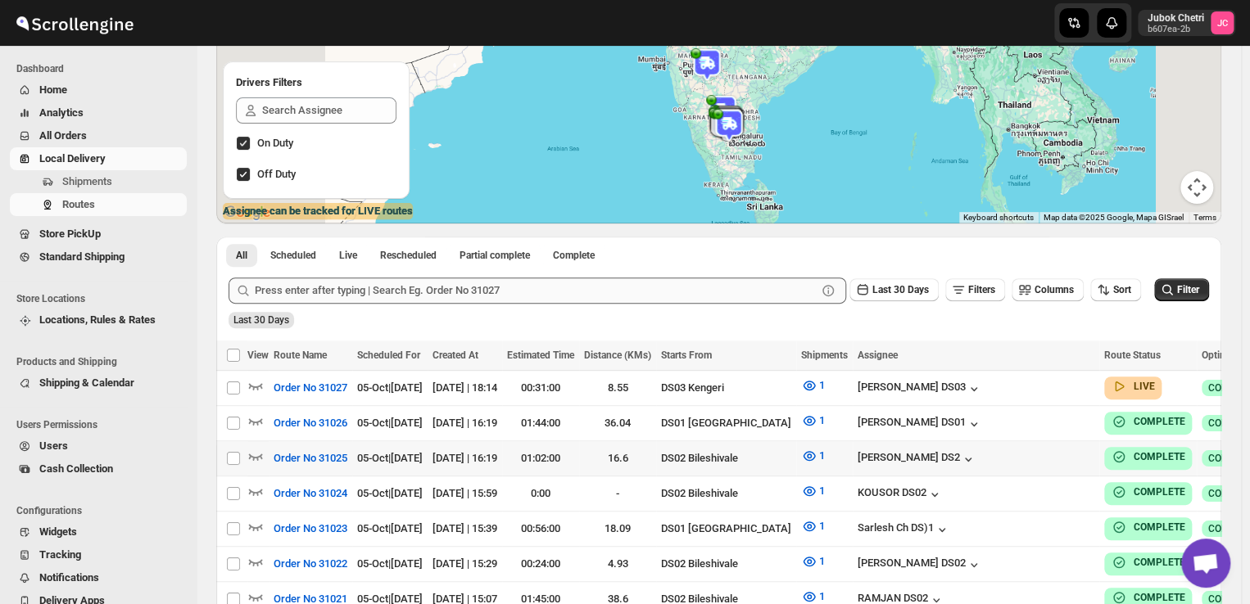
scroll to position [179, 0]
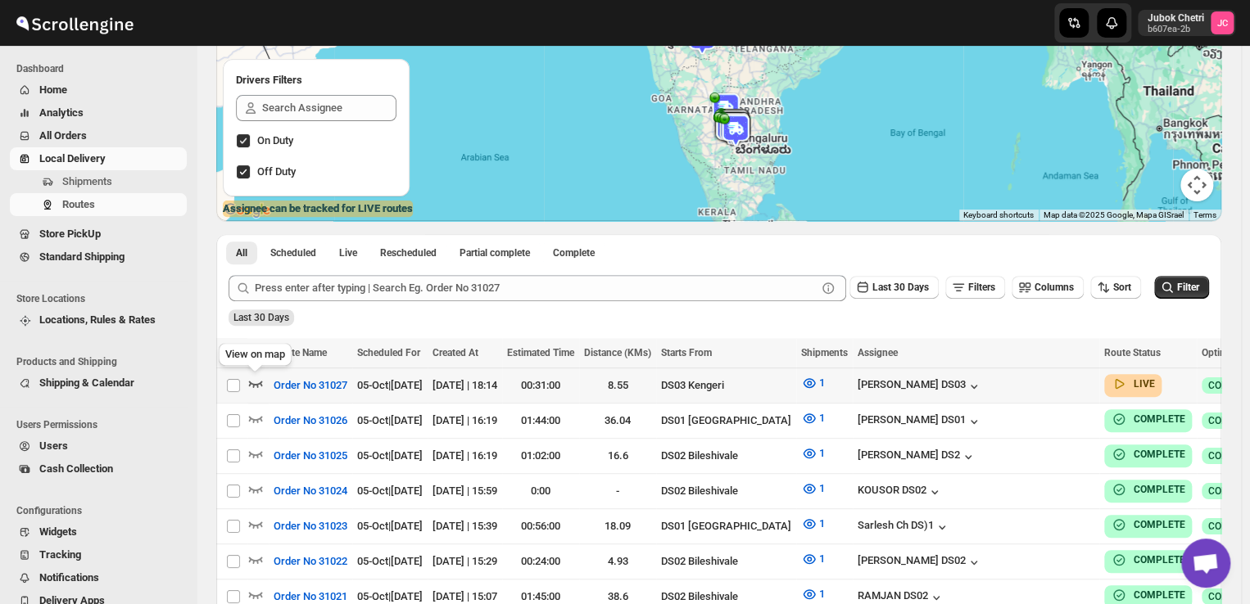
click at [259, 383] on icon "button" at bounding box center [256, 384] width 14 height 7
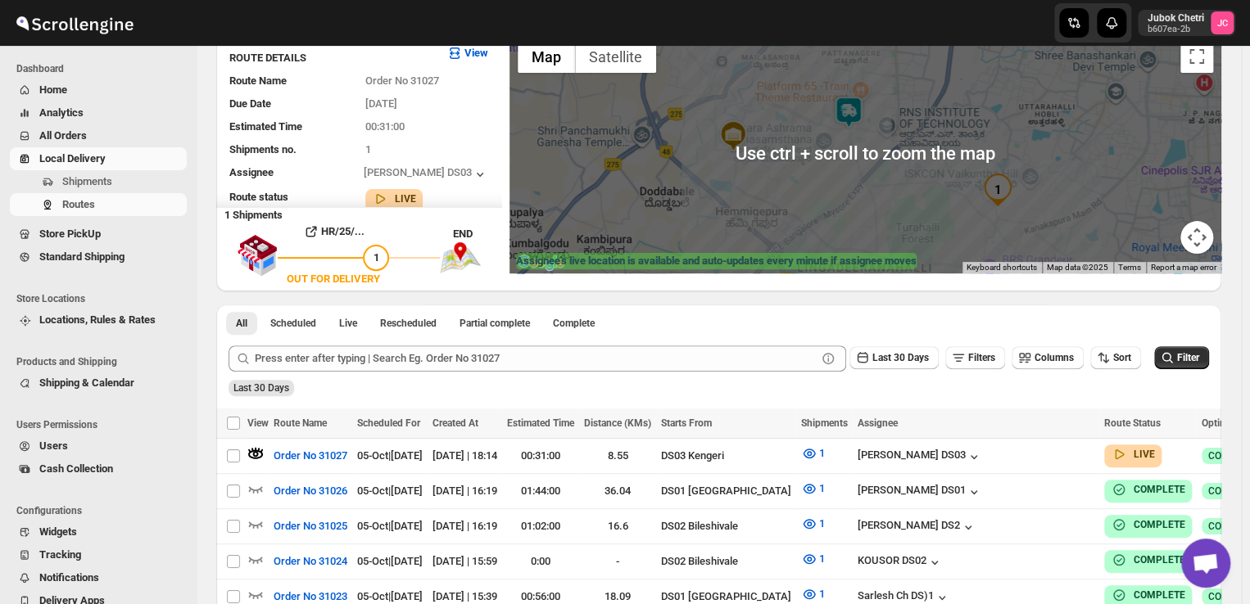
scroll to position [102, 0]
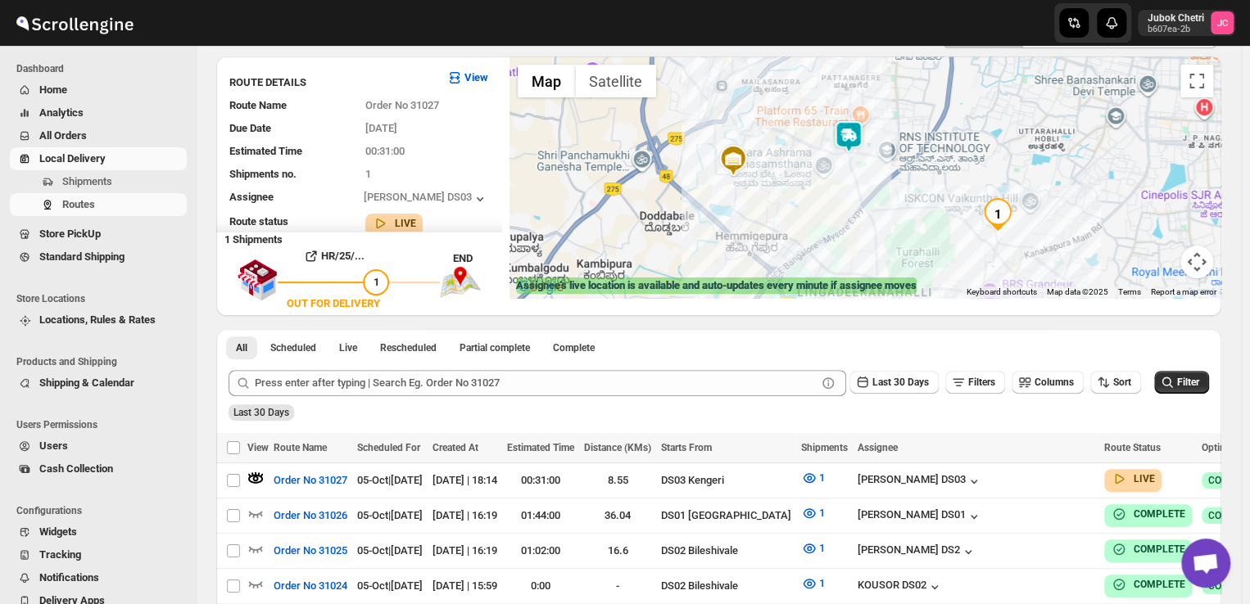
click at [848, 142] on img at bounding box center [848, 136] width 33 height 33
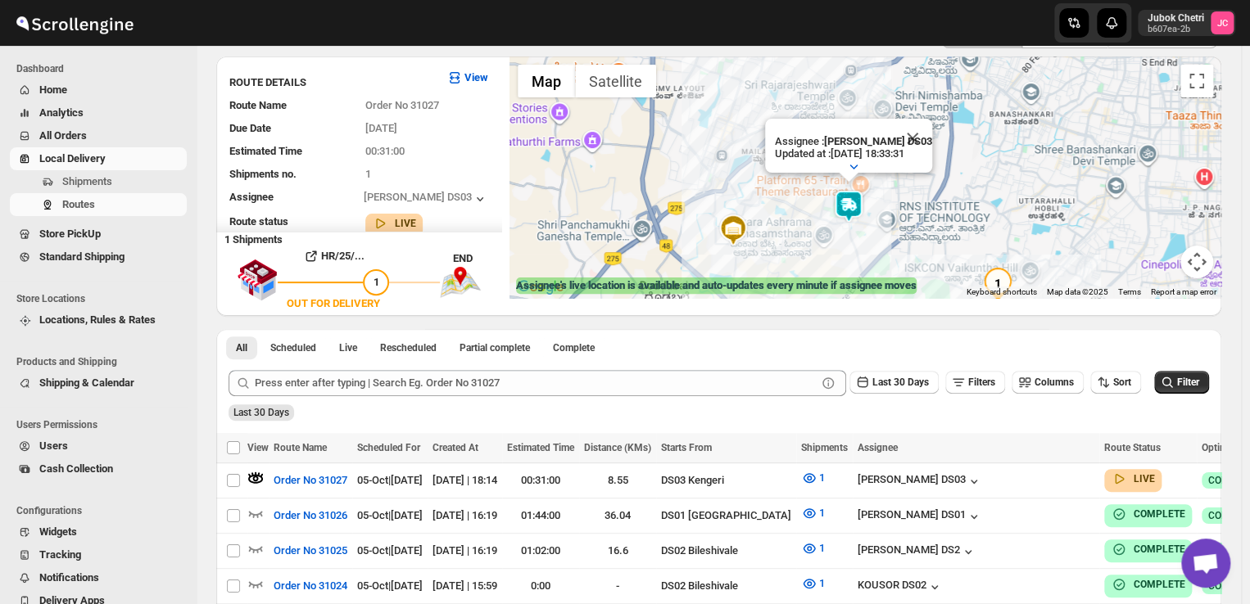
click at [857, 195] on img at bounding box center [848, 206] width 33 height 33
click at [853, 204] on img at bounding box center [848, 206] width 33 height 33
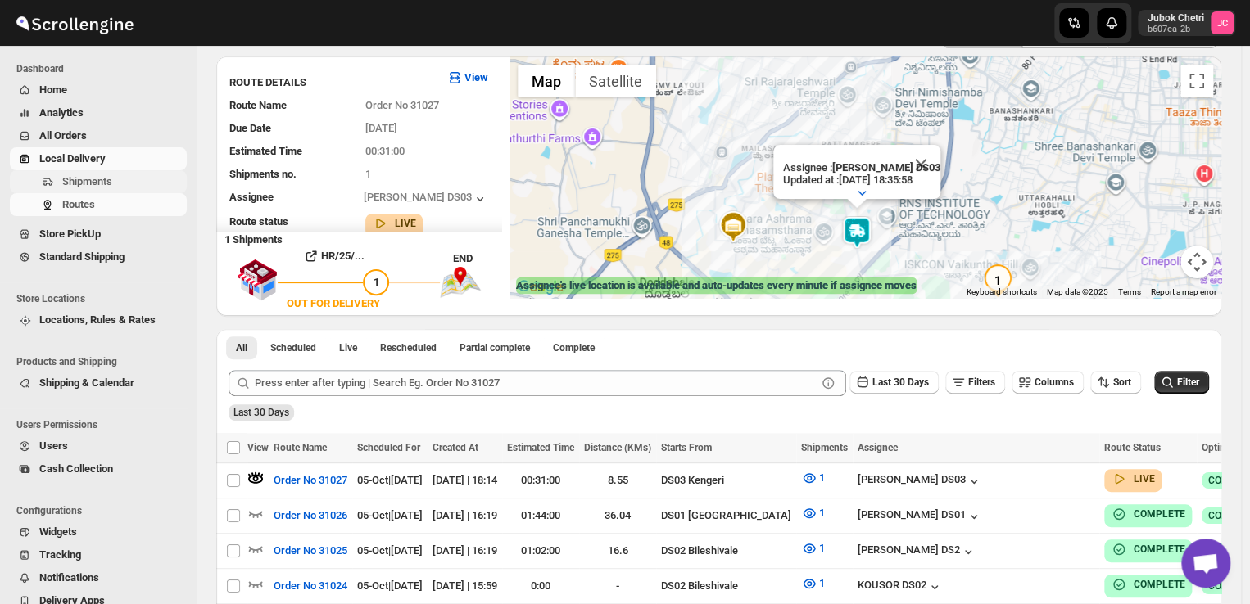
click at [114, 186] on span "Shipments" at bounding box center [122, 182] width 121 height 16
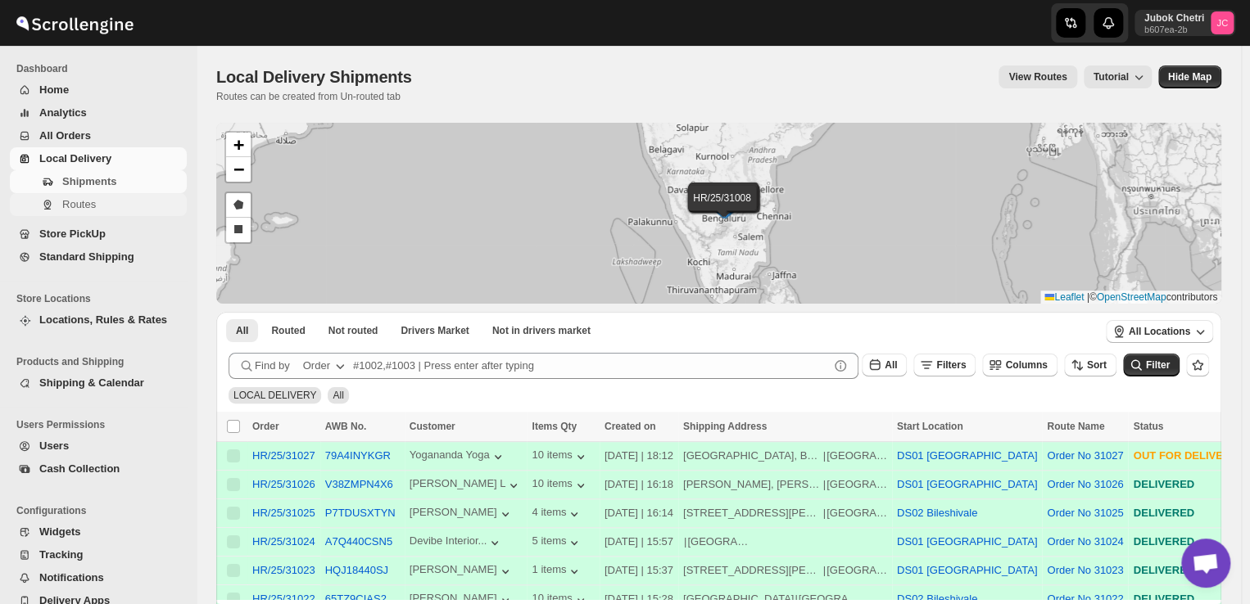
click at [74, 202] on span "Routes" at bounding box center [79, 204] width 34 height 12
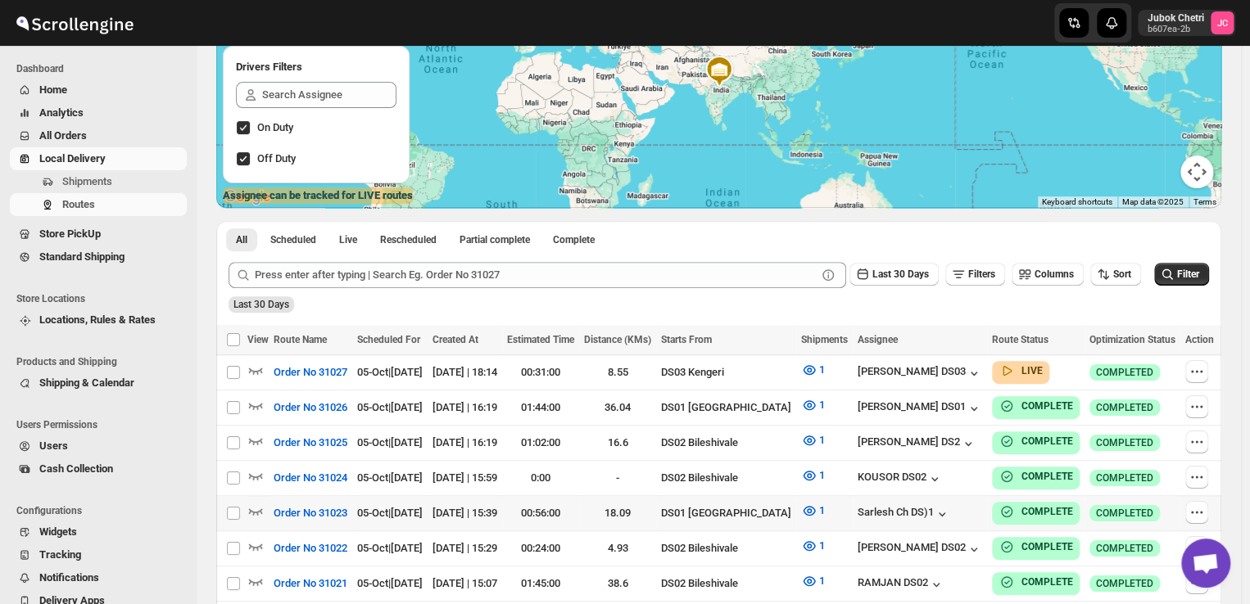
scroll to position [199, 0]
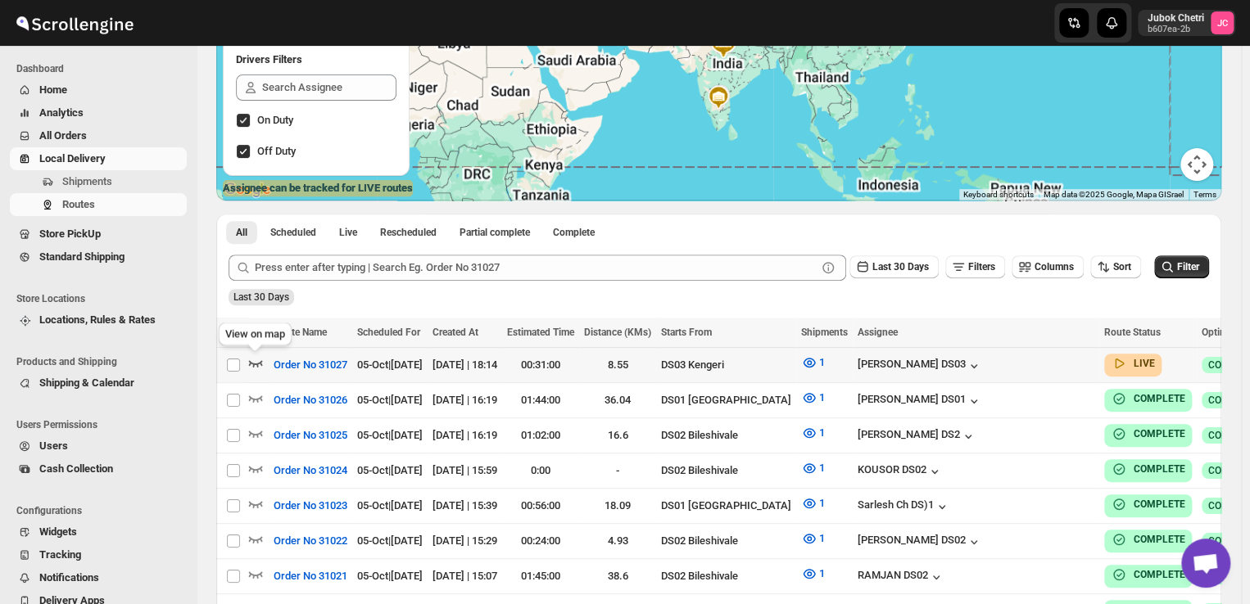
click at [256, 363] on icon "button" at bounding box center [255, 363] width 16 height 16
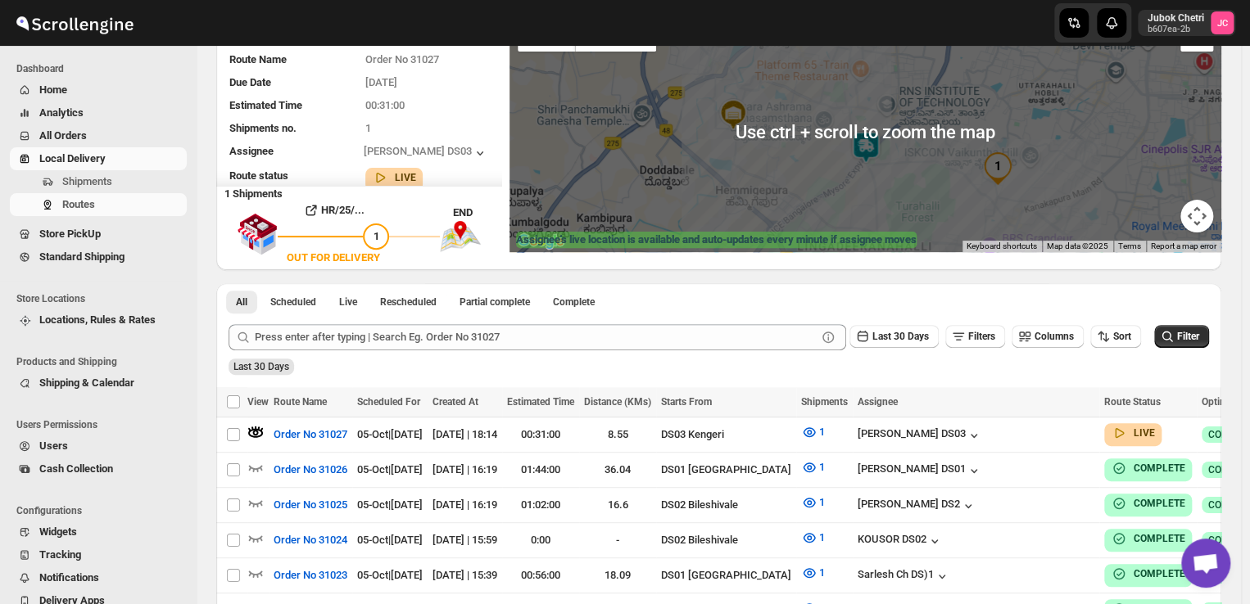
scroll to position [147, 0]
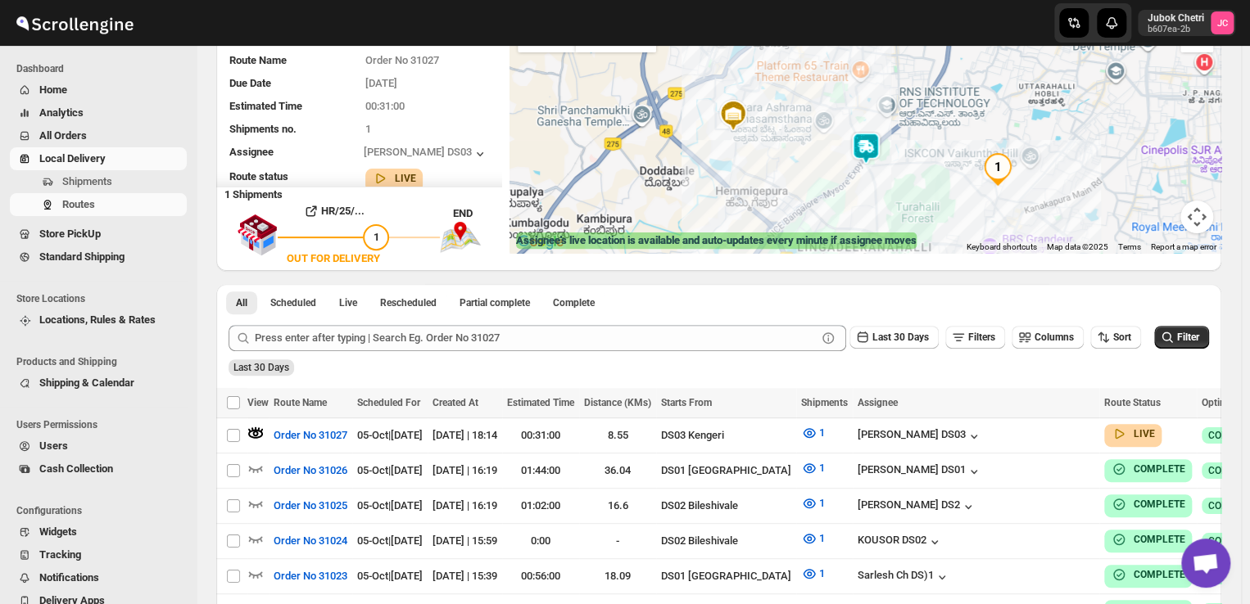
click at [877, 145] on img at bounding box center [865, 148] width 33 height 33
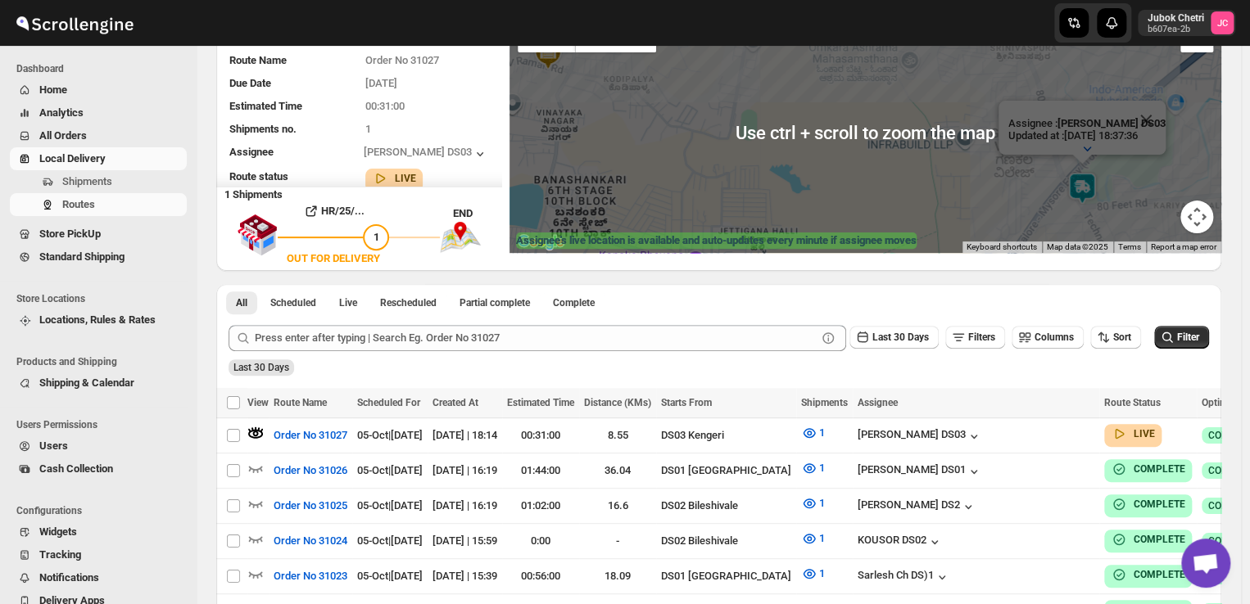
click at [609, 111] on div "Assignee : [PERSON_NAME] DS03 Updated at : [DATE] 18:37:36 Duty mode Enabled Ba…" at bounding box center [865, 132] width 712 height 242
click at [633, 142] on div "Assignee : [PERSON_NAME] DS03 Updated at : [DATE] 18:37:43 Duty mode Enabled Ba…" at bounding box center [865, 132] width 712 height 242
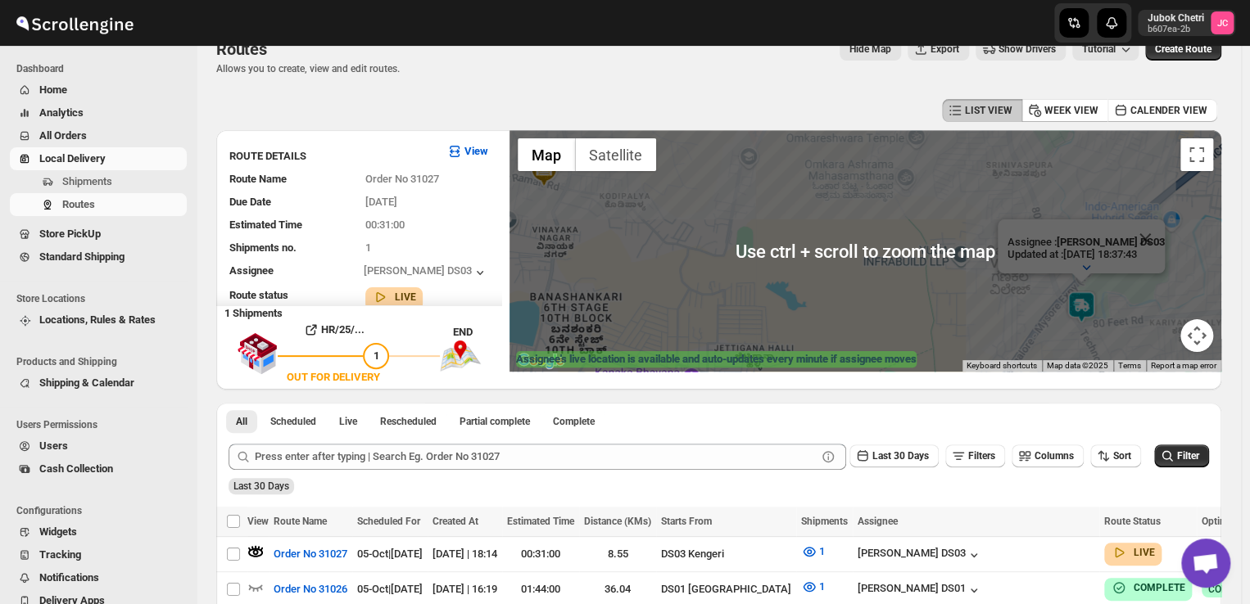
click at [570, 202] on div "Assignee : [PERSON_NAME] DS03 Updated at : [DATE] 18:37:43 Duty mode Enabled Ba…" at bounding box center [865, 251] width 712 height 242
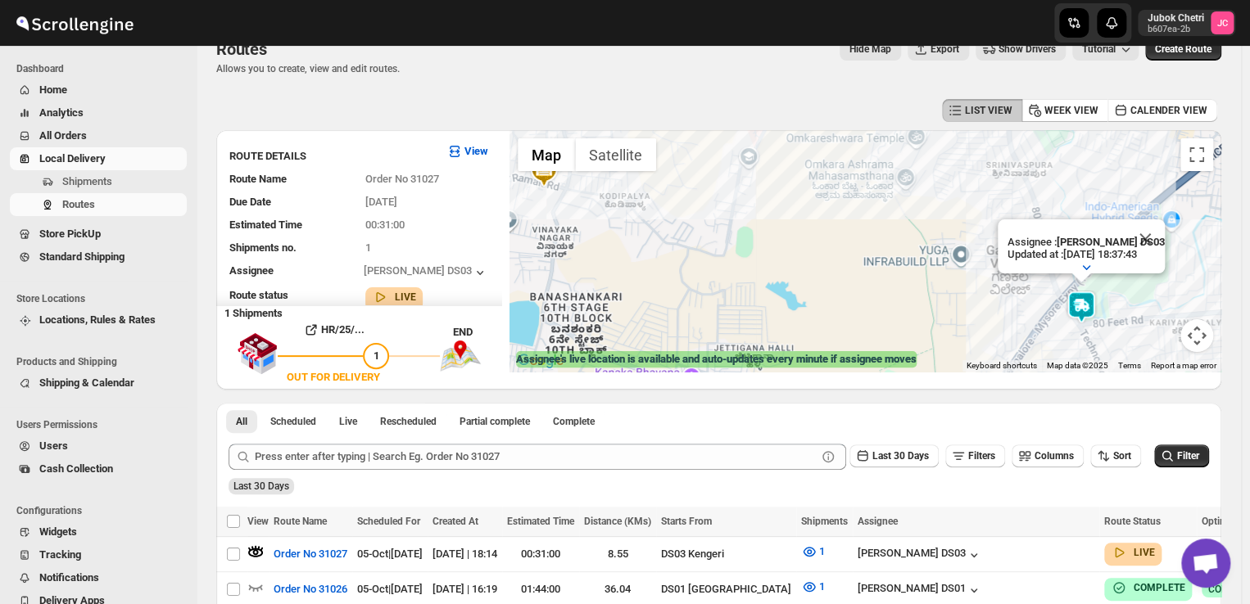
click at [570, 202] on div "Assignee : [PERSON_NAME] DS03 Updated at : [DATE] 18:37:43 Duty mode Enabled Ba…" at bounding box center [865, 251] width 712 height 242
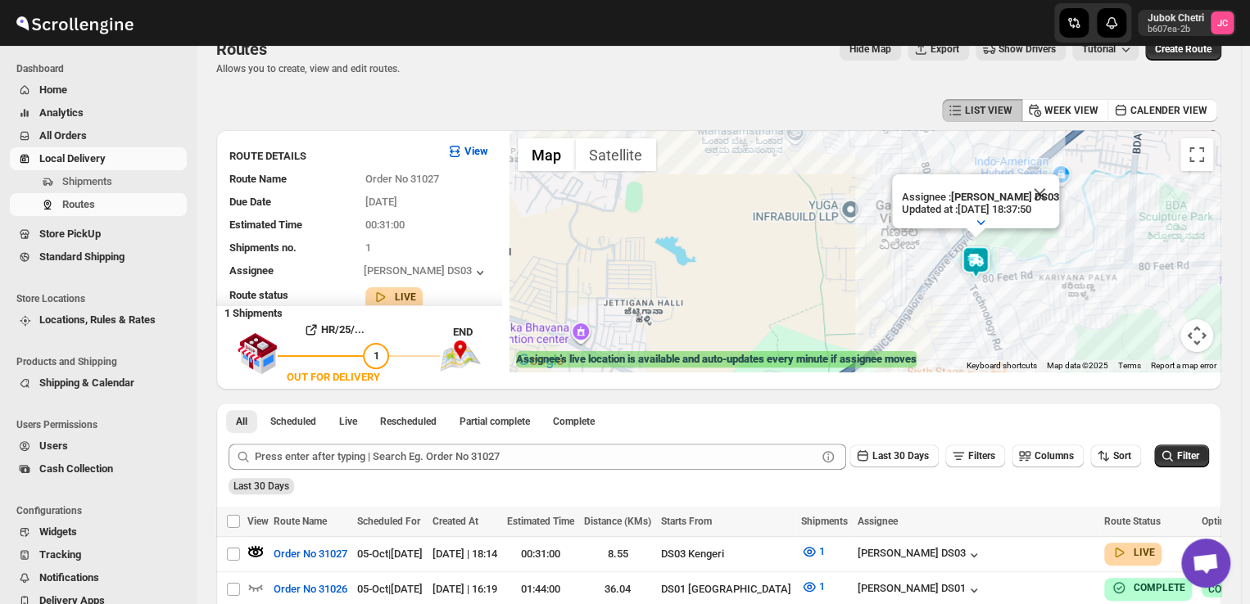
click at [875, 233] on div "Assignee : [PERSON_NAME] DS03 Updated at : [DATE] 18:37:50 Duty mode Enabled Ba…" at bounding box center [865, 251] width 712 height 242
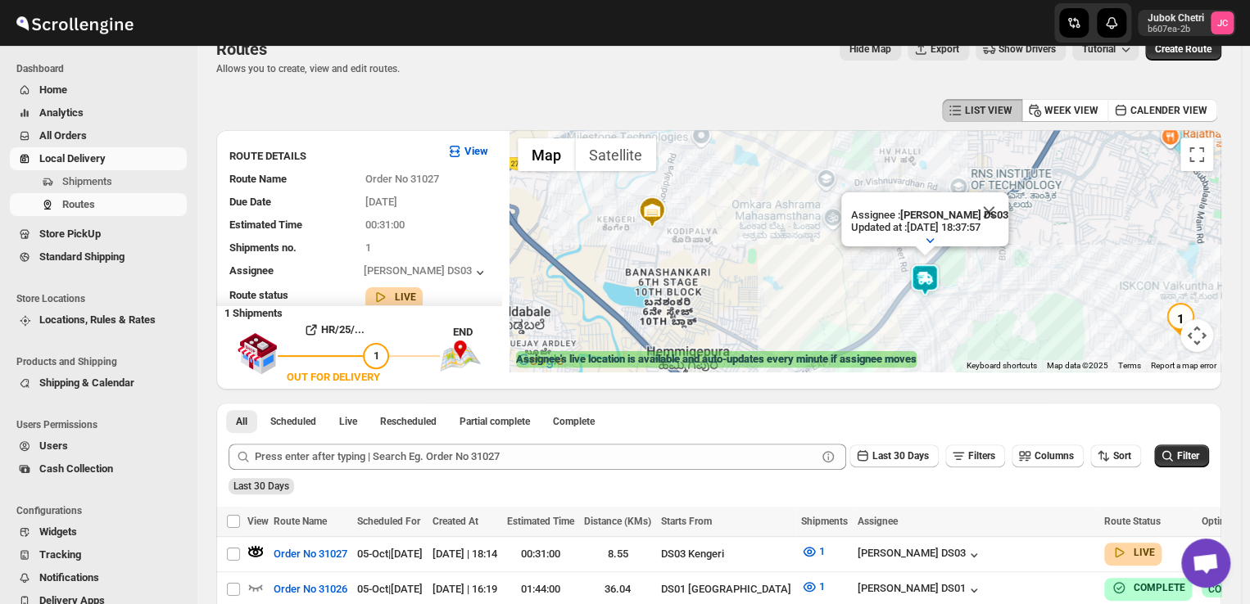
click at [933, 282] on img at bounding box center [924, 280] width 33 height 33
click at [1192, 325] on button "Map camera controls" at bounding box center [1196, 335] width 33 height 33
click at [1186, 322] on img "1" at bounding box center [1180, 319] width 33 height 33
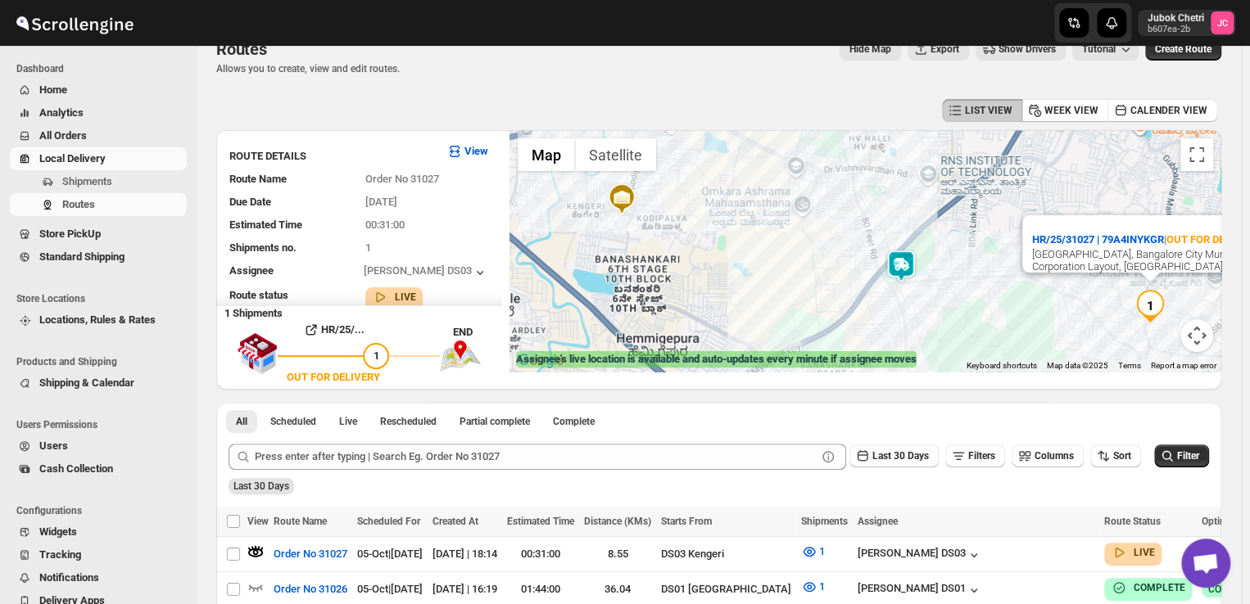
click at [902, 266] on img at bounding box center [900, 266] width 33 height 33
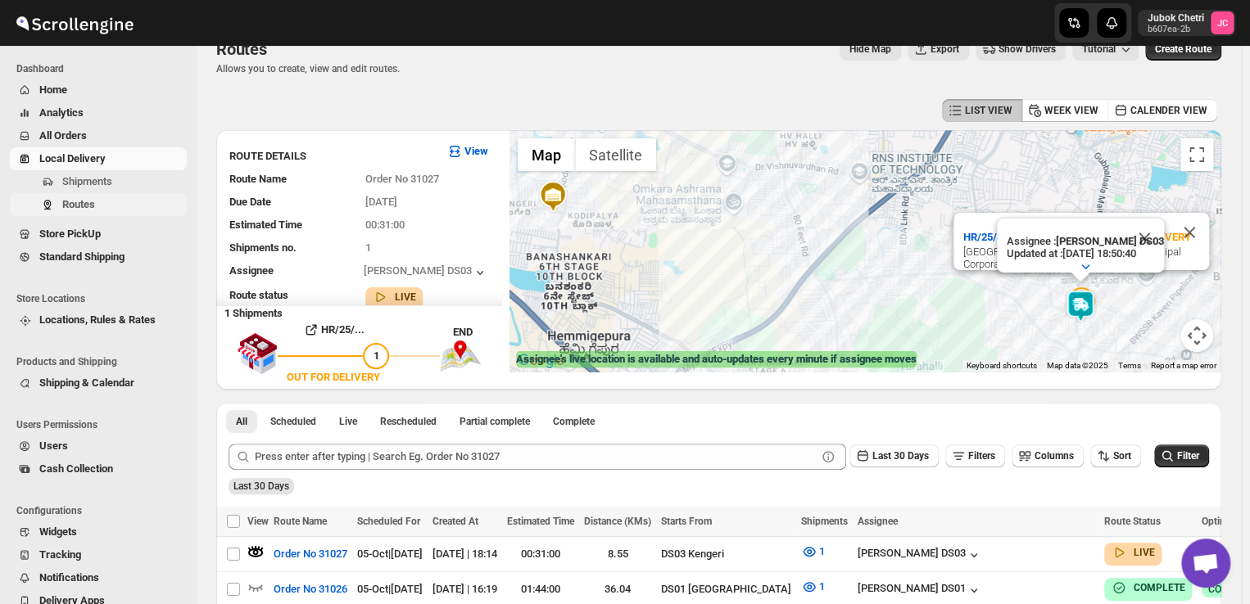
click at [115, 206] on span "Routes" at bounding box center [122, 205] width 121 height 16
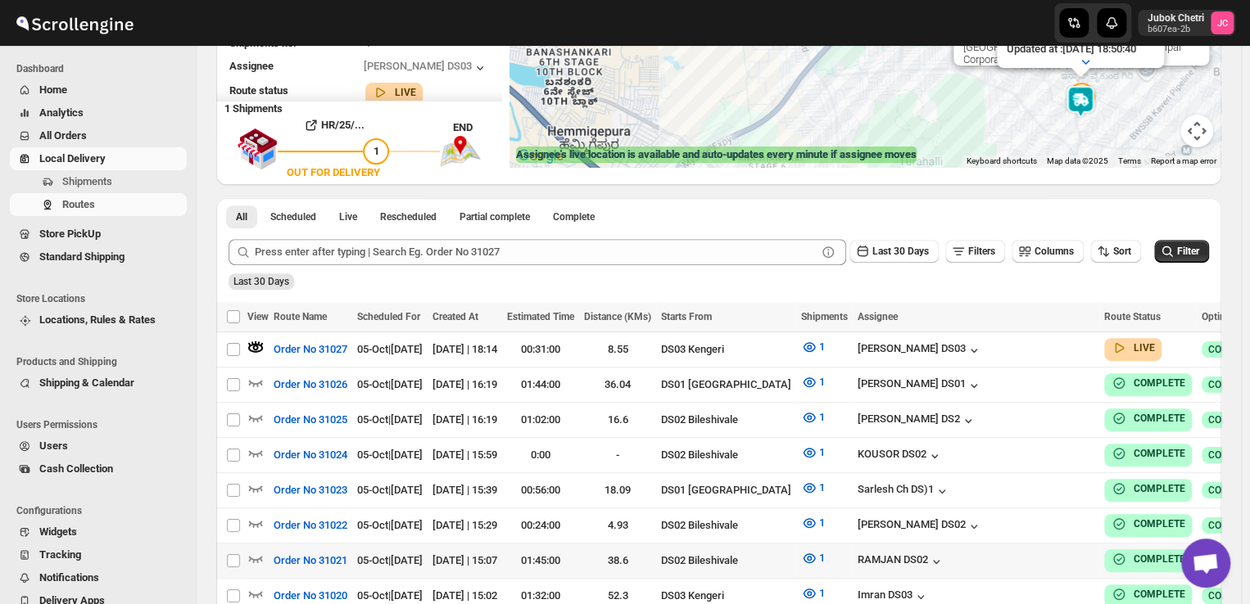
scroll to position [235, 0]
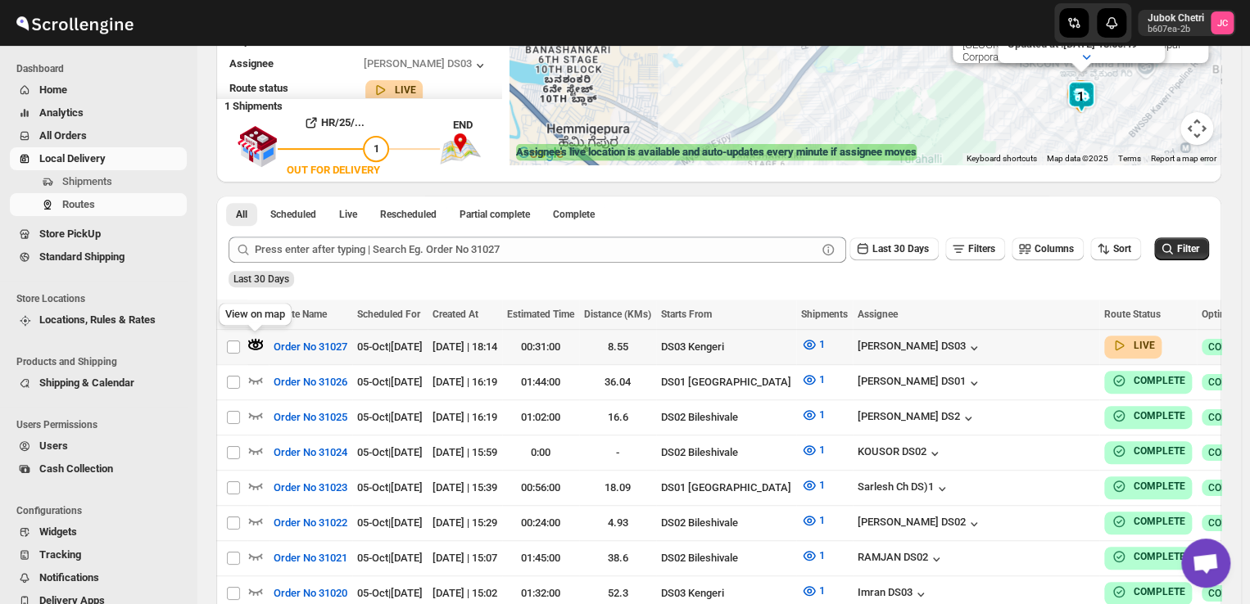
click at [258, 337] on icon "button" at bounding box center [255, 345] width 16 height 16
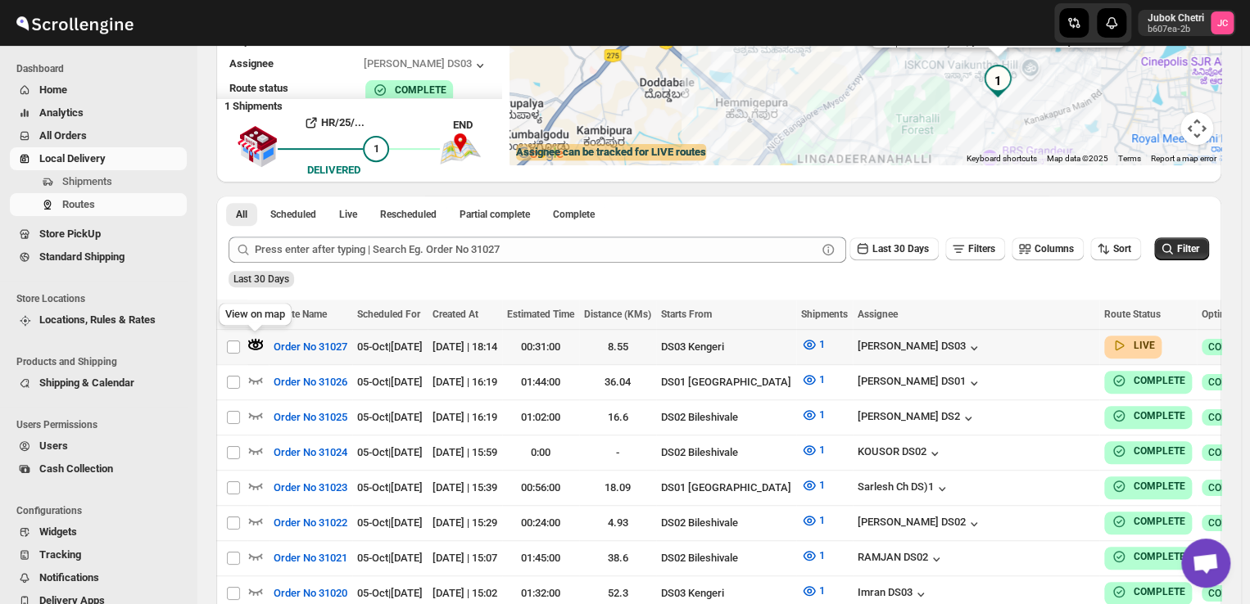
click at [256, 346] on icon "button" at bounding box center [256, 345] width 6 height 6
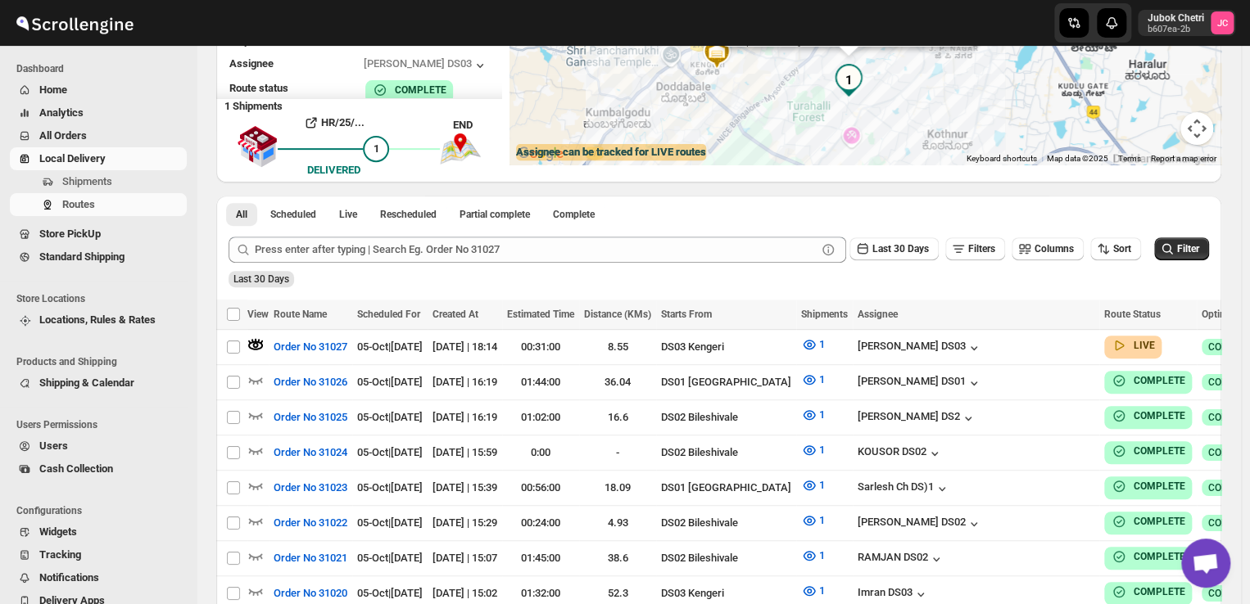
click at [704, 96] on div "HR/25/31027 | [STREET_ADDRESS] City Municipal Corporation Layout, [GEOGRAPHIC_D…" at bounding box center [865, 44] width 712 height 242
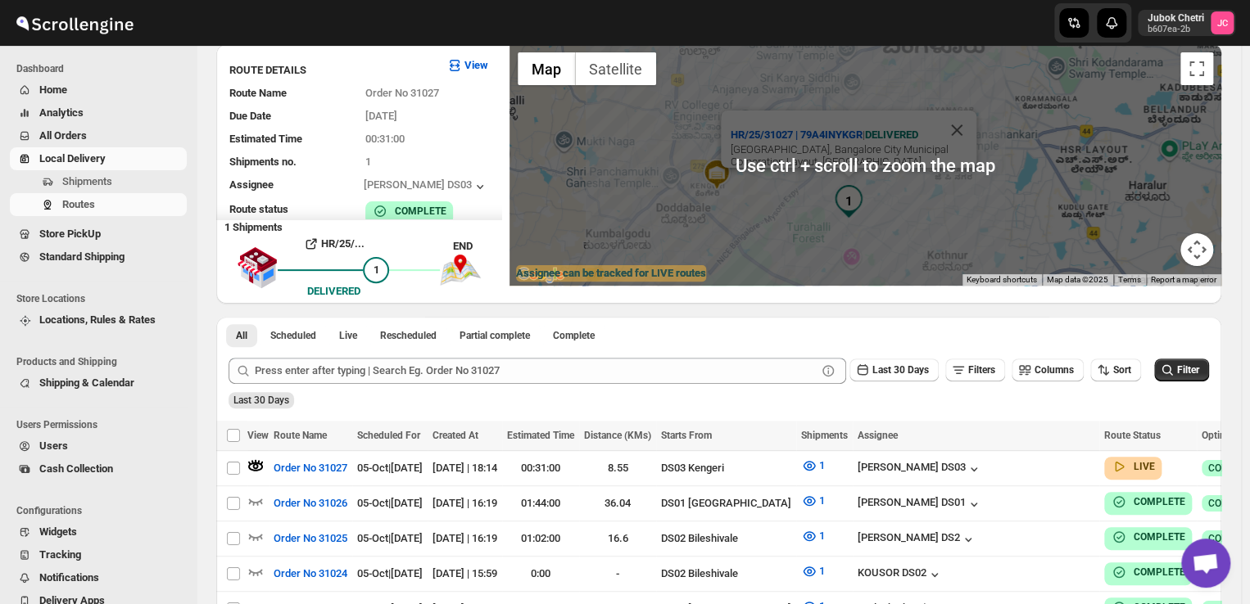
scroll to position [95, 0]
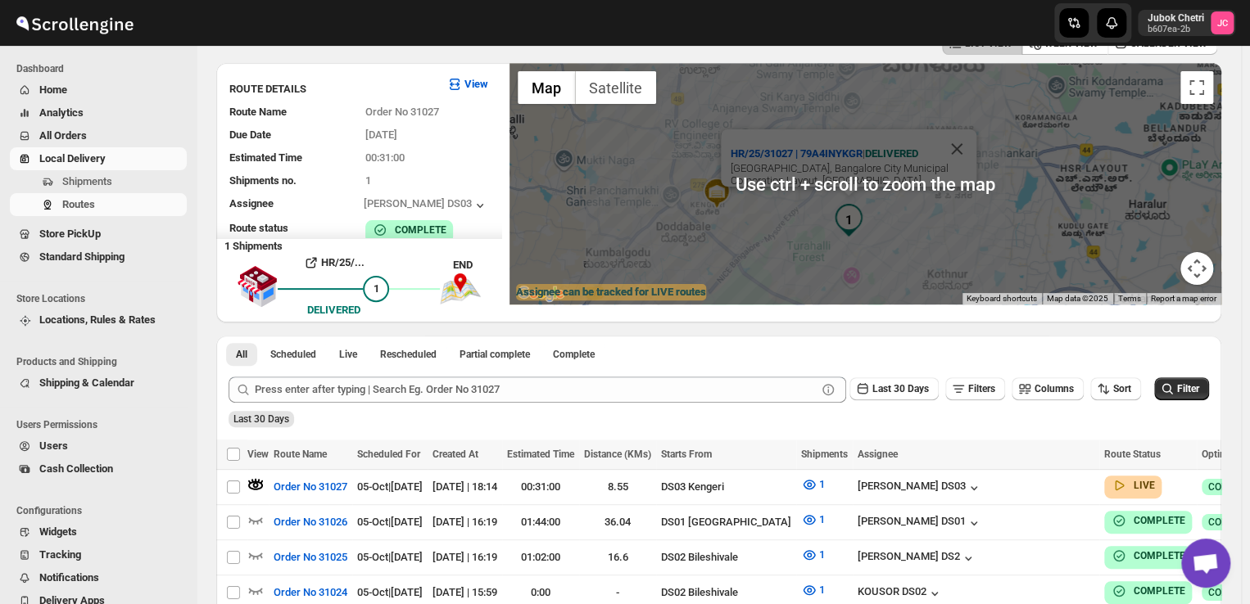
click at [744, 197] on div "HR/25/31027 | [STREET_ADDRESS] City Municipal Corporation Layout, [GEOGRAPHIC_D…" at bounding box center [865, 184] width 712 height 242
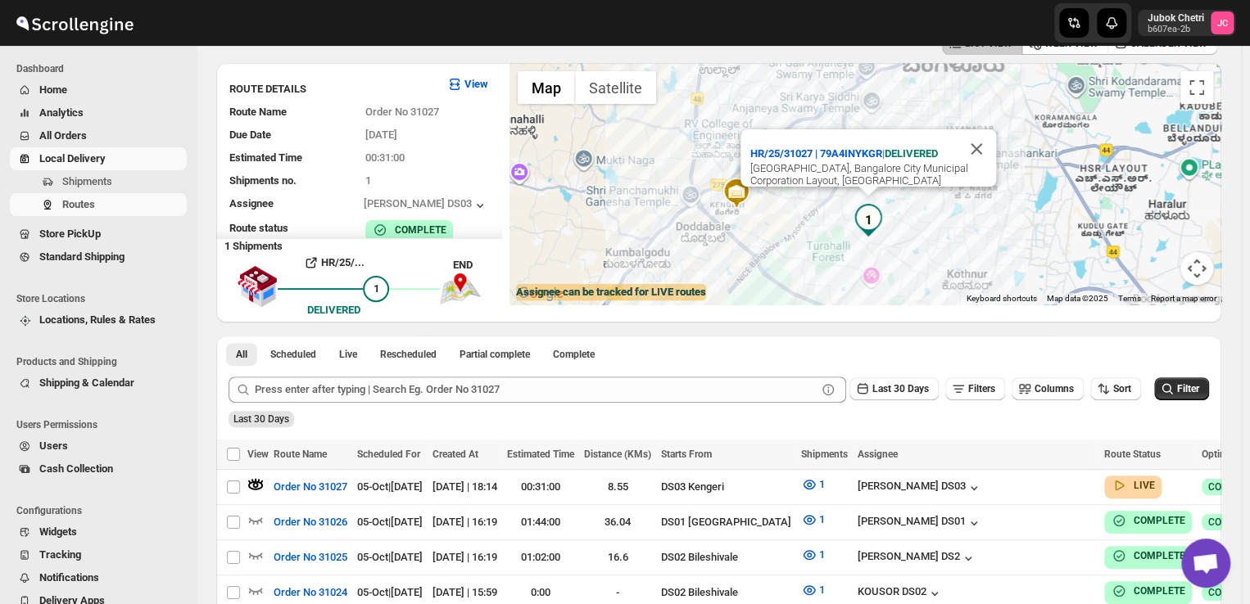
drag, startPoint x: 756, startPoint y: 206, endPoint x: 778, endPoint y: 206, distance: 22.1
click at [778, 206] on div "HR/25/31027 | [STREET_ADDRESS] City Municipal Corporation Layout, [GEOGRAPHIC_D…" at bounding box center [865, 184] width 712 height 242
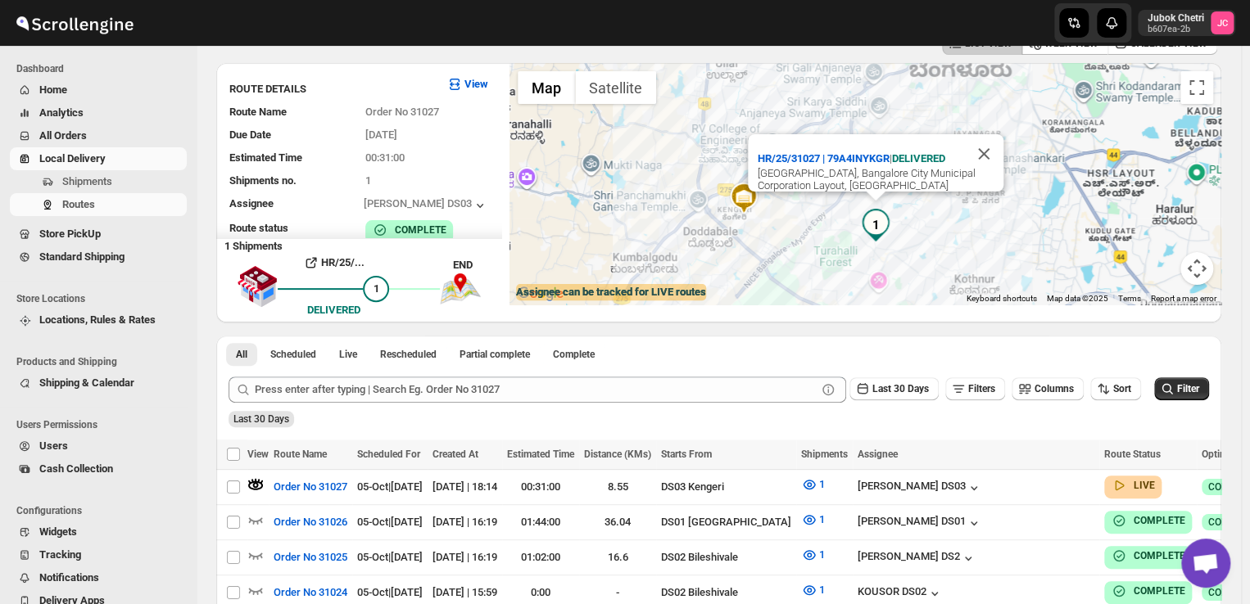
click at [778, 206] on div "HR/25/31027 | [STREET_ADDRESS] City Municipal Corporation Layout, [GEOGRAPHIC_D…" at bounding box center [865, 184] width 712 height 242
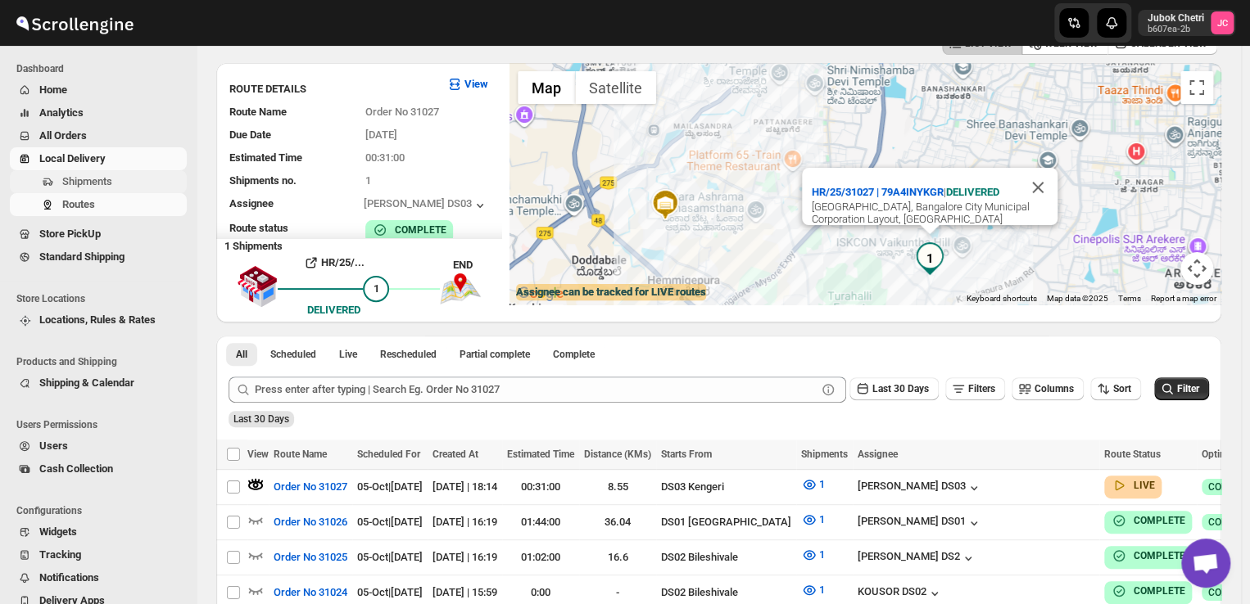
click at [98, 179] on span "Shipments" at bounding box center [87, 181] width 50 height 12
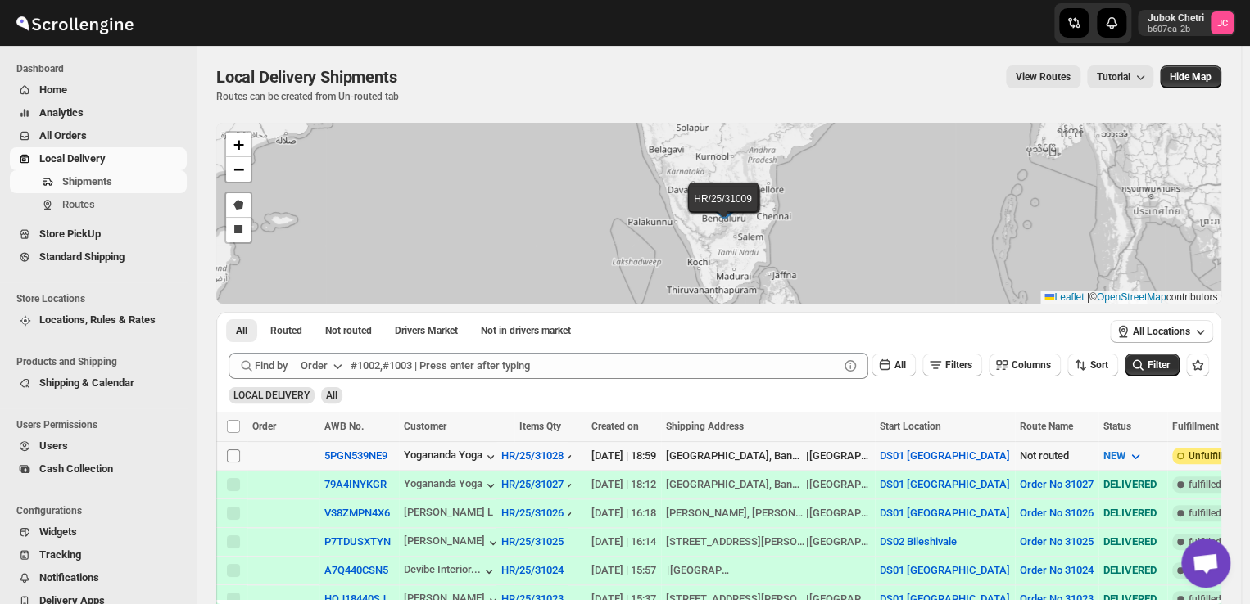
click at [231, 458] on input "Select shipment" at bounding box center [233, 456] width 13 height 13
checkbox input "true"
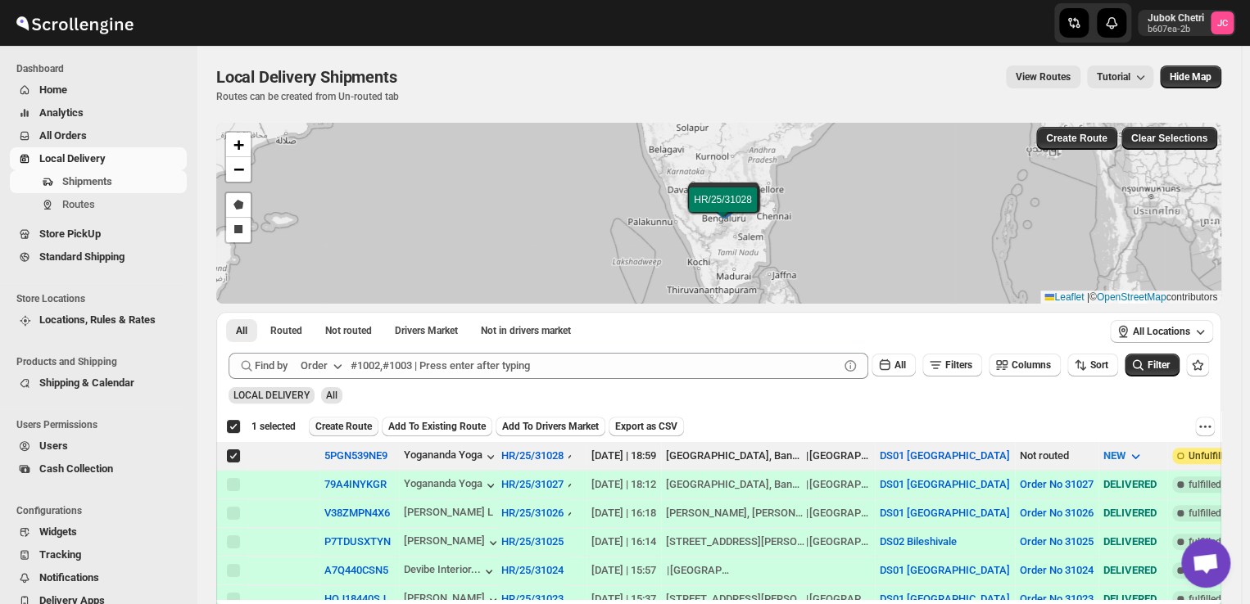
click at [360, 430] on span "Create Route" at bounding box center [343, 426] width 57 height 13
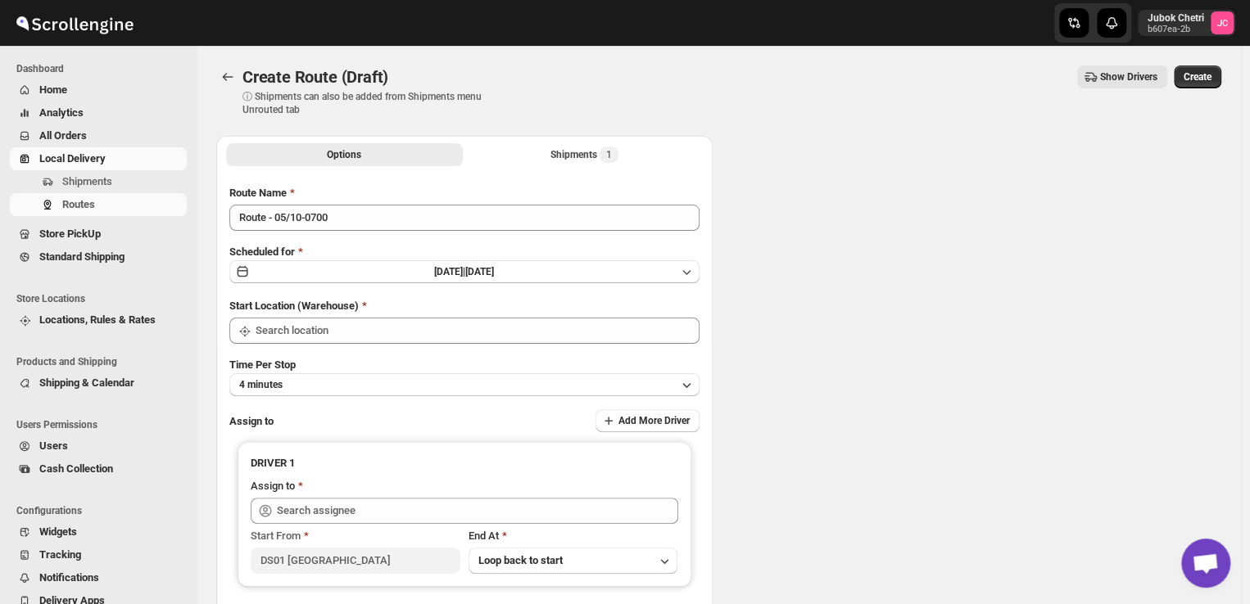
type input "DS01 [GEOGRAPHIC_DATA]"
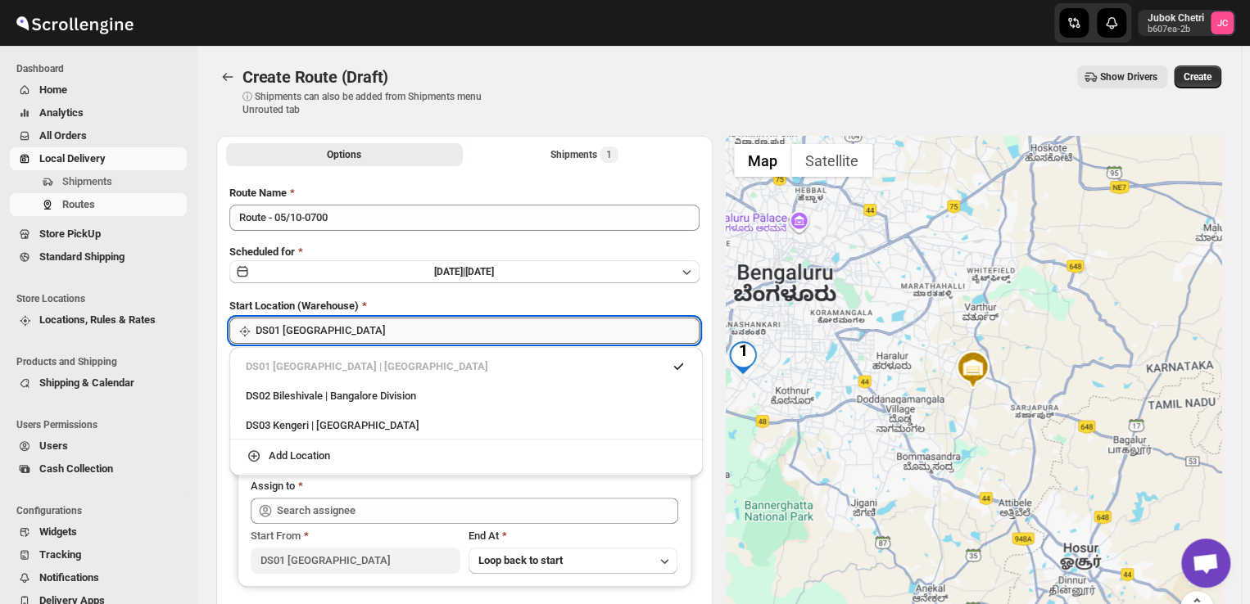
click at [419, 332] on input "DS01 [GEOGRAPHIC_DATA]" at bounding box center [478, 331] width 444 height 26
click at [395, 427] on div "DS03 Kengeri | [GEOGRAPHIC_DATA]" at bounding box center [466, 426] width 441 height 16
type input "DS03 Kengeri"
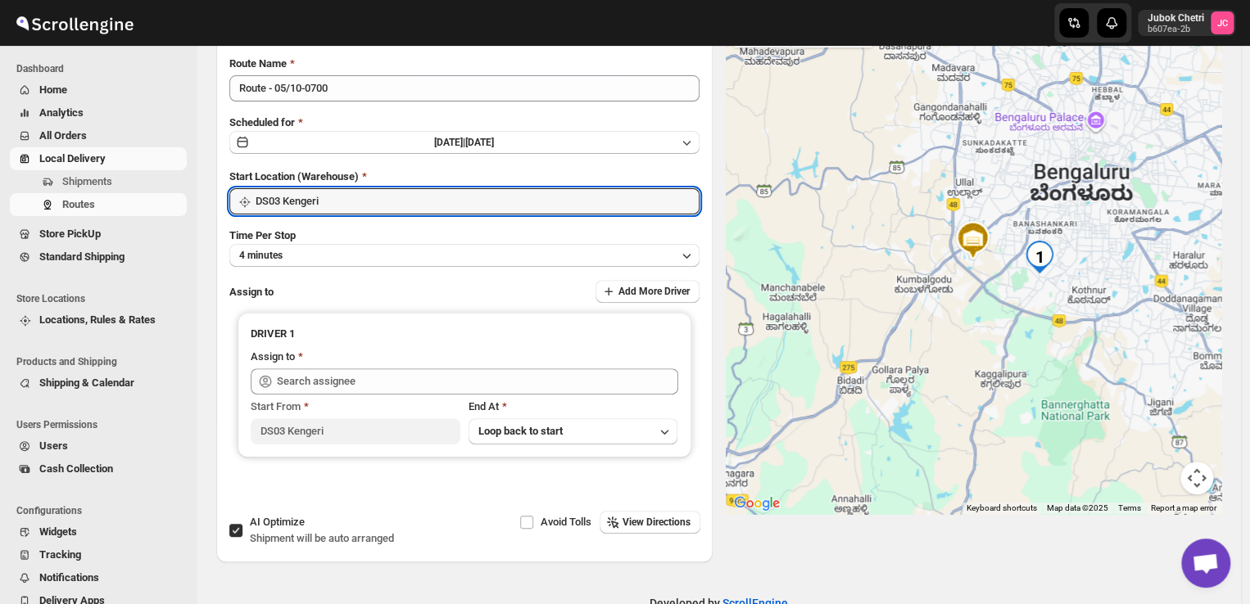
scroll to position [167, 0]
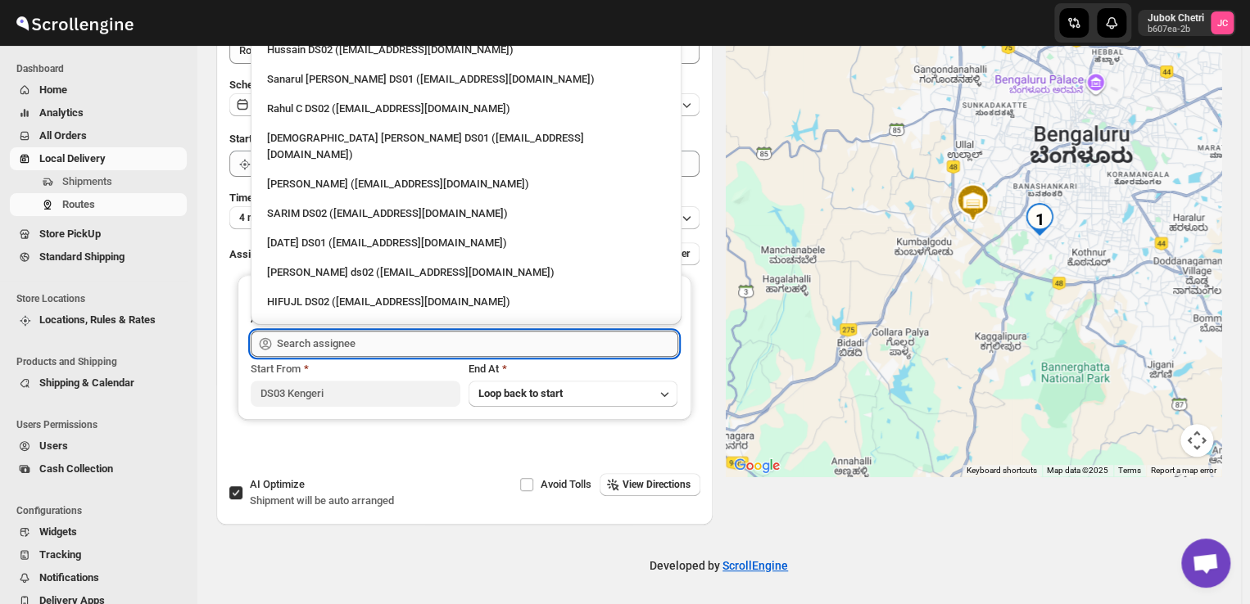
click at [378, 346] on input "text" at bounding box center [477, 344] width 401 height 26
click at [360, 341] on input "text" at bounding box center [477, 344] width 401 height 26
click at [89, 175] on span "Shipments" at bounding box center [87, 181] width 50 height 12
